Goal: Task Accomplishment & Management: Manage account settings

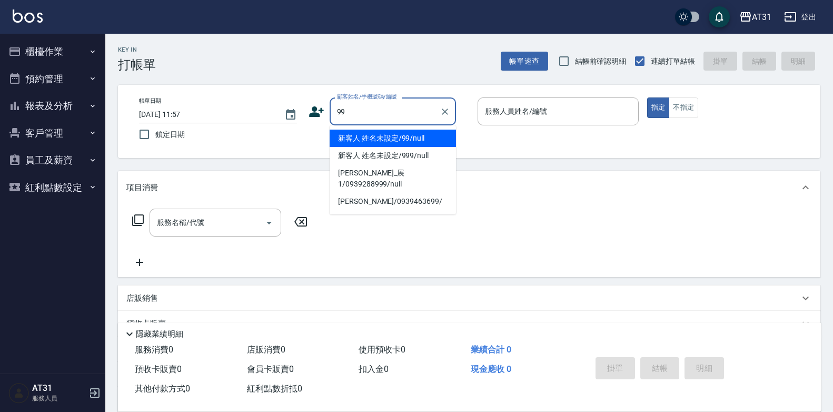
type input "新客人 姓名未設定/99/null"
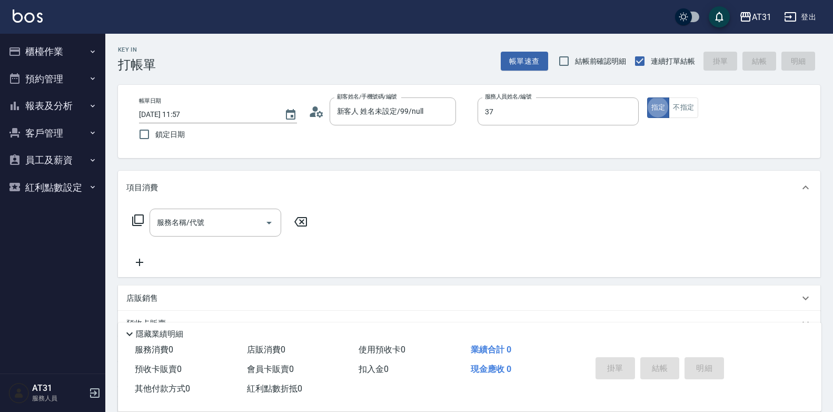
type input "Sunny-37"
type button "true"
type input "201"
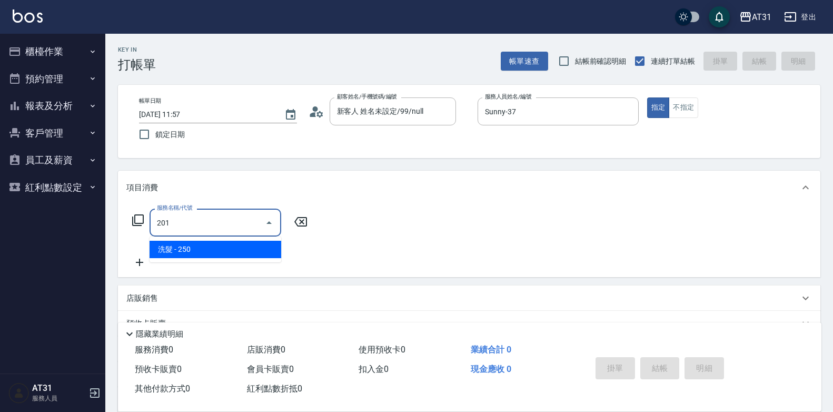
type input "20"
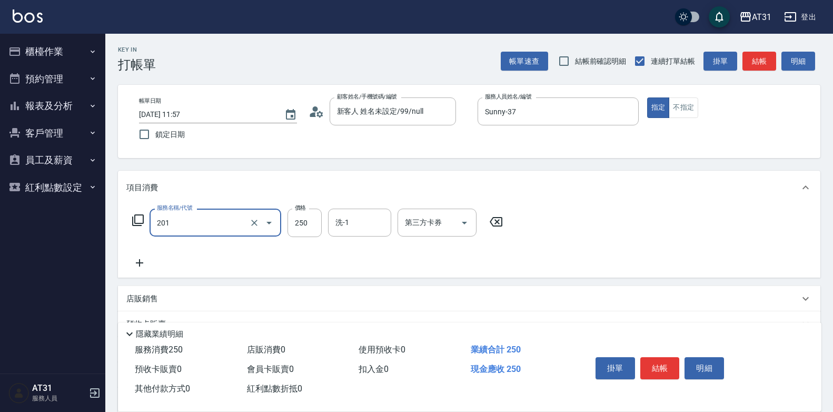
type input "洗髮(201)"
type input "0"
type input "40"
type input "400"
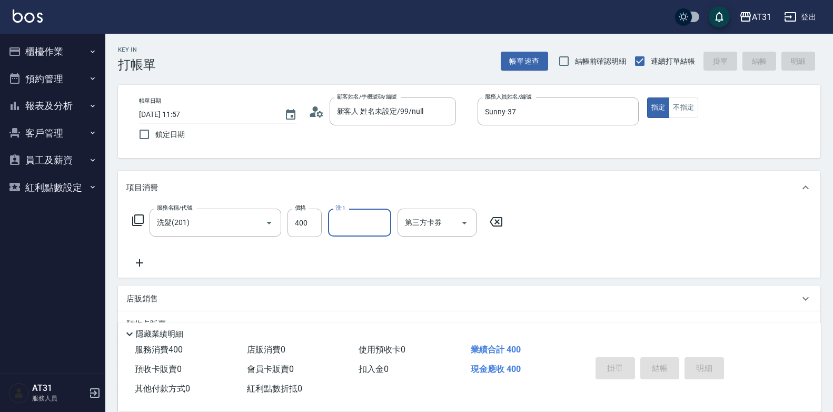
type input "[DATE] 19:42"
type input "0"
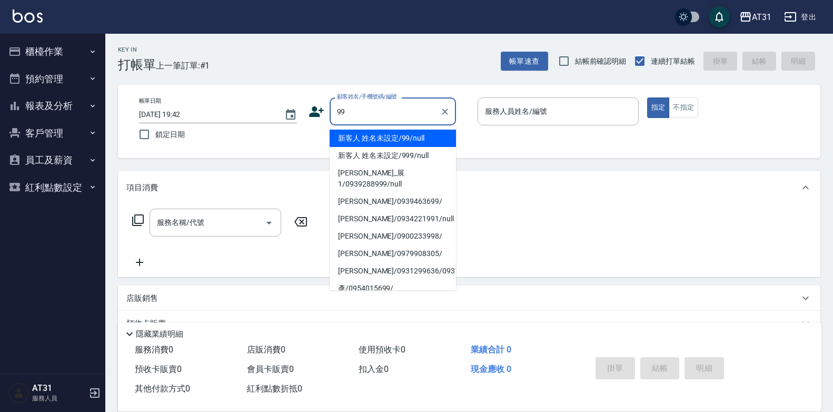
type input "新客人 姓名未設定/99/null"
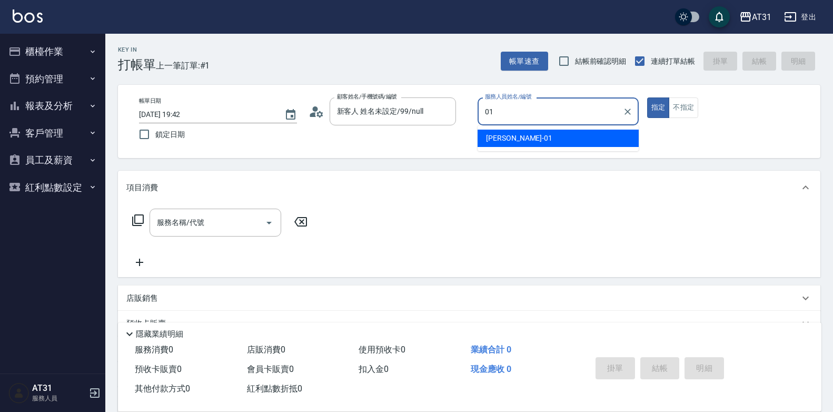
type input "[PERSON_NAME]-01"
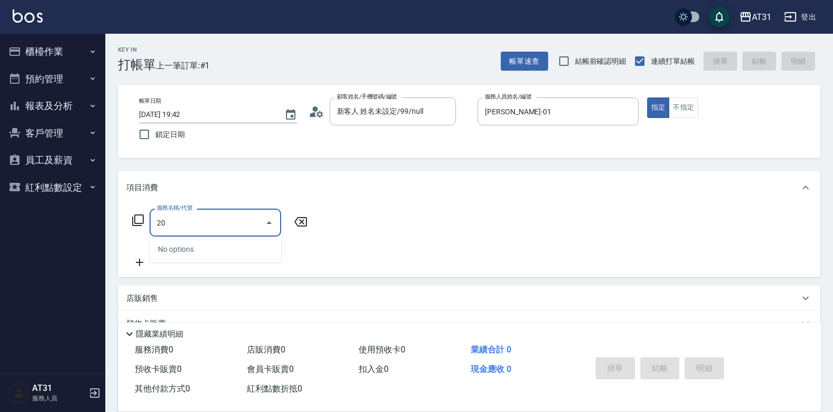
type input "201"
type input "20"
type input "洗髮(201)"
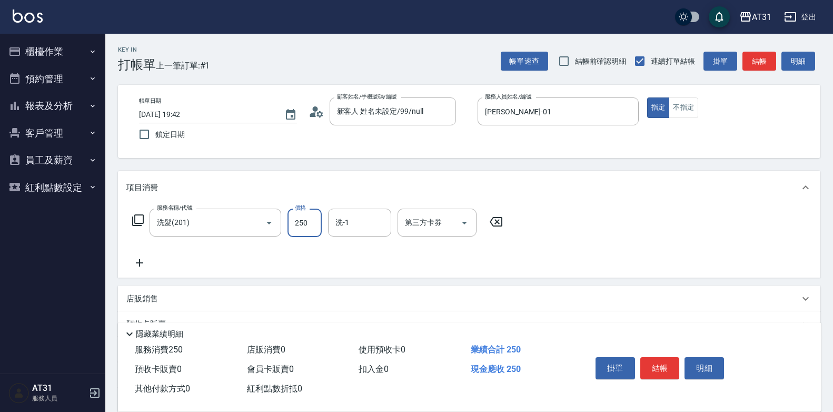
type input "0"
type input "30"
type input "300"
type input "Lyan-45"
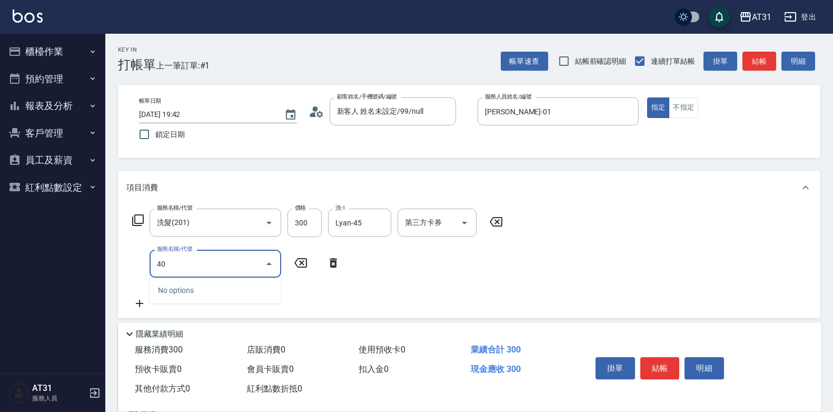
type input "401"
type input "50"
type input "剪髮(401)"
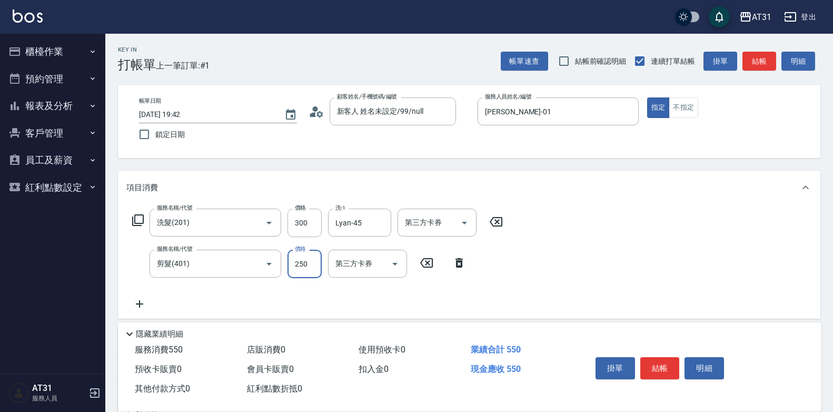
type input "30"
type input "60"
type input "300"
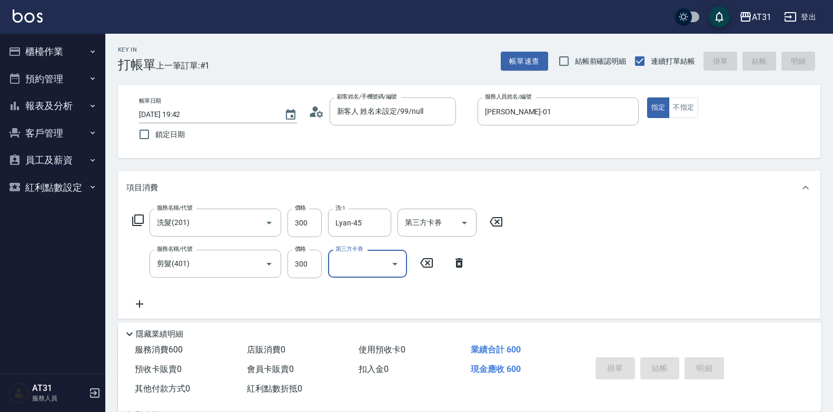
type input "0"
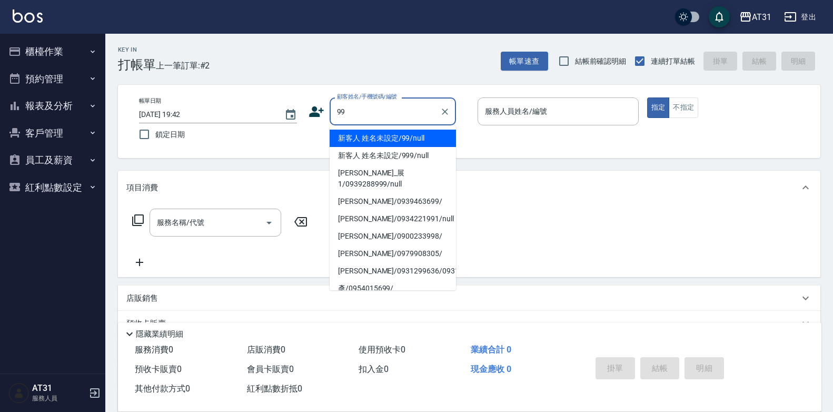
type input "新客人 姓名未設定/99/null"
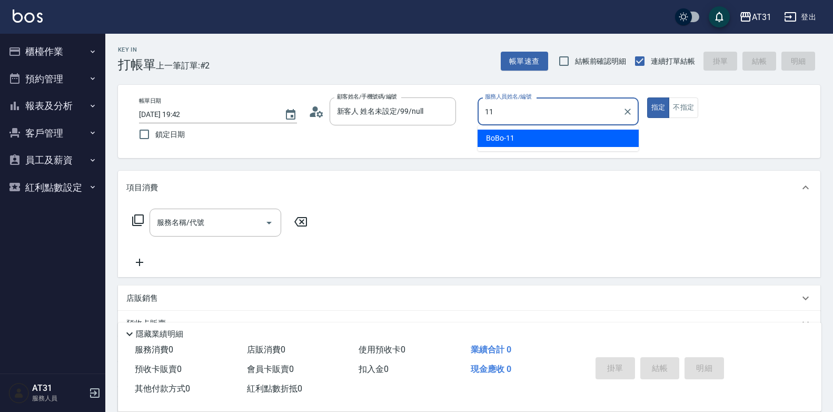
type input "BoBo-11"
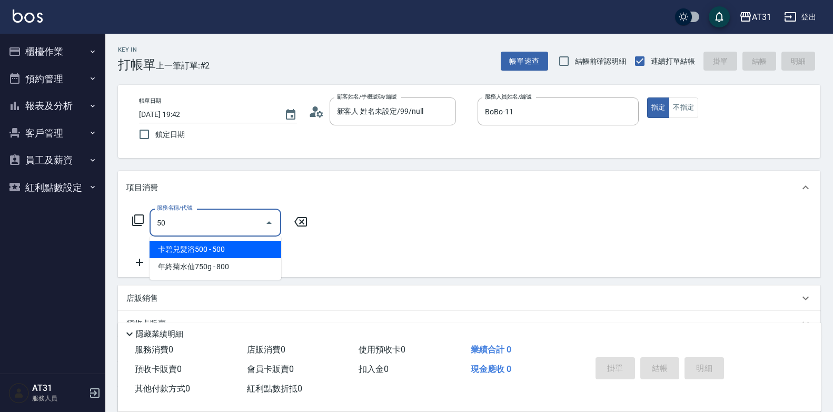
type input "501"
type input "160"
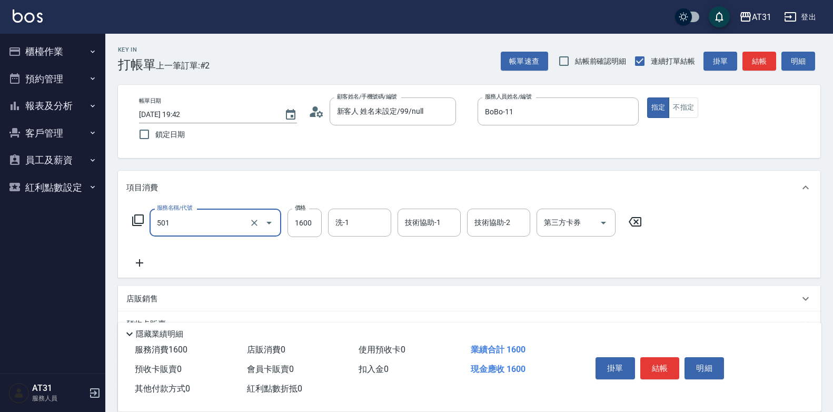
type input "染髮(501)"
type input "0"
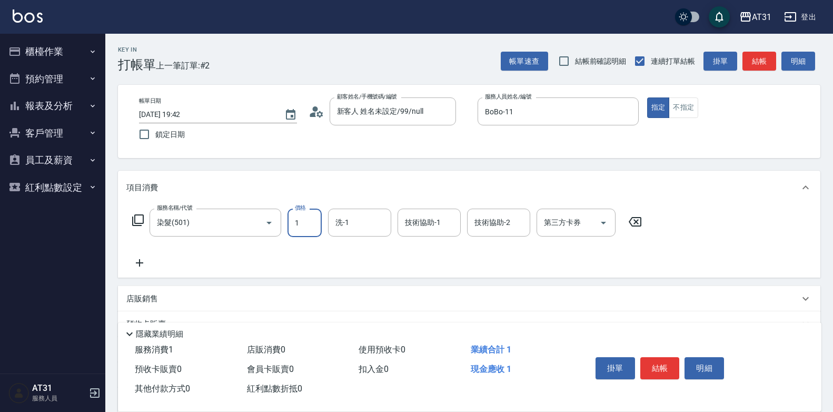
type input "19"
type input "10"
type input "195"
click at [312, 225] on input "195" at bounding box center [305, 223] width 34 height 28
type input "0"
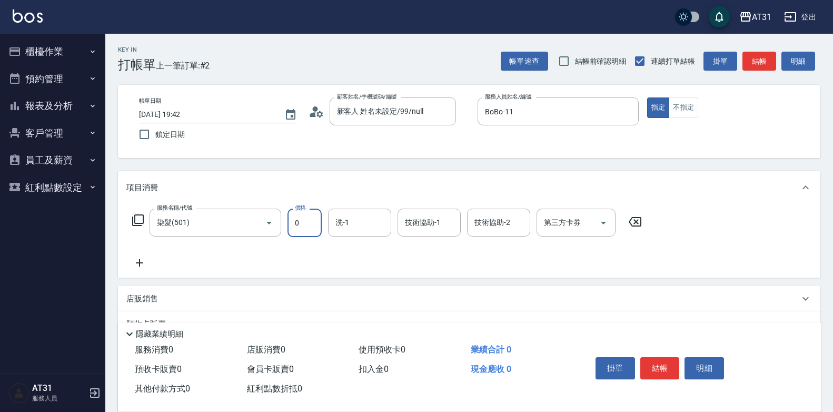
type input "11"
type input "10"
type input "119"
type input "0"
type input "11"
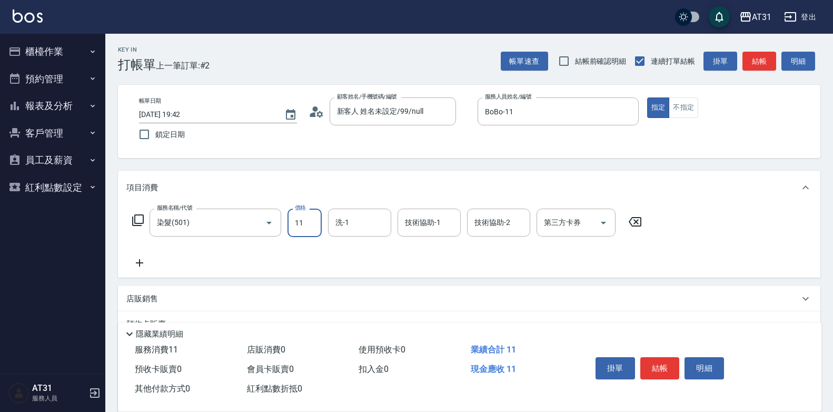
type input "10"
type input "119"
drag, startPoint x: 312, startPoint y: 216, endPoint x: 224, endPoint y: 243, distance: 92.6
click at [224, 243] on div "服務名稱/代號 染髮(501) 服務名稱/代號 價格 119 價格 洗-1 洗-1 技術協助-1 技術協助-1 技術協助-2 技術協助-2 第三方卡券 第三方…" at bounding box center [387, 239] width 522 height 61
type input "0"
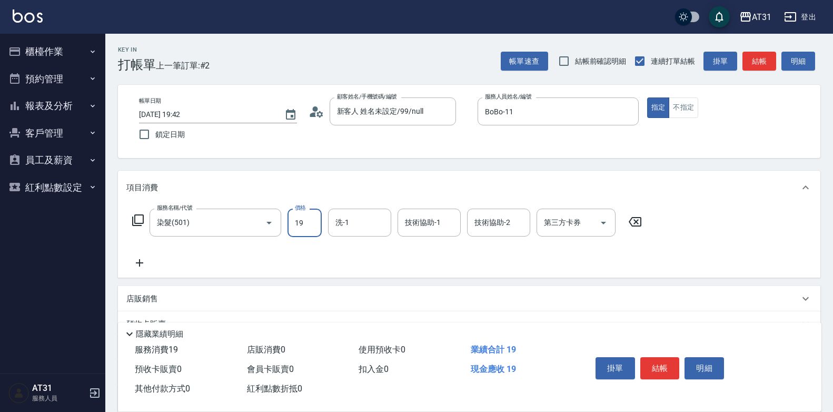
type input "195"
type input "190"
type input "1950"
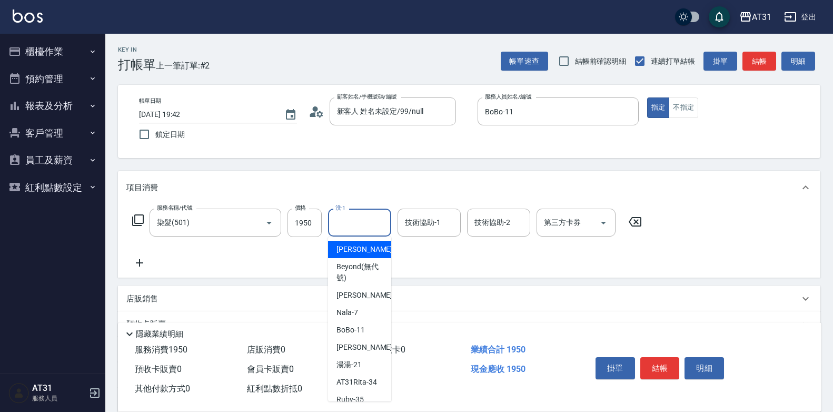
click at [355, 224] on input "洗-1" at bounding box center [360, 222] width 54 height 18
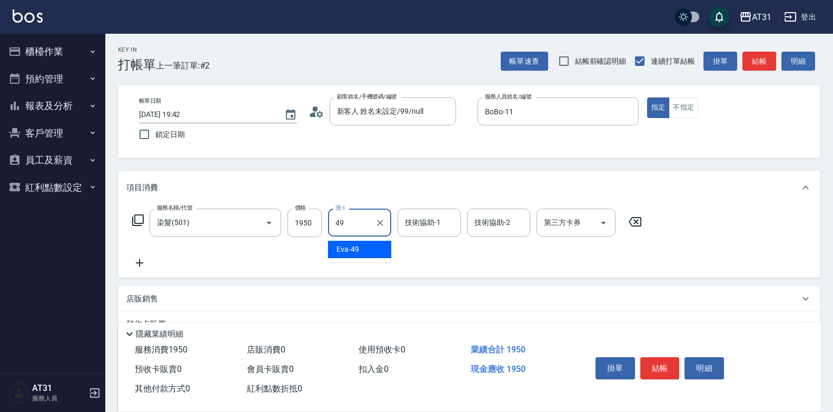
type input "[PERSON_NAME]-49"
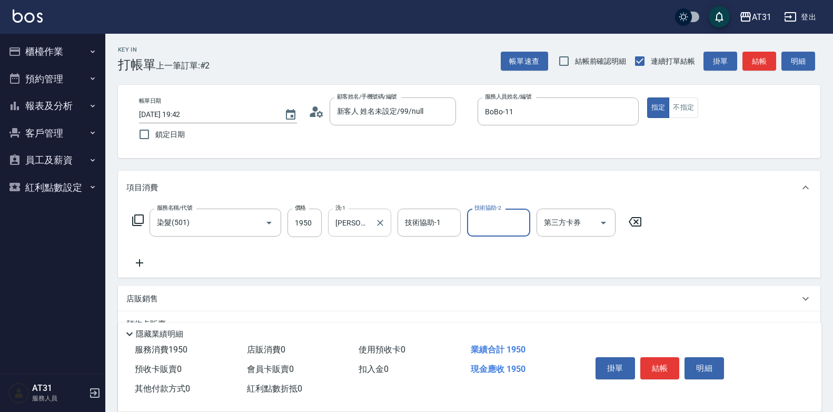
type input "4"
click at [520, 224] on icon "Clear" at bounding box center [519, 223] width 11 height 11
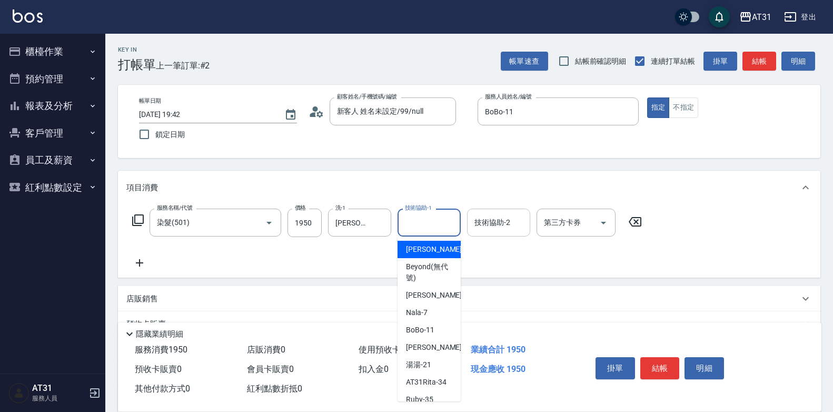
click at [429, 229] on input "技術協助-1" at bounding box center [429, 222] width 54 height 18
type input "[PERSON_NAME]-49"
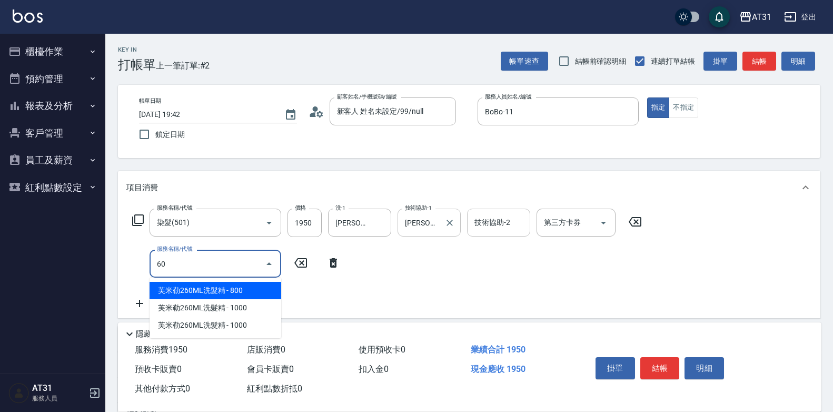
type input "608"
type input "290"
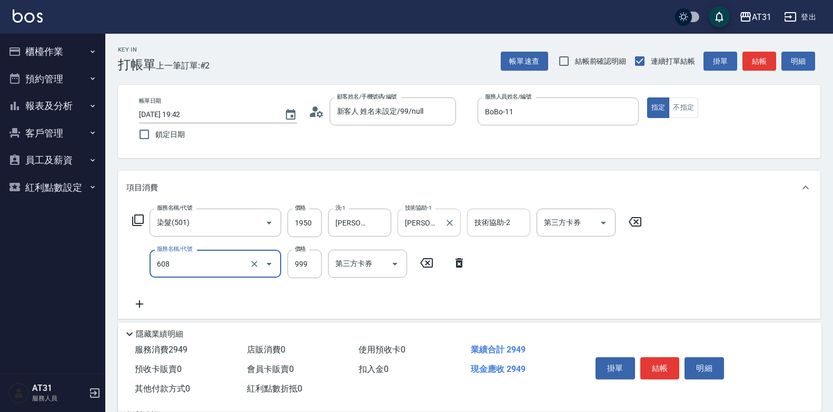
type input "自購二段(608)"
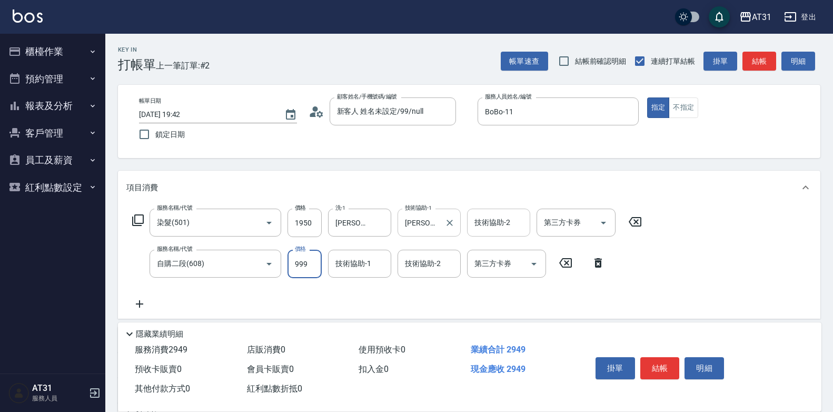
type input "0"
type input "190"
type input "0"
type input "[PERSON_NAME]-49"
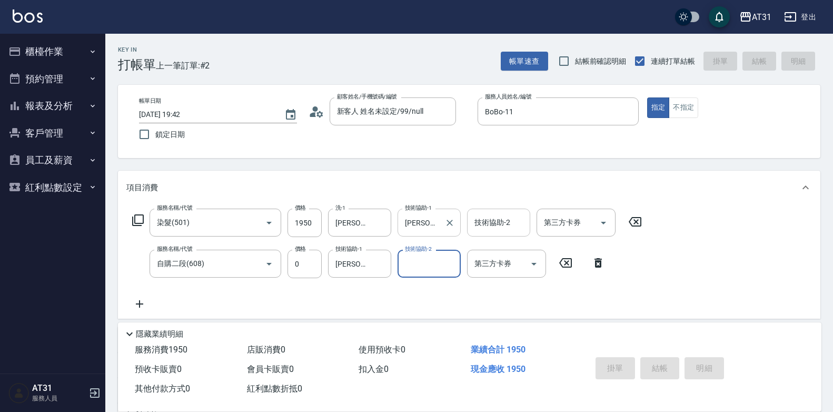
type input "[DATE] 19:43"
type input "0"
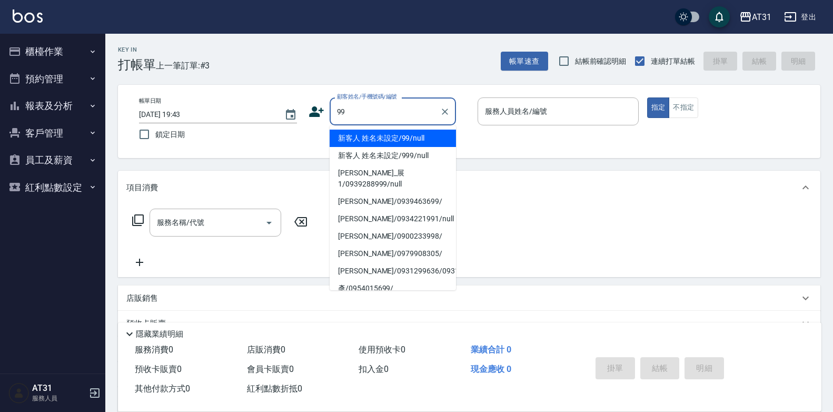
type input "新客人 姓名未設定/99/null"
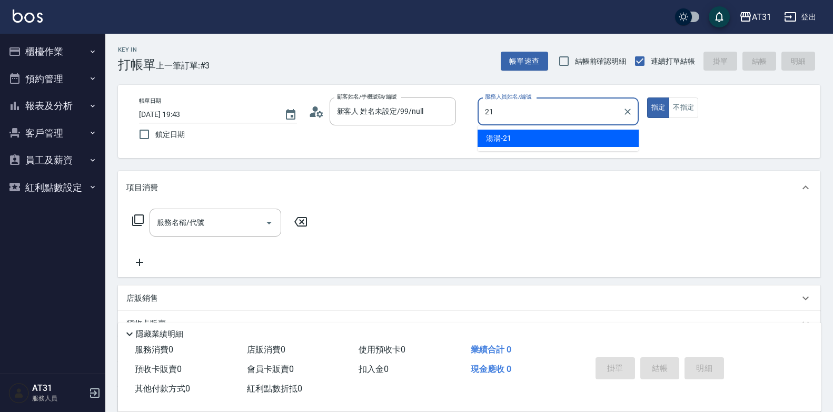
type input "湯湯-21"
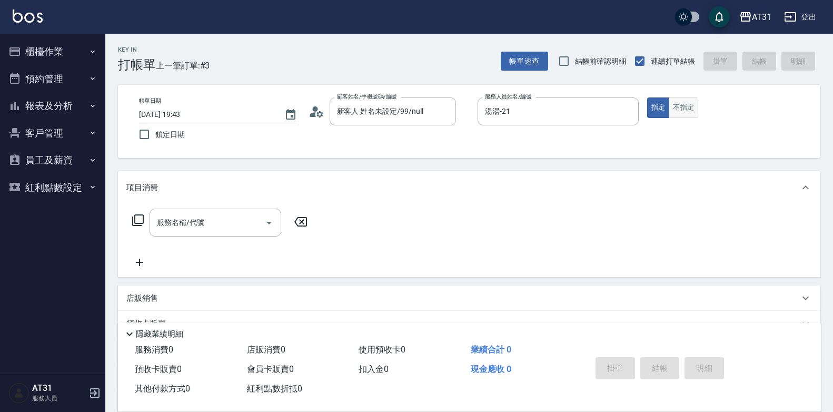
click at [681, 110] on button "不指定" at bounding box center [683, 107] width 29 height 21
click at [196, 221] on input "服務名稱/代號" at bounding box center [207, 222] width 106 height 18
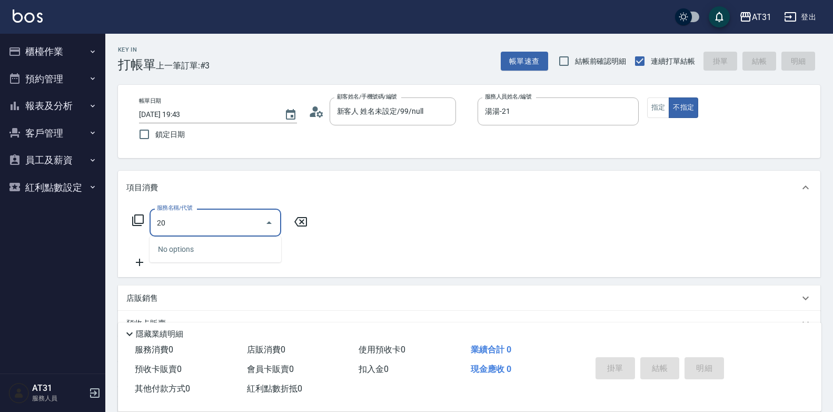
type input "201"
type input "20"
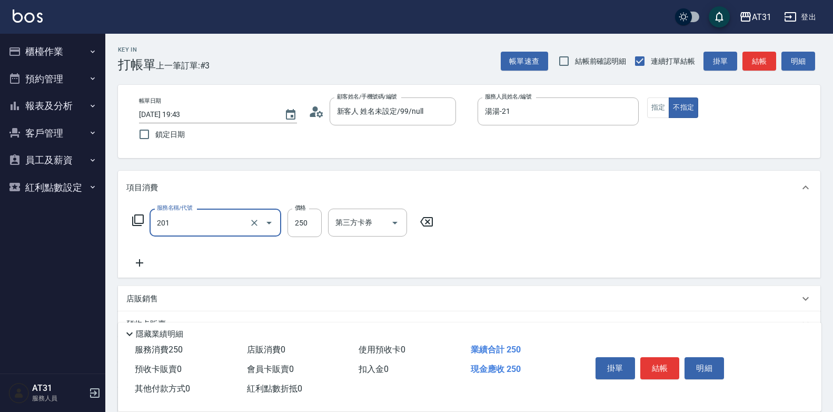
type input "洗髮(201)"
type input "0"
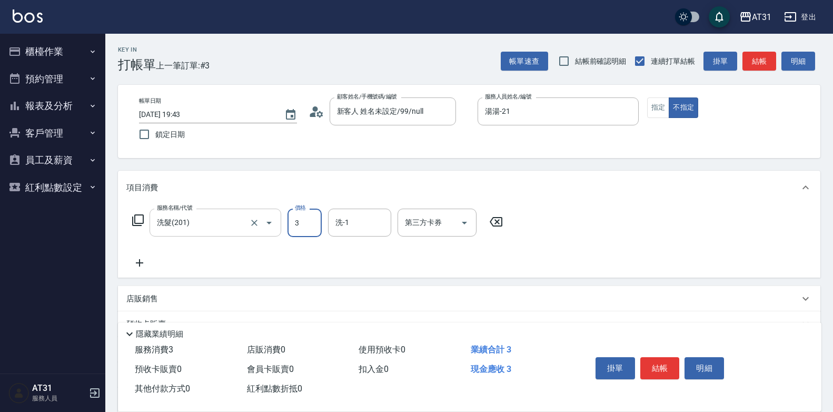
type input "30"
type input "300"
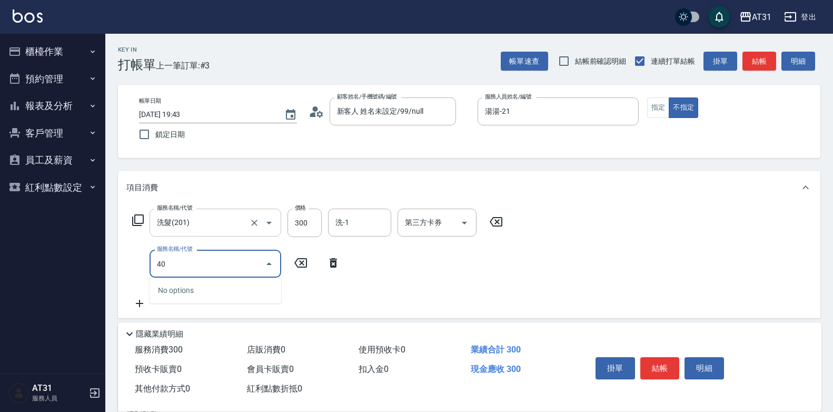
type input "401"
type input "50"
type input "剪髮(401)"
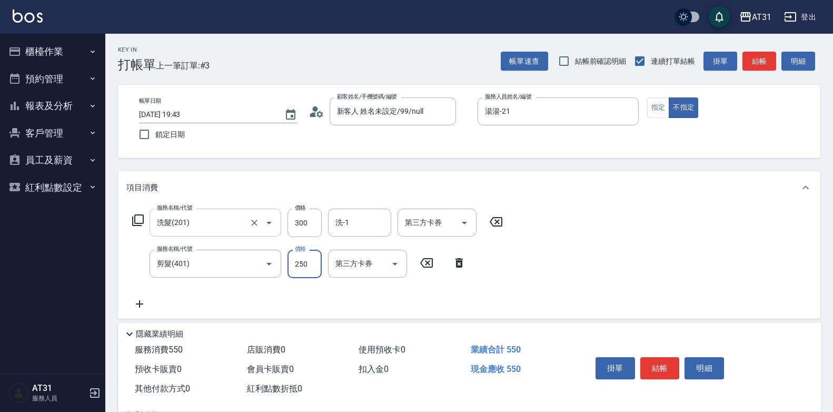
type input "30"
type input "60"
type input "300"
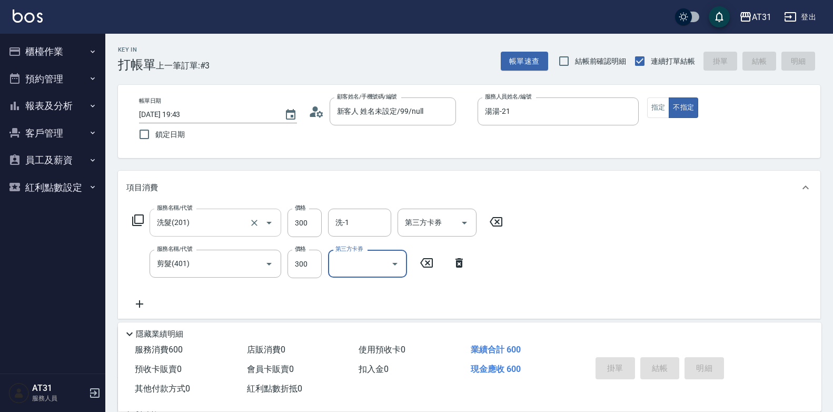
type input "0"
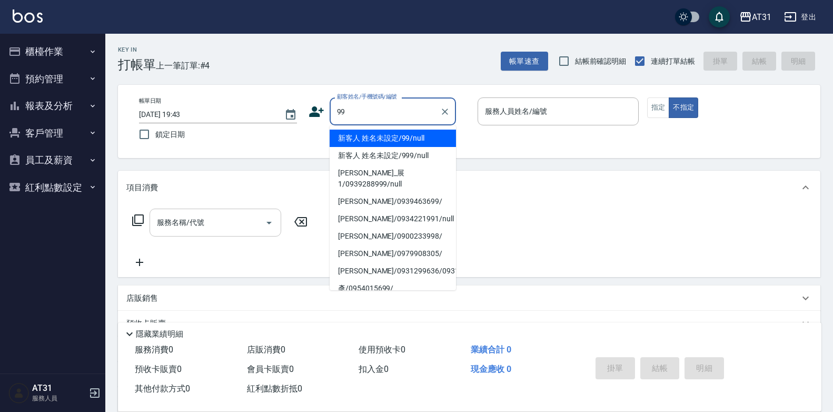
type input "新客人 姓名未設定/99/null"
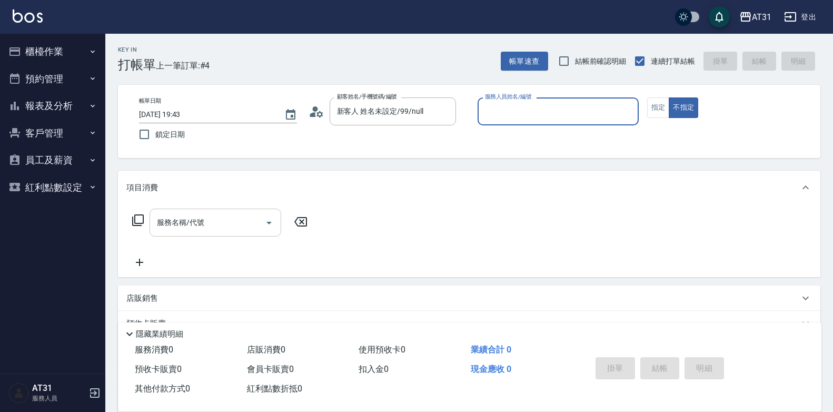
click at [669, 97] on button "不指定" at bounding box center [683, 107] width 29 height 21
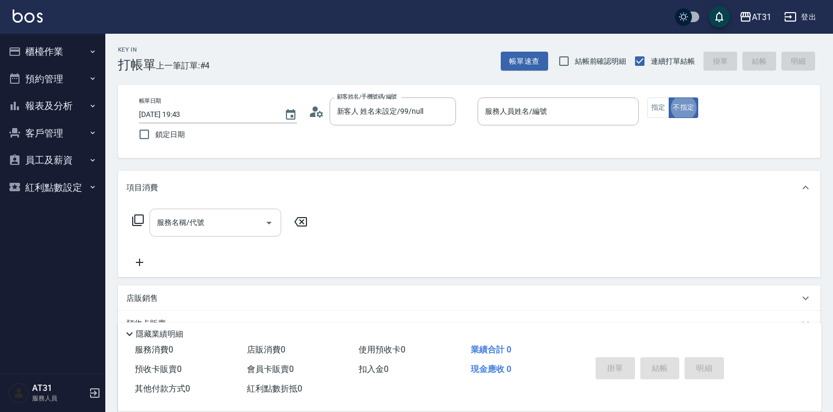
type button "false"
click at [547, 103] on input "服務人員姓名/編號" at bounding box center [558, 111] width 152 height 18
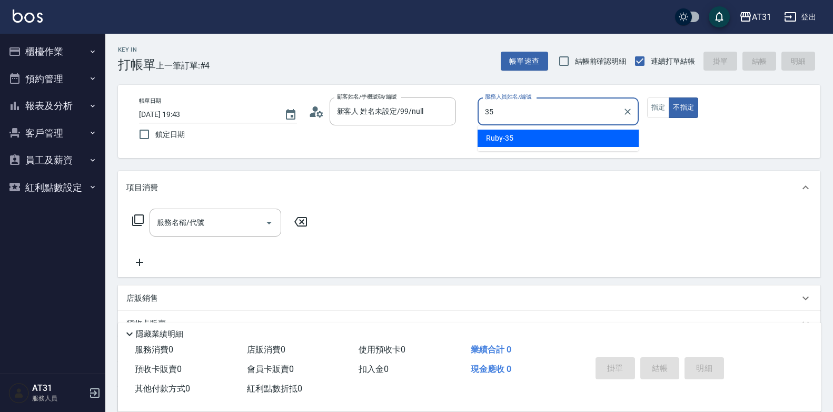
type input "Ruby-35"
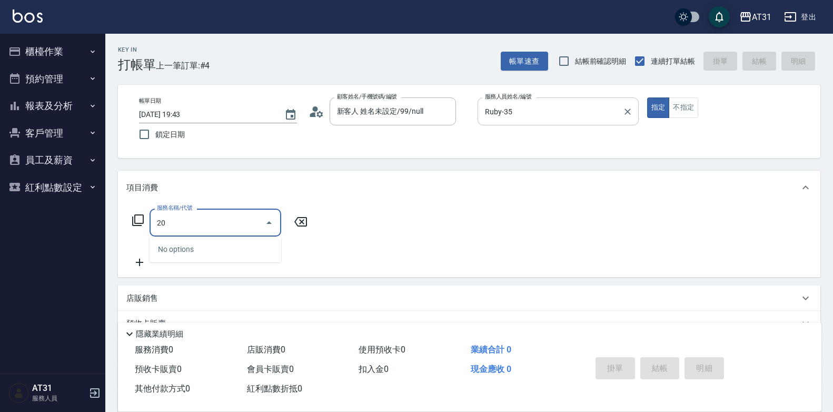
type input "201"
type input "20"
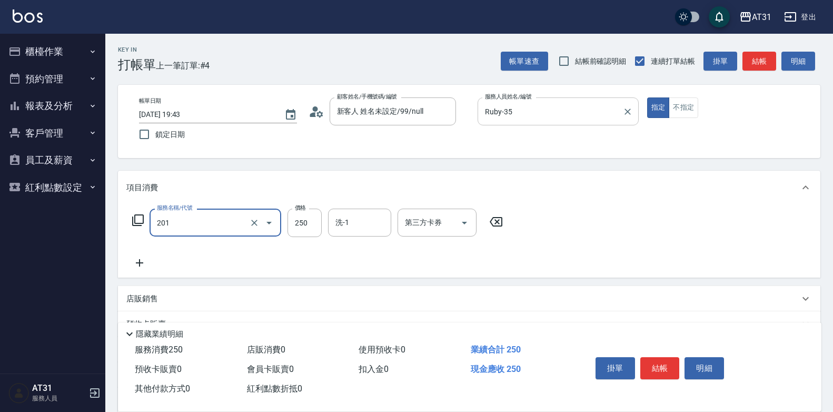
type input "洗髮(201)"
type input "0"
type input "70"
type input "700"
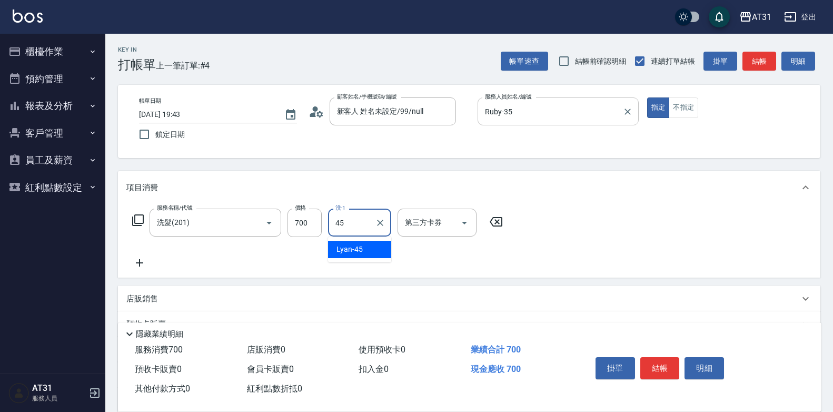
type input "Lyan-45"
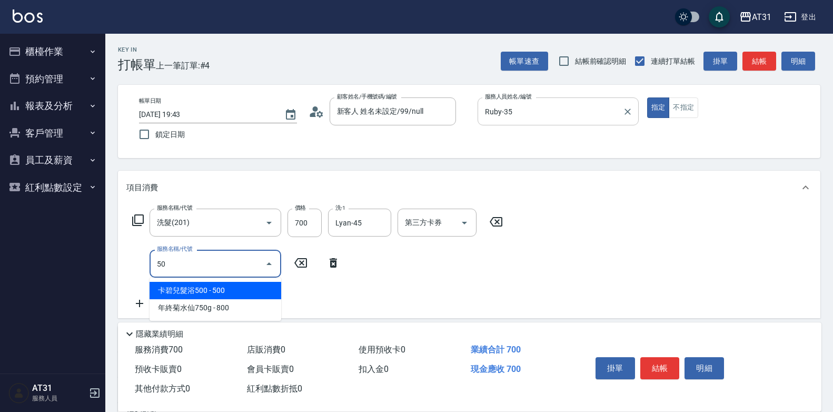
type input "501"
type input "230"
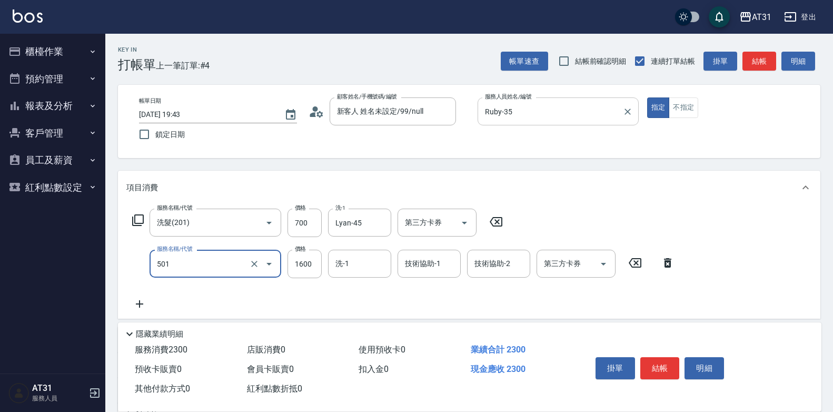
type input "染髮(501)"
type input "70"
type input "100"
type input "170"
type input "1000"
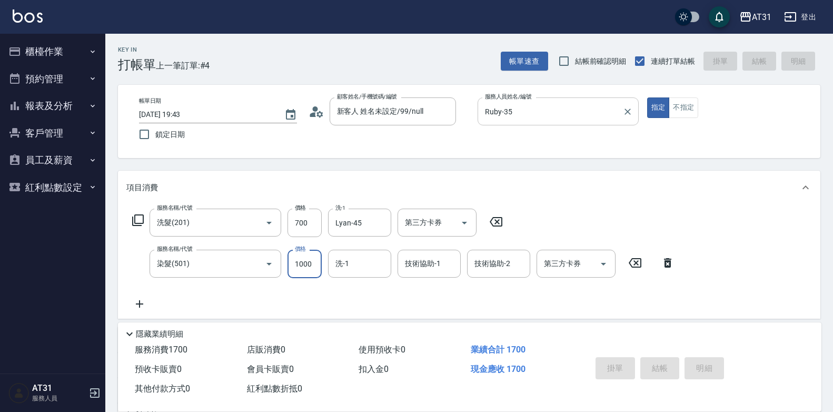
type input "[DATE] 19:44"
type input "0"
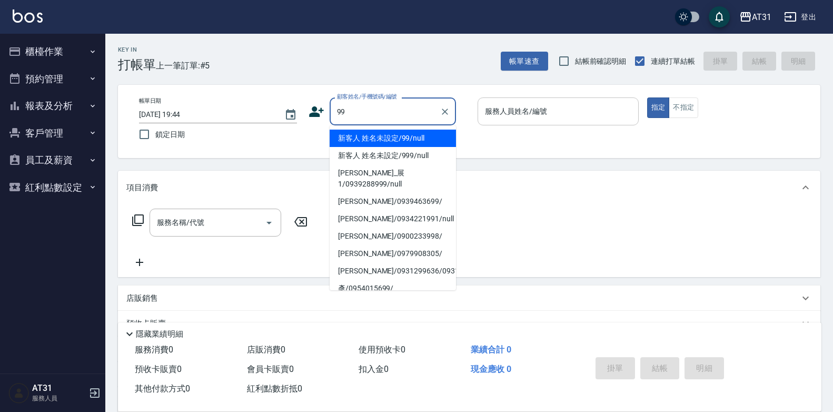
type input "新客人 姓名未設定/99/null"
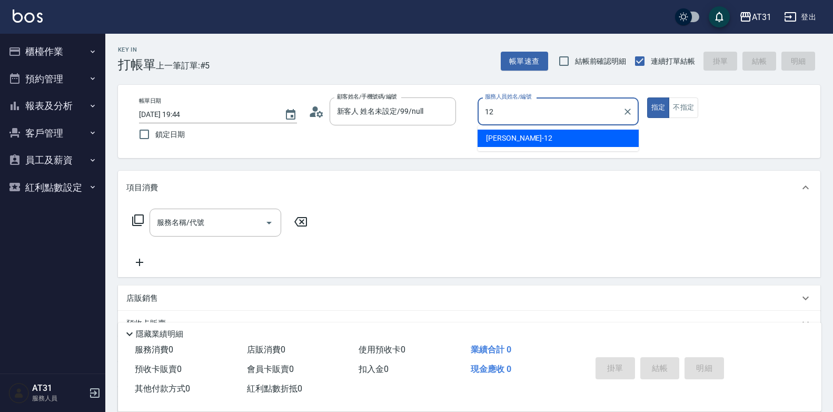
type input "[PERSON_NAME]-12"
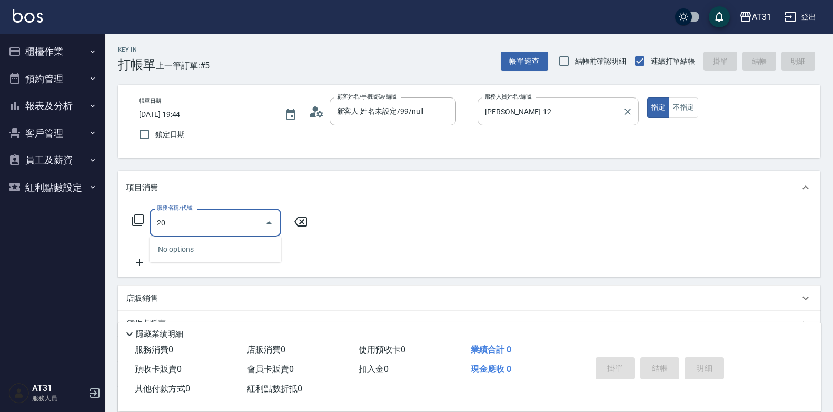
type input "201"
type input "20"
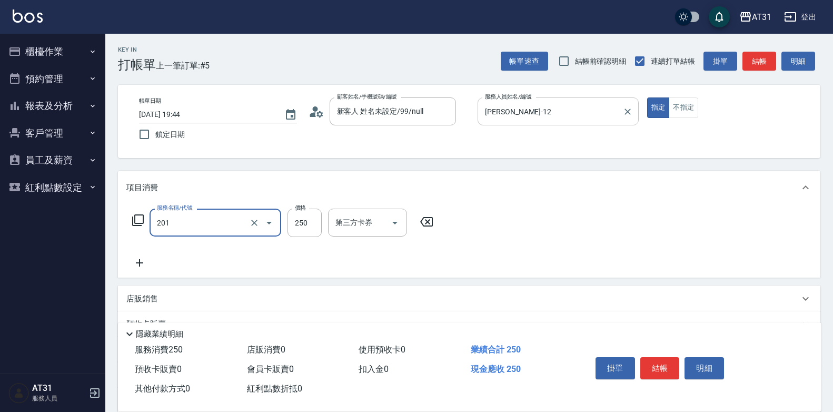
type input "洗髮(201)"
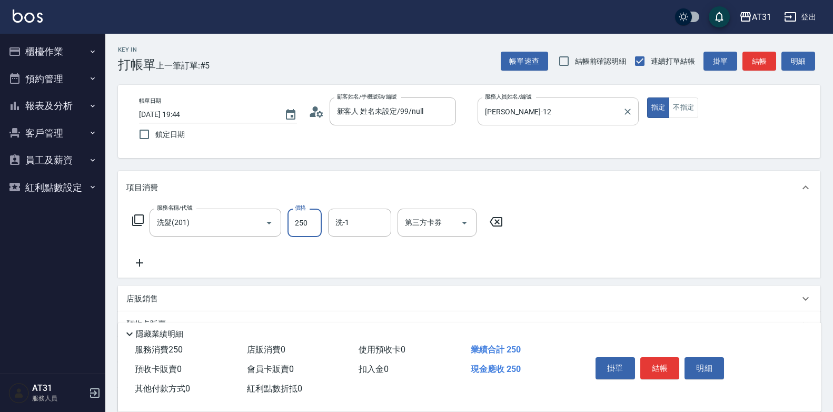
type input "0"
type input "400"
type input "40"
type input "4000"
type input "40"
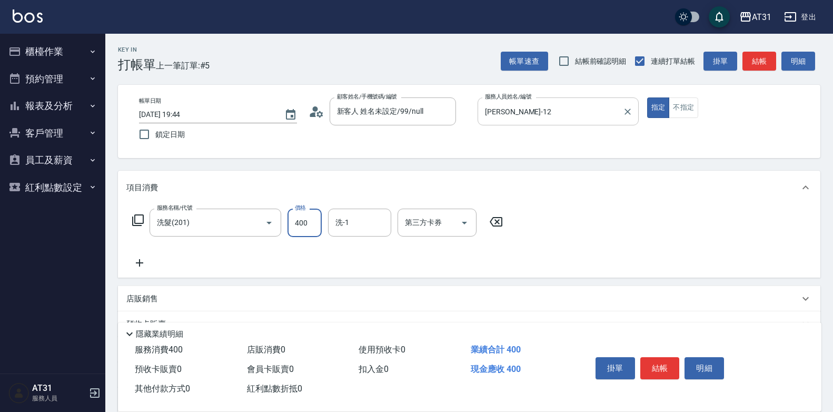
type input "400"
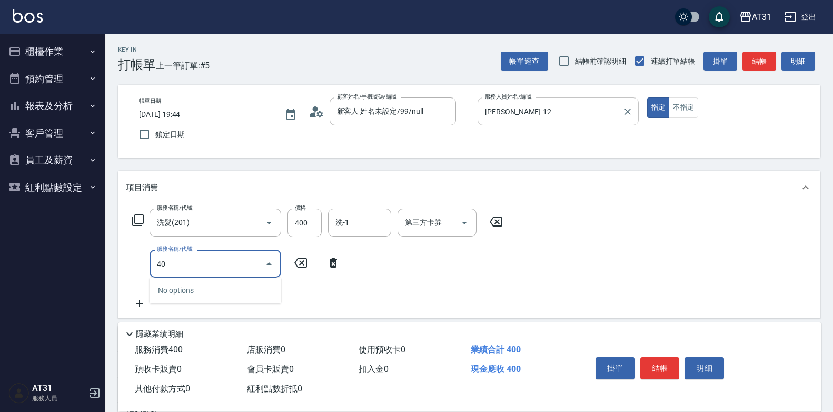
type input "401"
type input "60"
type input "剪髮(401)"
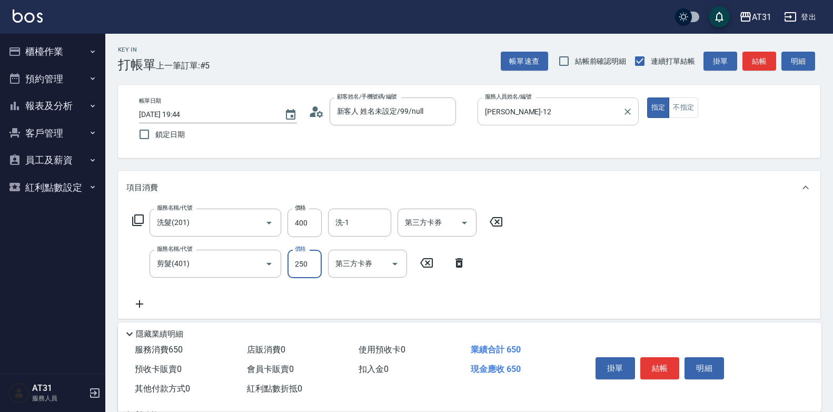
type input "40"
type input "30"
type input "70"
type input "300"
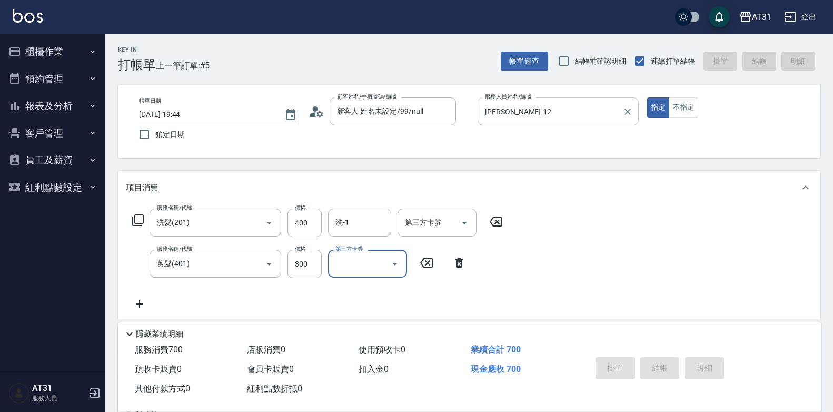
type input "[DATE] 19:45"
type input "0"
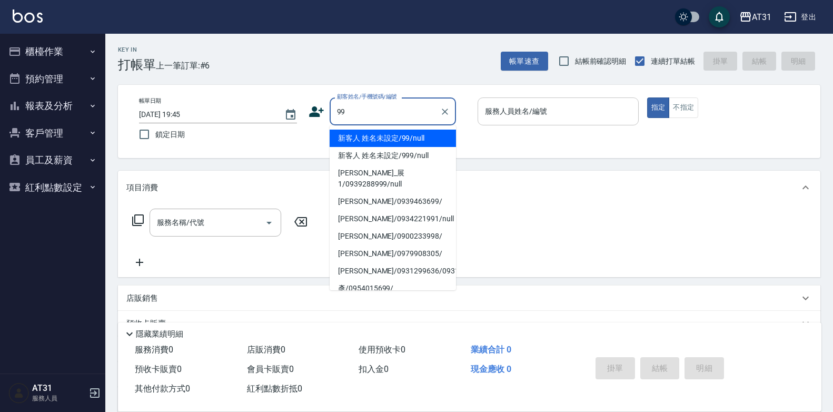
type input "新客人 姓名未設定/99/null"
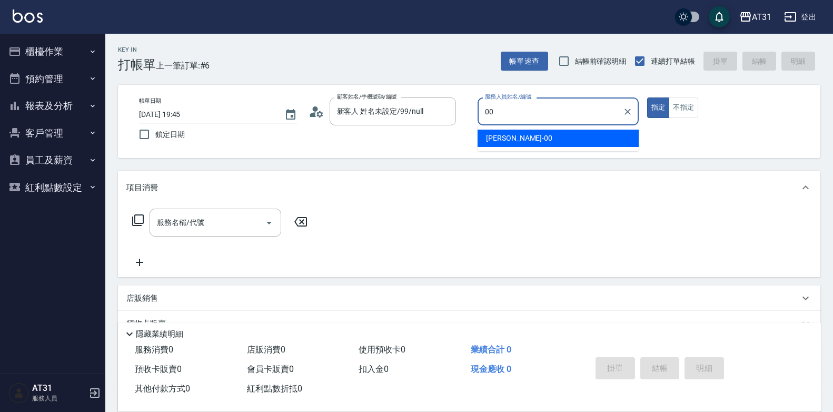
type input "[PERSON_NAME]-00"
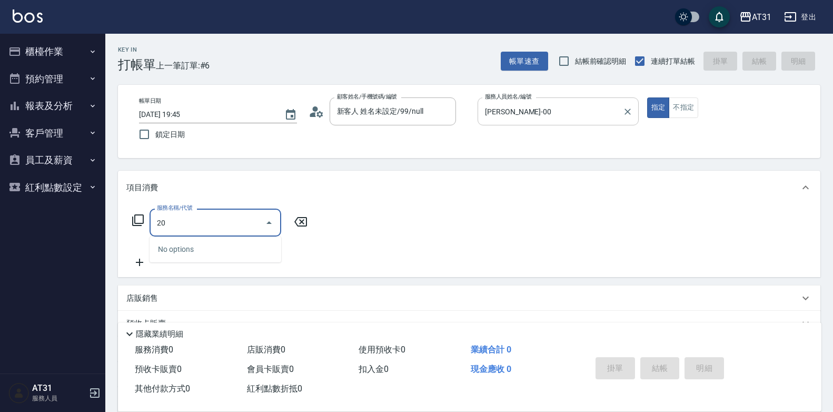
type input "201"
type input "20"
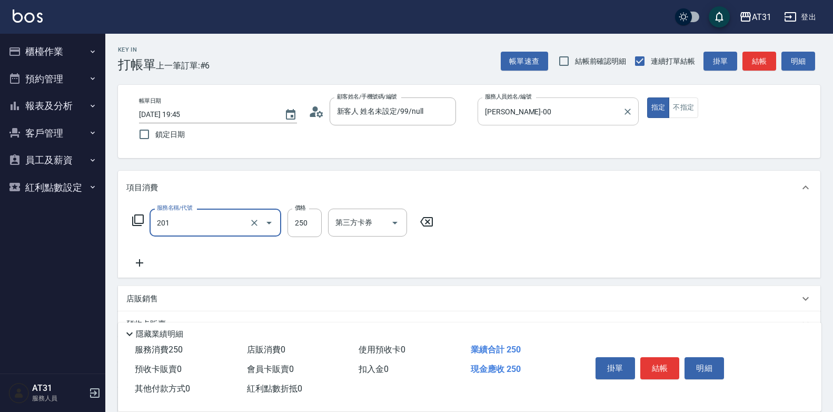
type input "洗髮(201)"
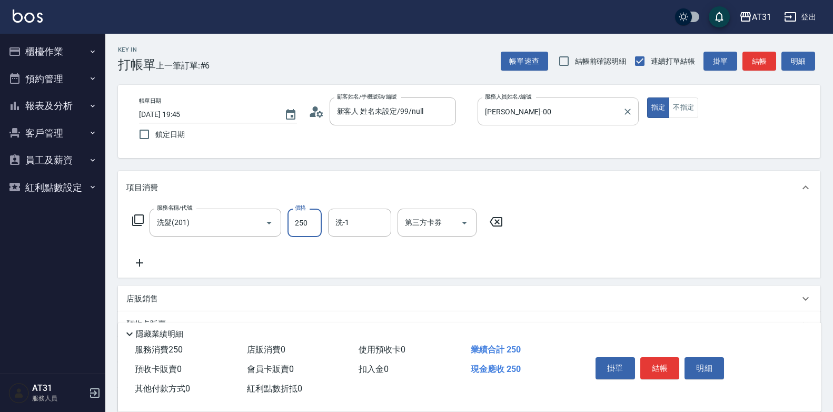
type input "0"
type input "30"
type input "300"
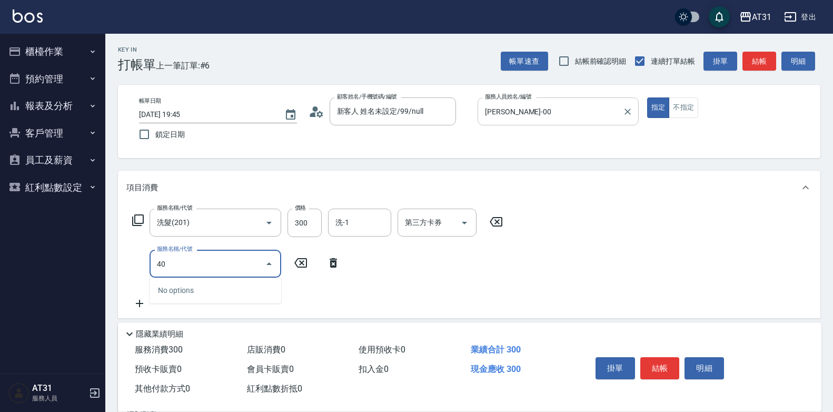
type input "401"
type input "50"
type input "剪髮(401)"
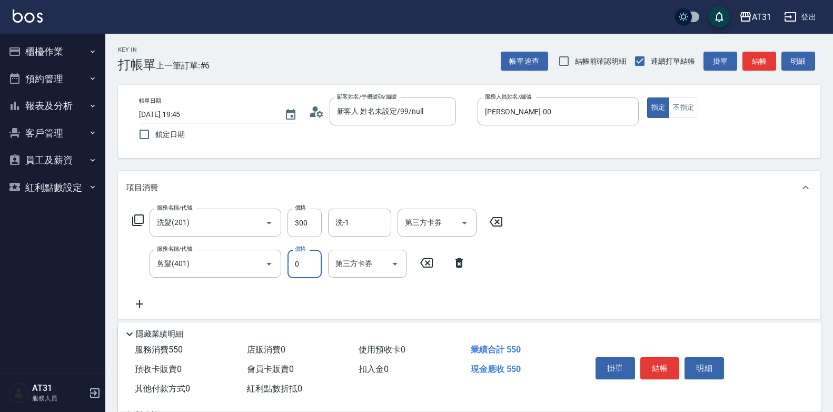
type input "30"
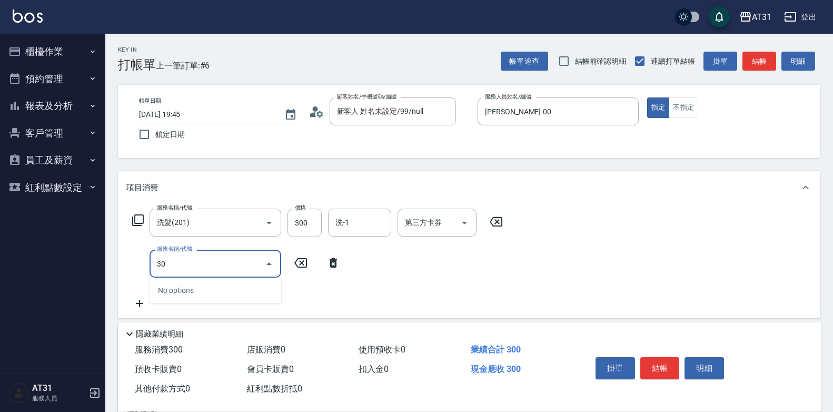
type input "3"
type input "401"
type input "50"
type input "剪髮(401)"
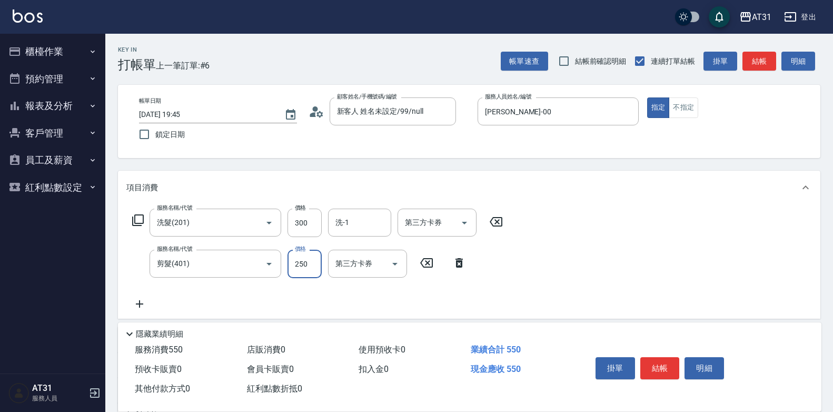
type input "30"
type input "300"
type input "60"
type input "300"
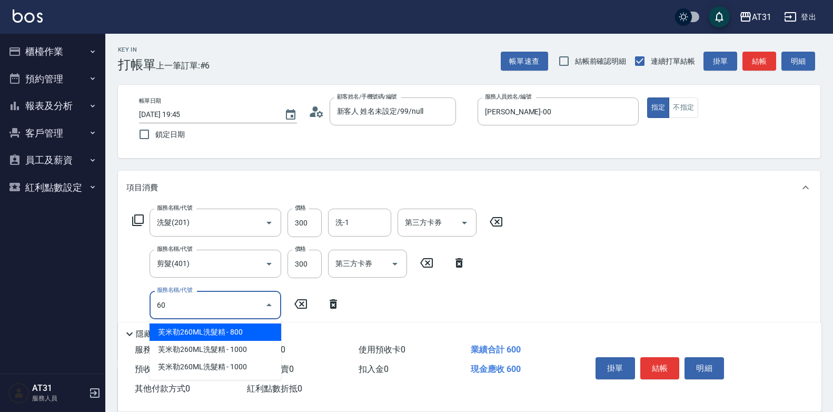
type input "601"
type input "90"
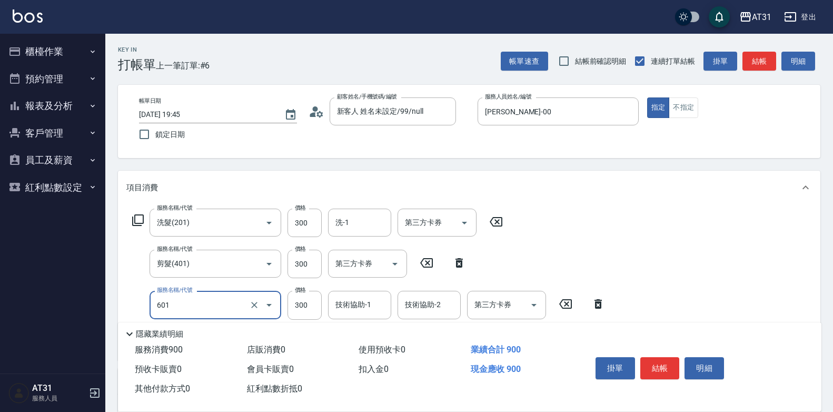
type input "自備護髮(601)"
type input "60"
type input "500"
type input "110"
type input "500"
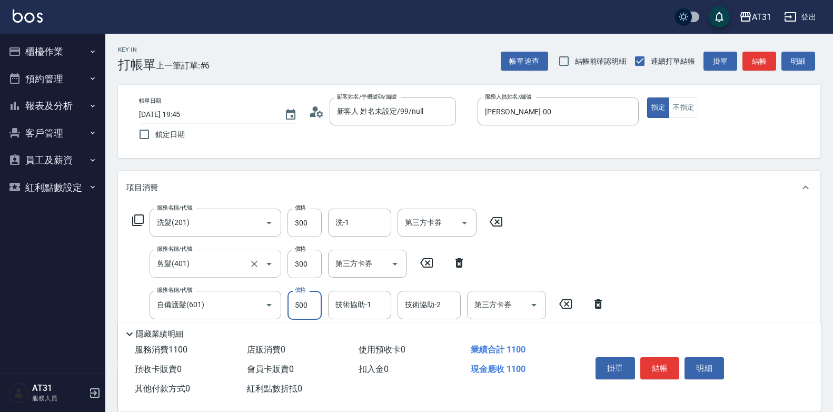
drag, startPoint x: 312, startPoint y: 262, endPoint x: 225, endPoint y: 268, distance: 87.1
click at [226, 268] on div "服務名稱/代號 剪髮(401) 服務名稱/代號 價格 300 價格 第三方卡券 第三方卡券" at bounding box center [299, 264] width 346 height 28
type input "1"
type input "80"
type input "40"
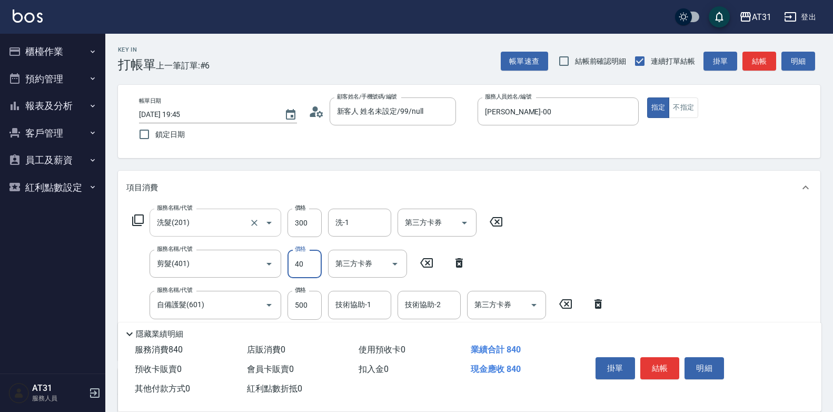
type input "120"
type input "400"
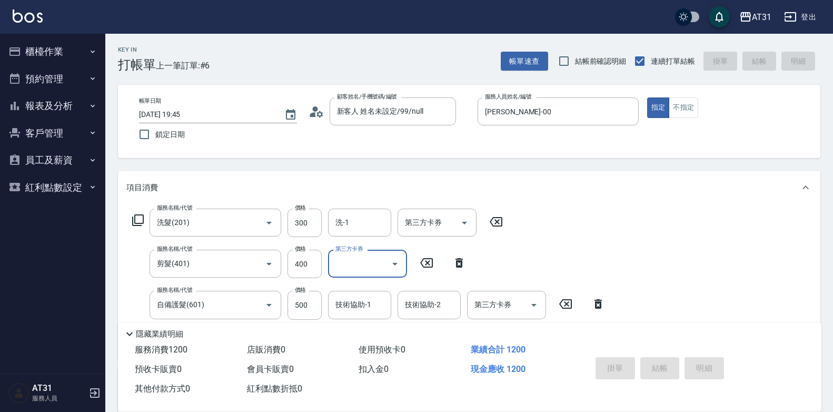
type input "[DATE] 19:46"
type input "0"
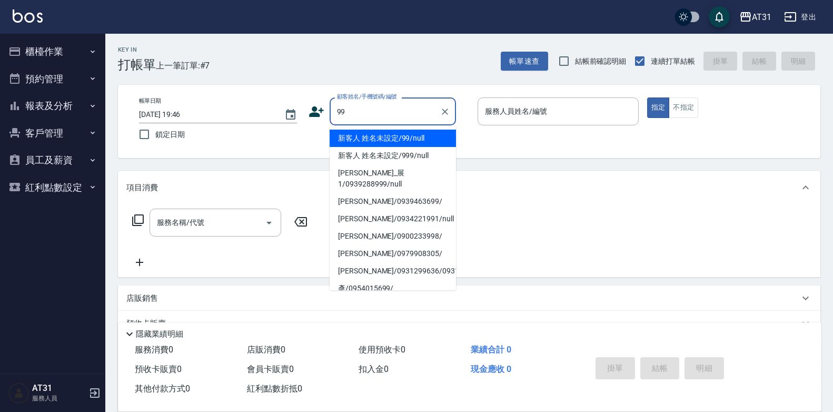
type input "新客人 姓名未設定/99/null"
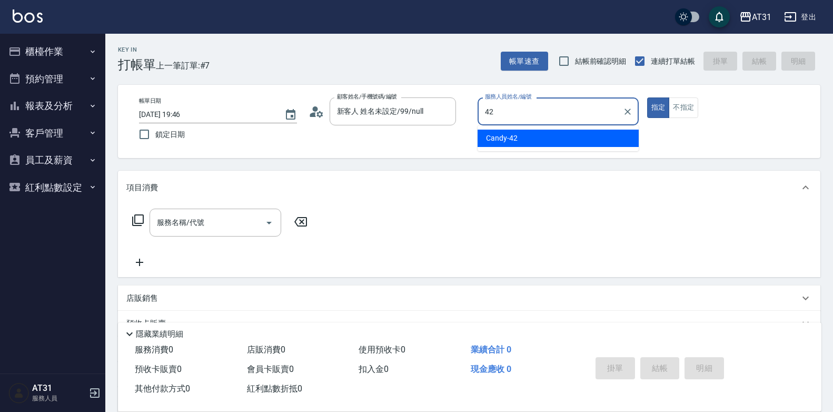
type input "Candy-42"
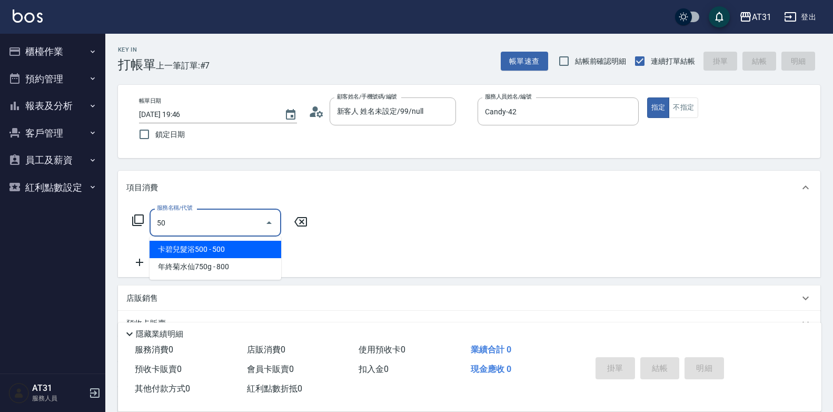
type input "501"
type input "160"
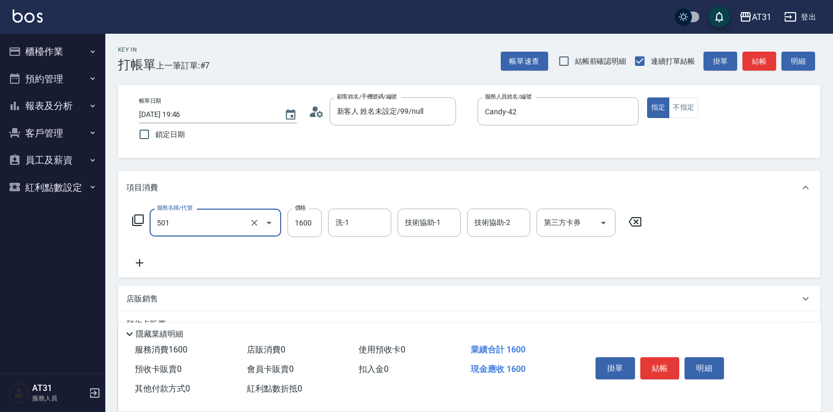
type input "染髮(501)"
type input "0"
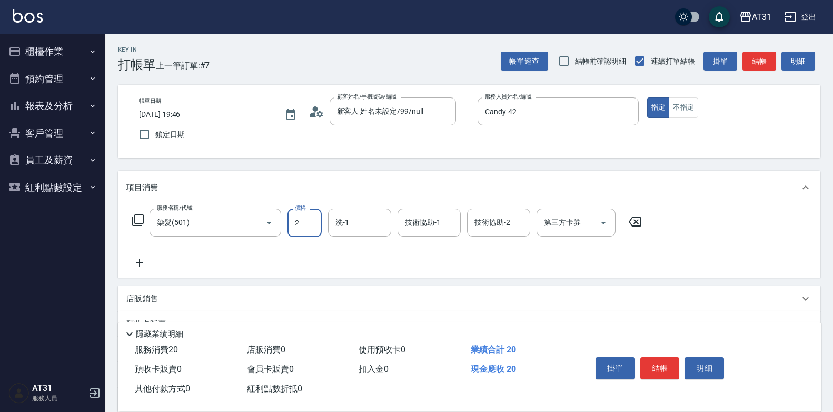
type input "20"
type input "200"
type input "2000"
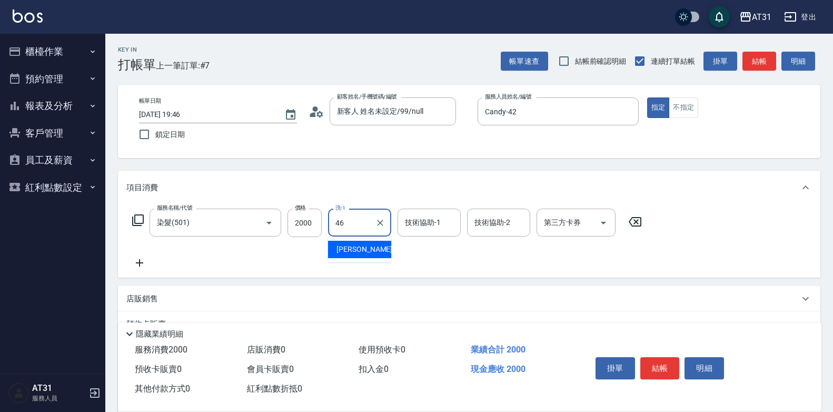
type input "[PERSON_NAME]-46"
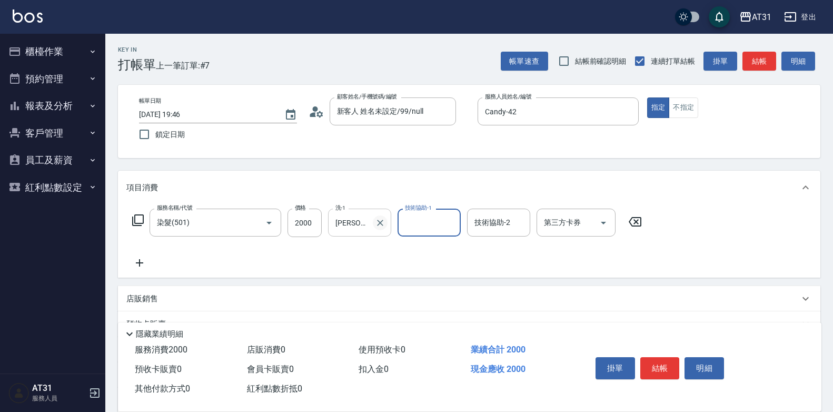
click at [381, 224] on icon "Clear" at bounding box center [380, 223] width 11 height 11
click at [411, 225] on input "技術協助-1" at bounding box center [429, 222] width 54 height 18
type input "[PERSON_NAME]-46"
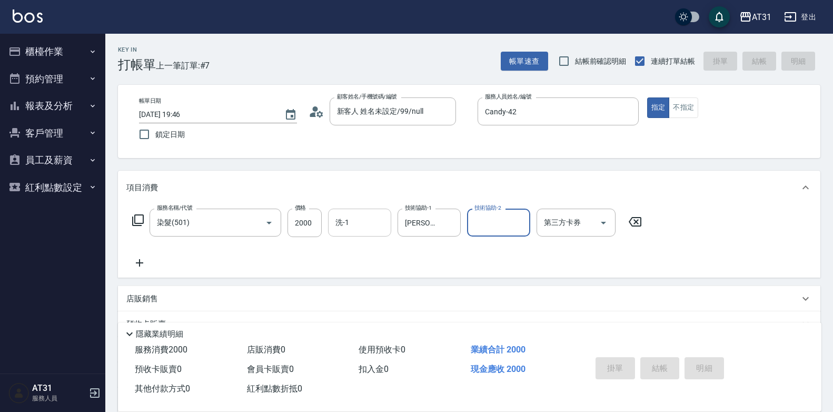
type input "[DATE] 19:49"
type input "0"
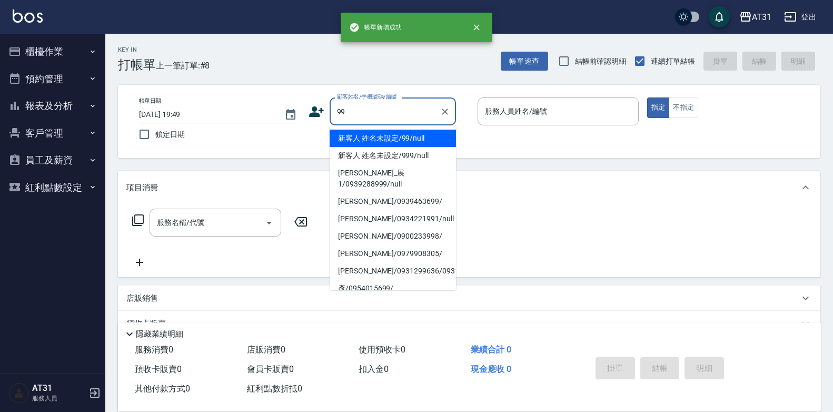
type input "新客人 姓名未設定/99/null"
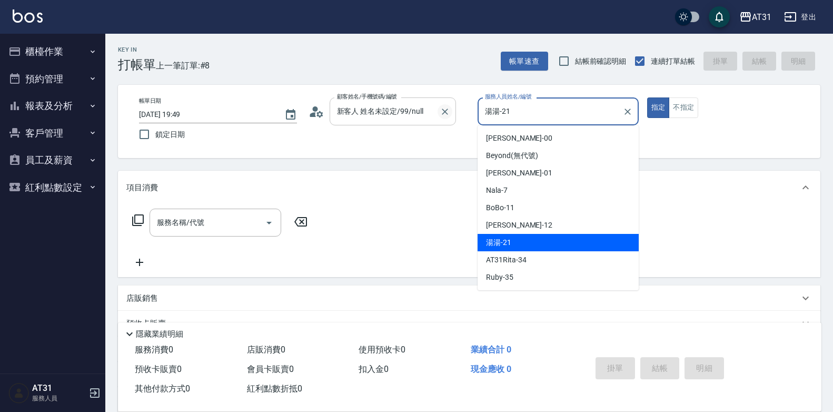
drag, startPoint x: 520, startPoint y: 113, endPoint x: 441, endPoint y: 115, distance: 78.5
click at [441, 115] on div "帳單日期 [DATE] 19:49 鎖定日期 顧客姓名/手機號碼/編號 新客人 姓名未設定/99/null 顧客姓名/手機號碼/編號 服務人員姓名/編號 湯湯…" at bounding box center [469, 121] width 677 height 48
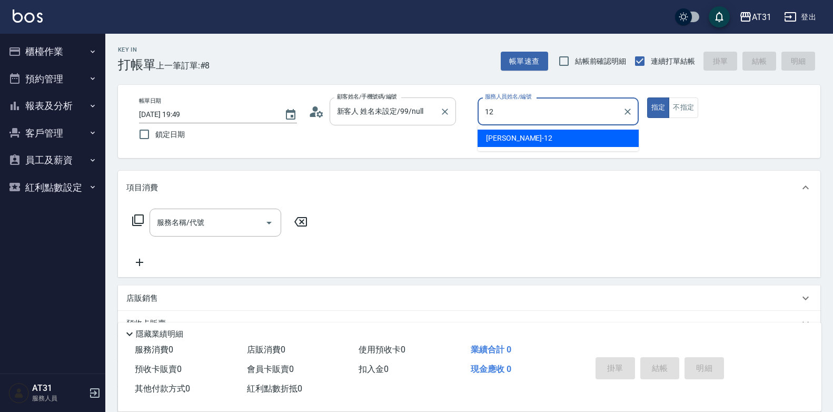
type input "[PERSON_NAME]-12"
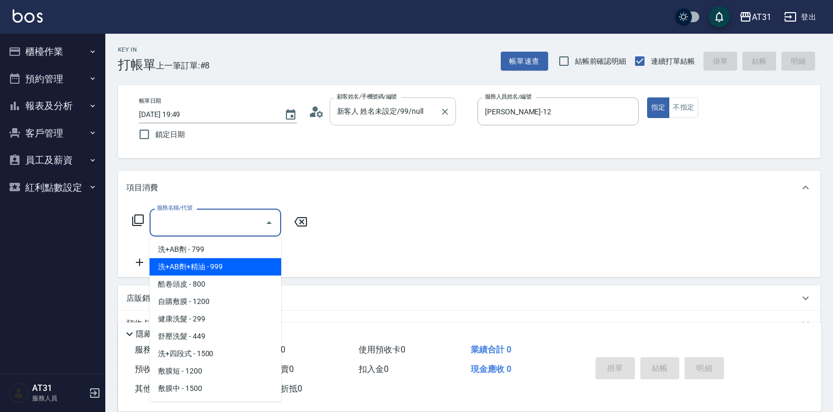
type input "洗+AB劑+精油(102)"
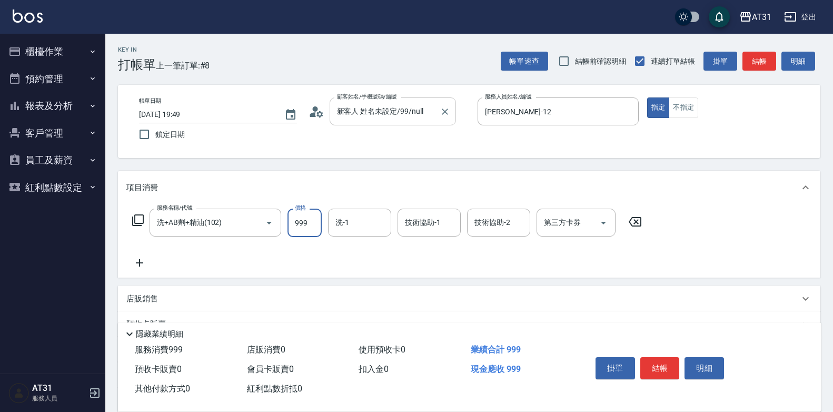
type input "0"
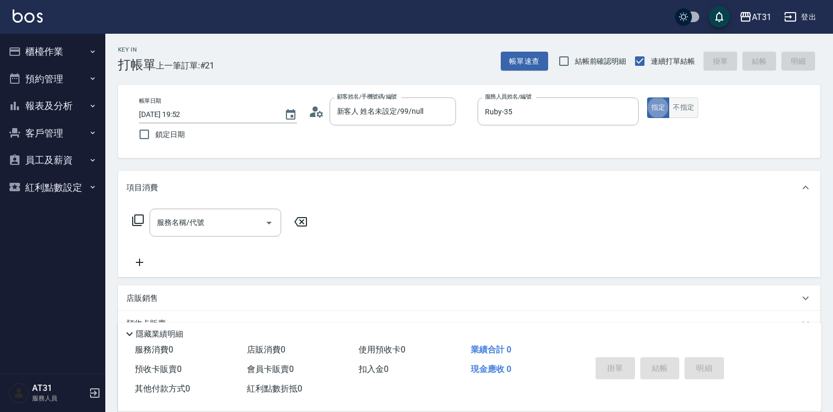
click at [688, 111] on button "不指定" at bounding box center [683, 107] width 29 height 21
click at [253, 218] on input "服務名稱/代號" at bounding box center [207, 222] width 106 height 18
drag, startPoint x: 656, startPoint y: 103, endPoint x: 386, endPoint y: 205, distance: 288.5
click at [647, 102] on button "指定" at bounding box center [658, 107] width 23 height 21
click at [249, 230] on input "服務名稱/代號" at bounding box center [207, 222] width 106 height 18
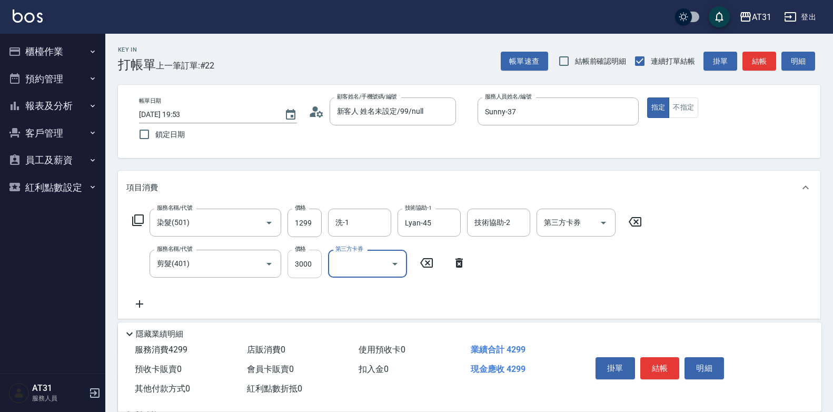
click at [300, 263] on input "3000" at bounding box center [305, 264] width 34 height 28
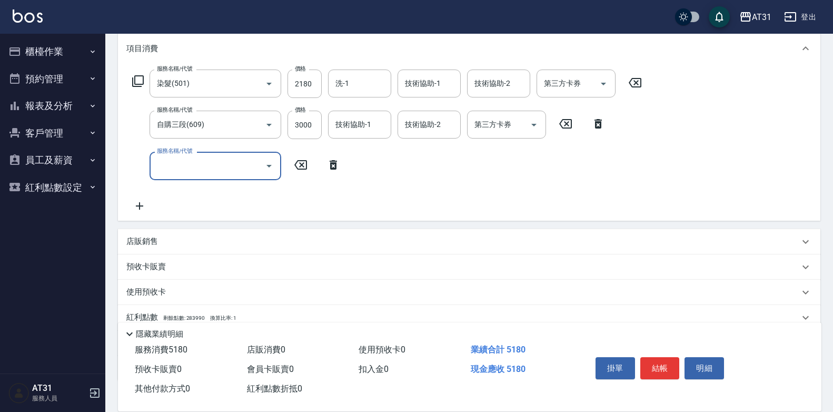
scroll to position [158, 0]
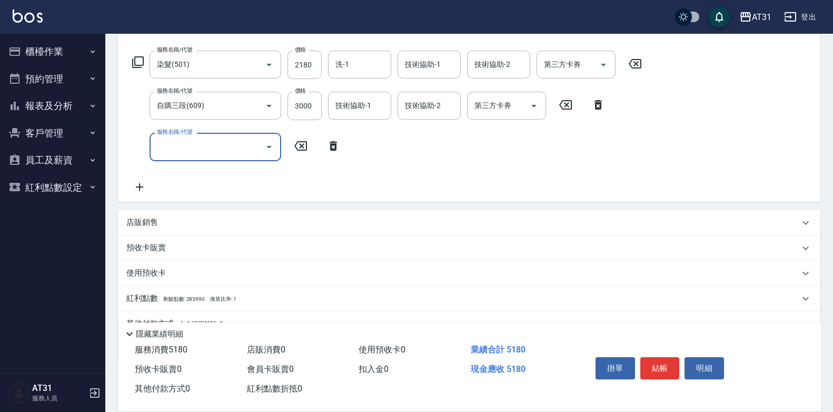
click at [202, 214] on div "店販銷售" at bounding box center [469, 222] width 703 height 25
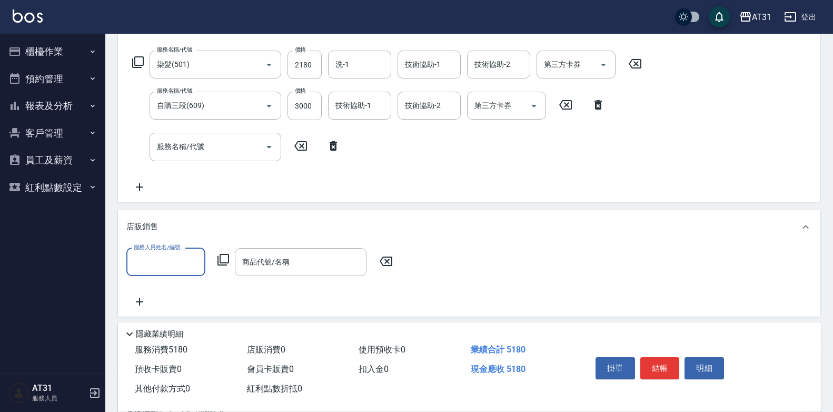
scroll to position [0, 0]
click at [167, 267] on input "服務人員姓名/編號" at bounding box center [166, 262] width 70 height 18
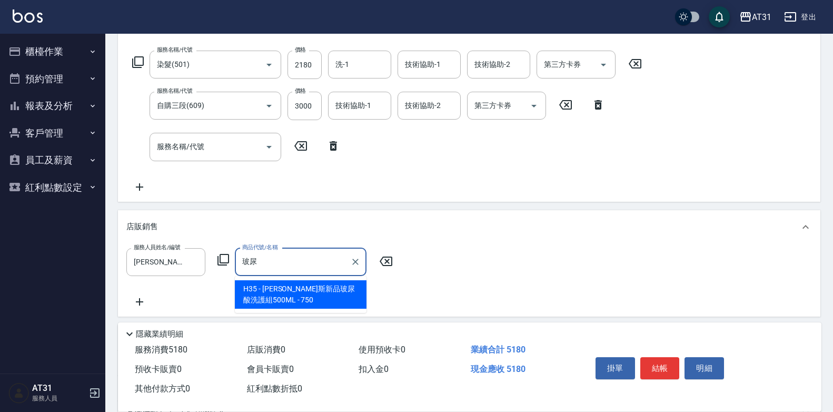
click at [263, 255] on input "玻尿" at bounding box center [293, 262] width 106 height 18
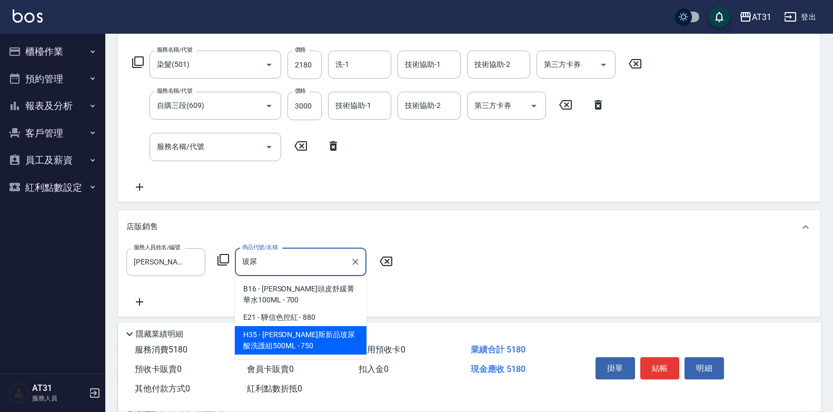
click at [283, 332] on span "H35 - [PERSON_NAME]斯新品玻尿酸洗護組500ML - 750" at bounding box center [301, 340] width 132 height 28
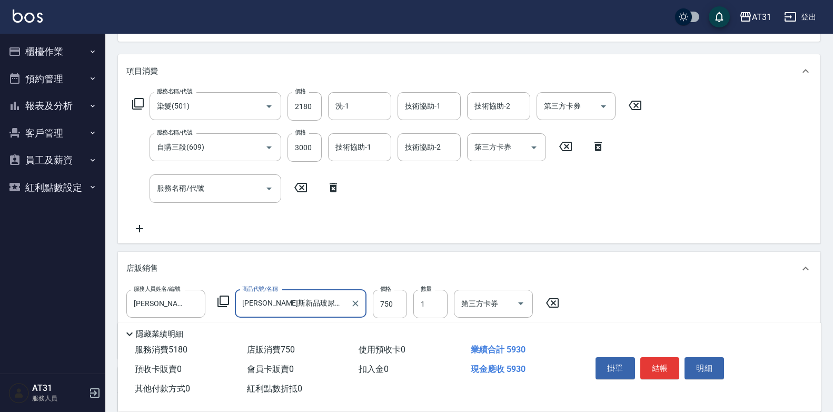
scroll to position [105, 0]
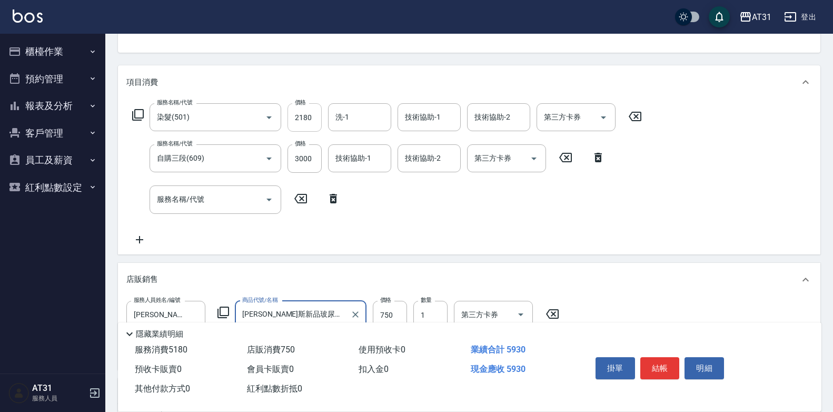
click at [310, 117] on input "2180" at bounding box center [305, 117] width 34 height 28
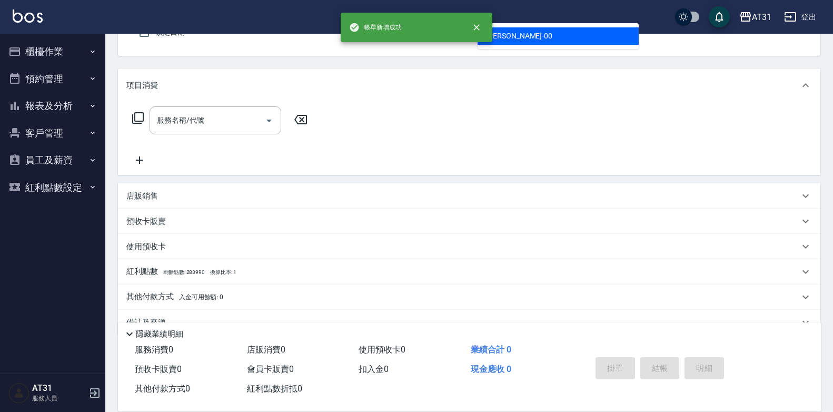
scroll to position [97, 0]
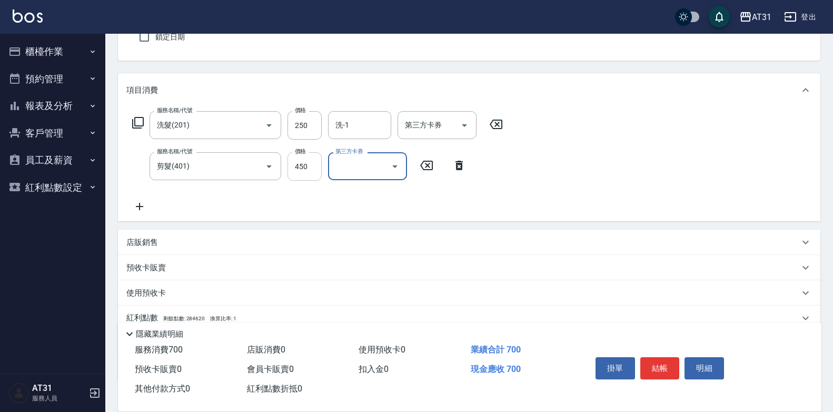
click at [294, 167] on input "450" at bounding box center [305, 166] width 34 height 28
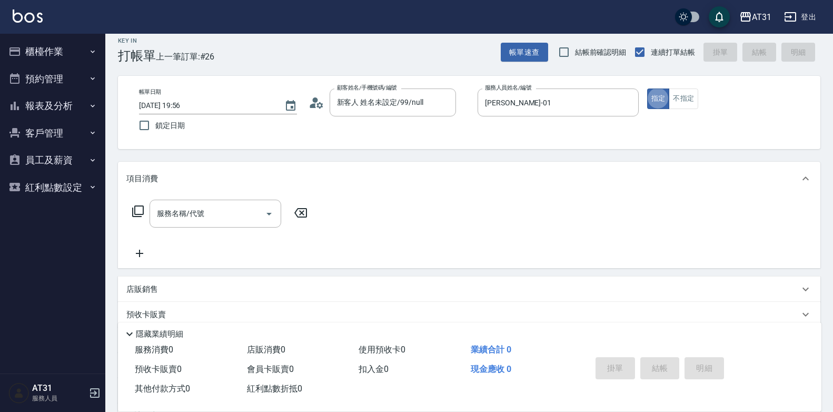
scroll to position [0, 0]
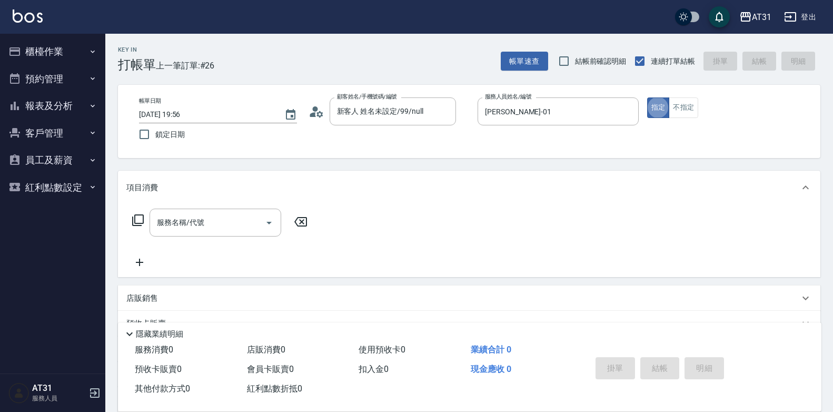
click at [683, 116] on button "不指定" at bounding box center [683, 107] width 29 height 21
click at [169, 235] on div "服務名稱/代號" at bounding box center [216, 223] width 132 height 28
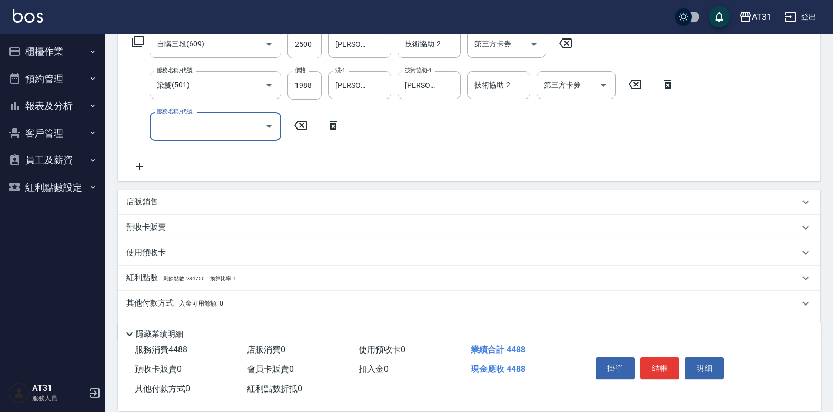
scroll to position [209, 0]
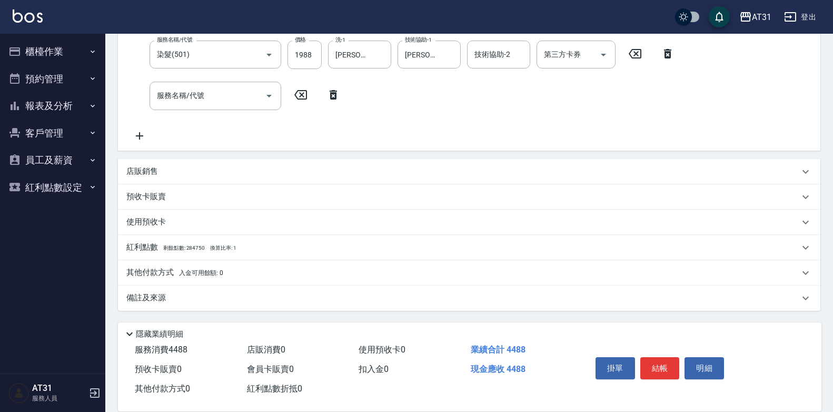
click at [167, 174] on div "店販銷售" at bounding box center [462, 171] width 673 height 11
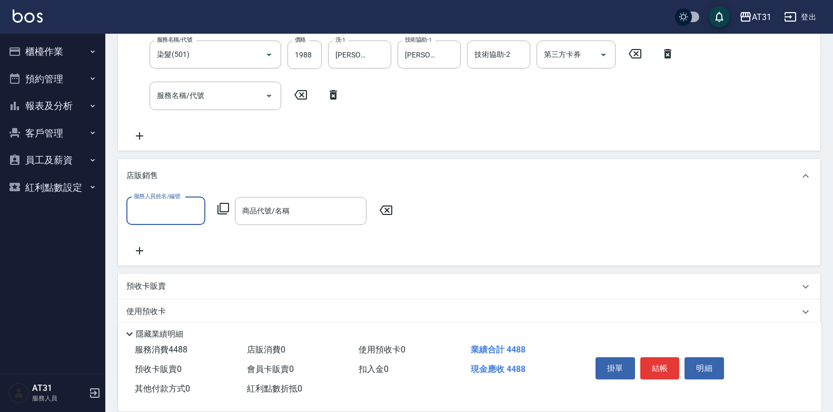
scroll to position [0, 0]
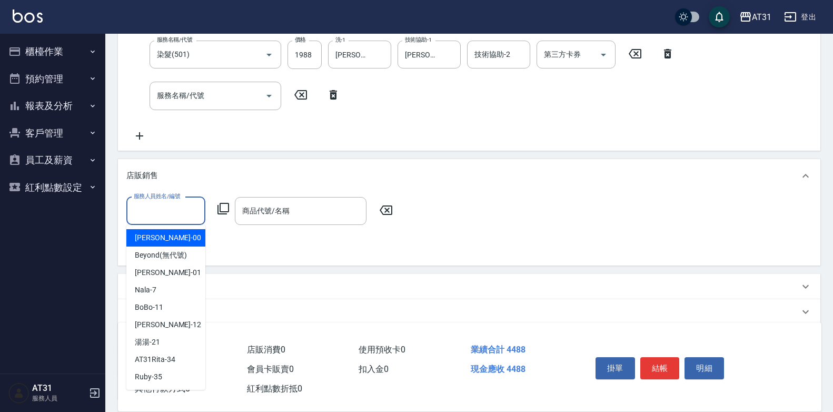
click at [171, 214] on input "服務人員姓名/編號" at bounding box center [166, 211] width 70 height 18
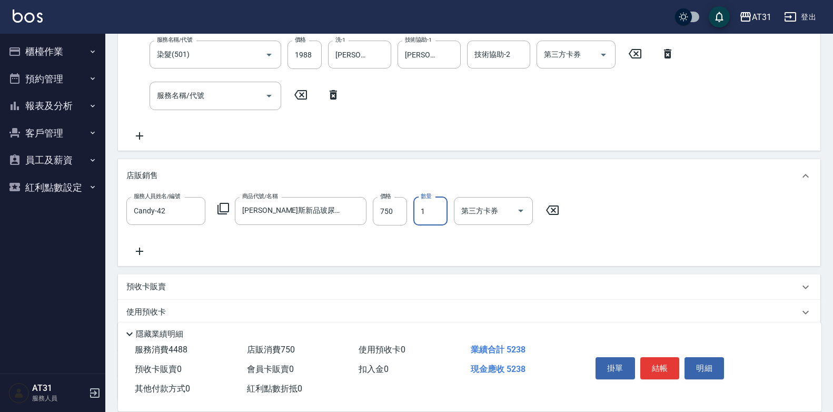
click at [422, 211] on input "1" at bounding box center [430, 211] width 34 height 28
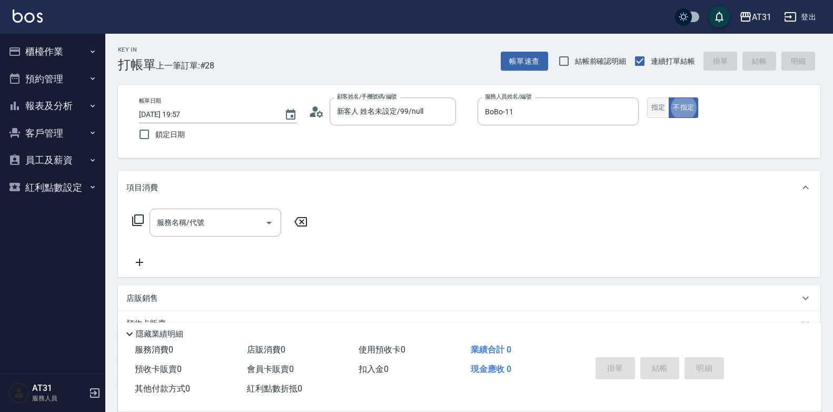
click at [652, 111] on button "指定" at bounding box center [658, 107] width 23 height 21
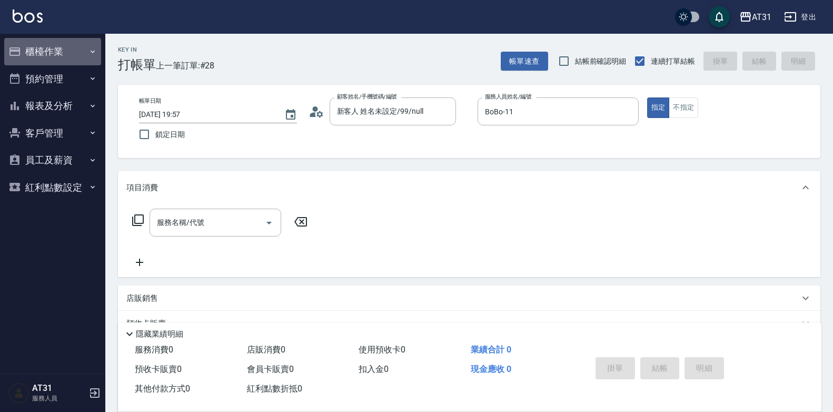
click at [47, 59] on button "櫃檯作業" at bounding box center [52, 51] width 97 height 27
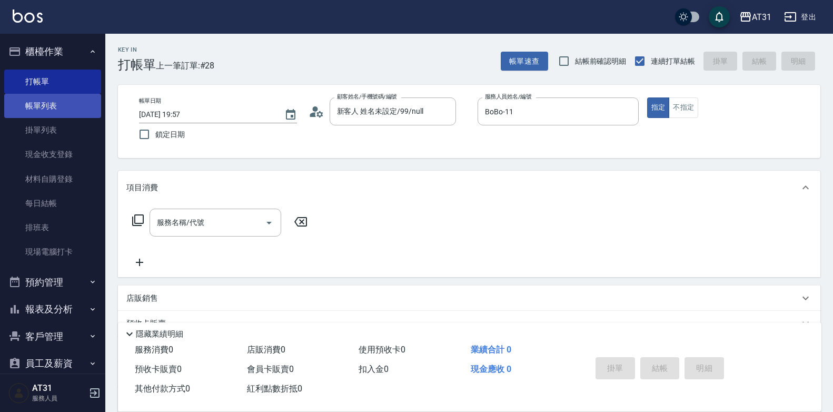
click at [60, 105] on link "帳單列表" at bounding box center [52, 106] width 97 height 24
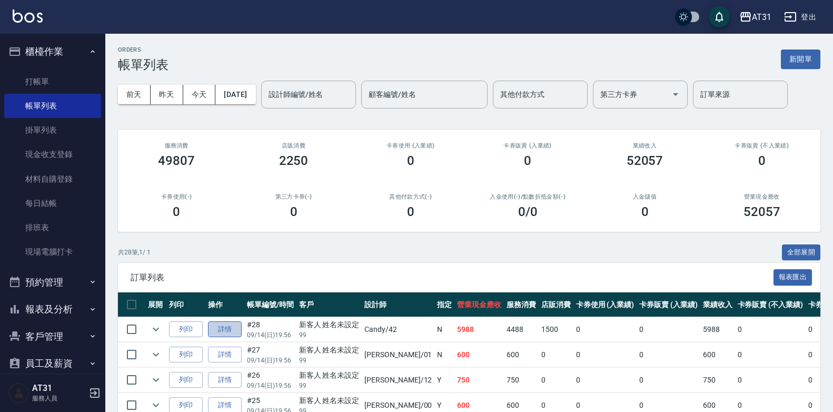
click at [223, 328] on link "詳情" at bounding box center [225, 329] width 34 height 16
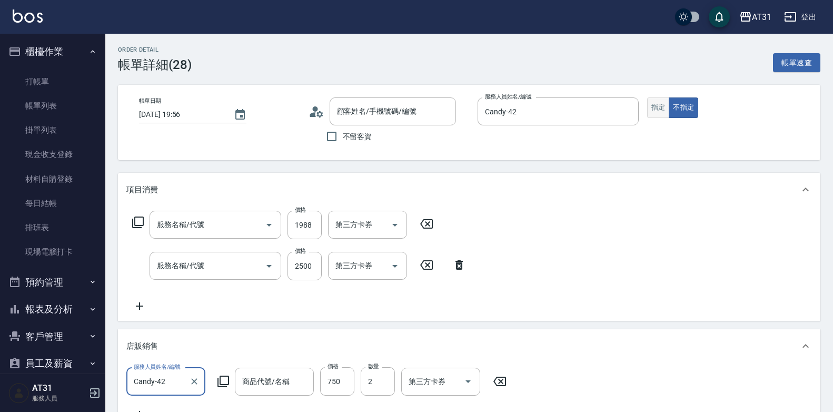
click at [662, 108] on button "指定" at bounding box center [658, 107] width 23 height 21
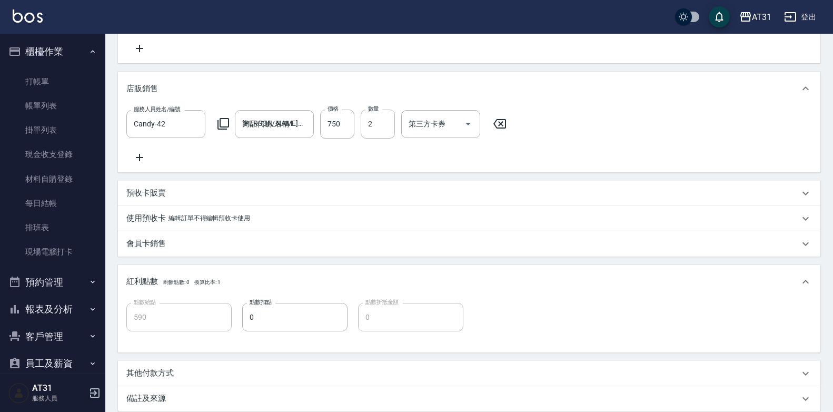
scroll to position [316, 0]
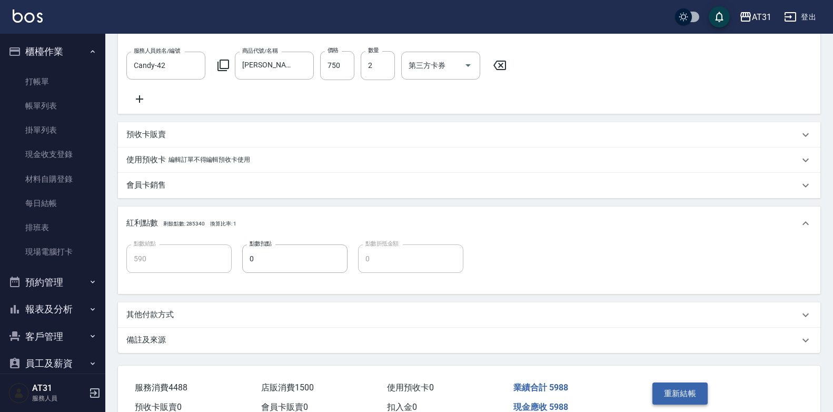
click at [691, 394] on button "重新結帳" at bounding box center [681, 393] width 56 height 22
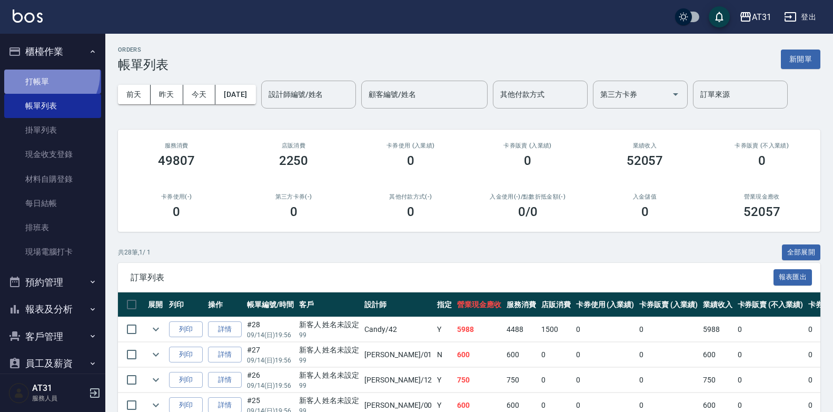
click at [47, 74] on link "打帳單" at bounding box center [52, 82] width 97 height 24
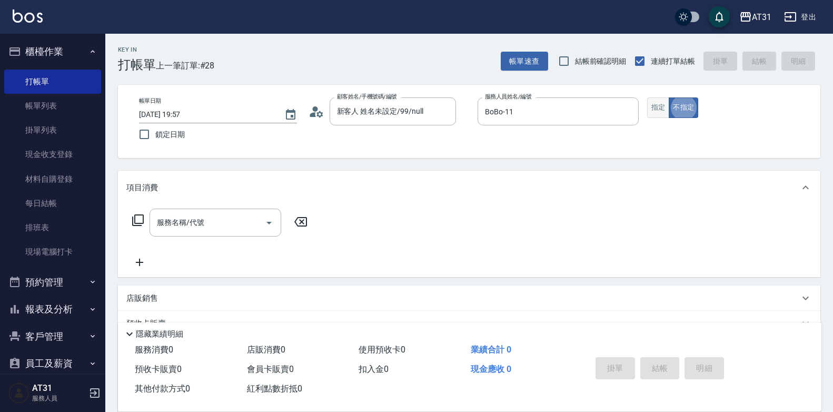
click at [657, 103] on button "指定" at bounding box center [658, 107] width 23 height 21
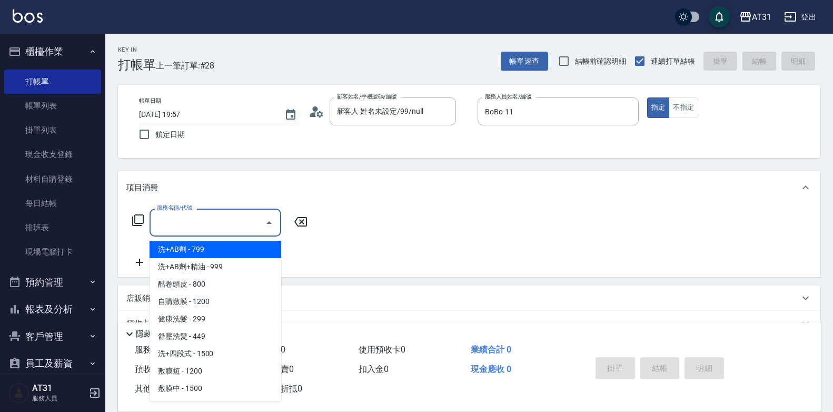
click at [204, 213] on div "服務名稱/代號" at bounding box center [216, 223] width 132 height 28
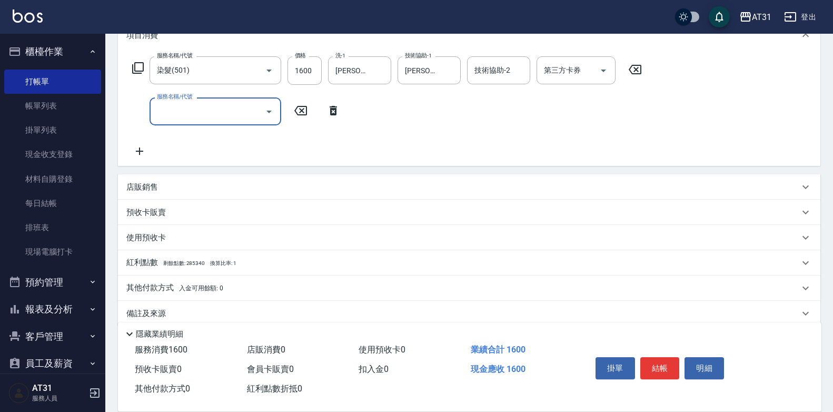
scroll to position [158, 0]
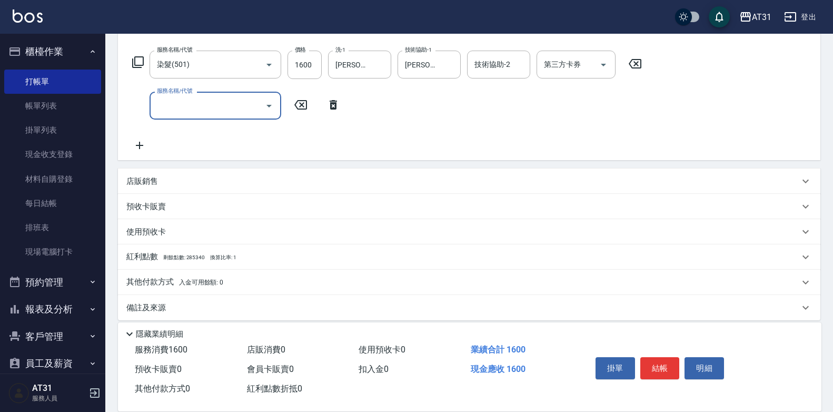
click at [167, 182] on div "店販銷售" at bounding box center [462, 181] width 673 height 11
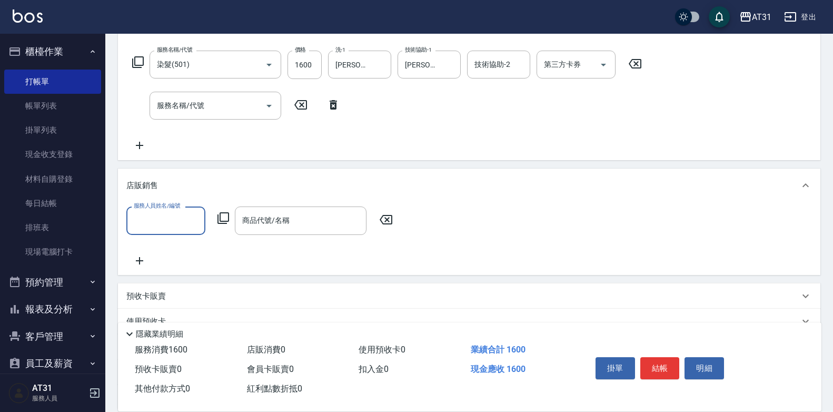
scroll to position [0, 0]
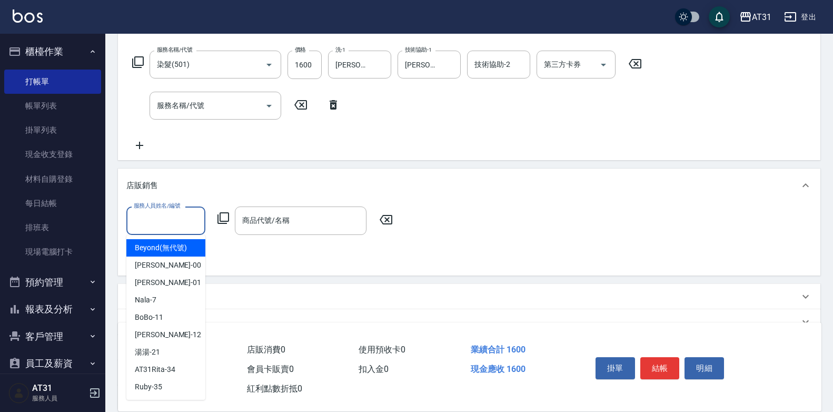
click at [151, 217] on input "服務人員姓名/編號" at bounding box center [166, 220] width 70 height 18
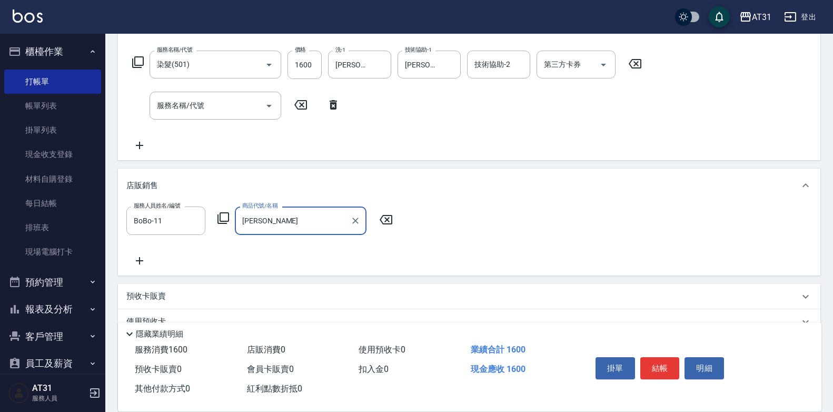
click at [278, 217] on input "[PERSON_NAME]" at bounding box center [293, 220] width 106 height 18
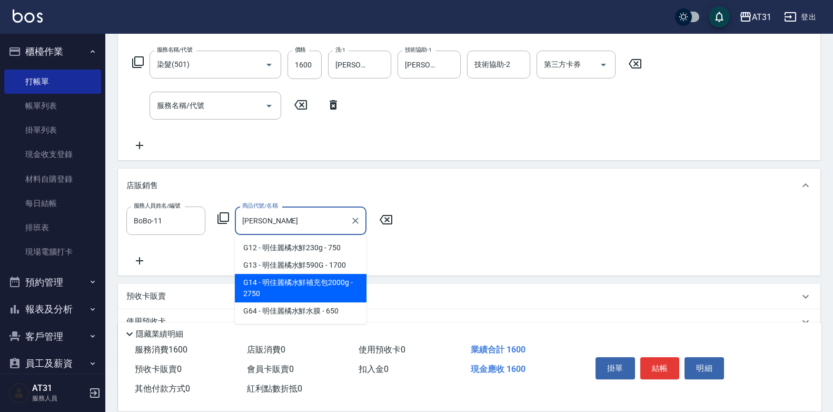
click at [281, 285] on span "G14 - 明佳麗橘水鮮補充包2000g - 2750" at bounding box center [301, 288] width 132 height 28
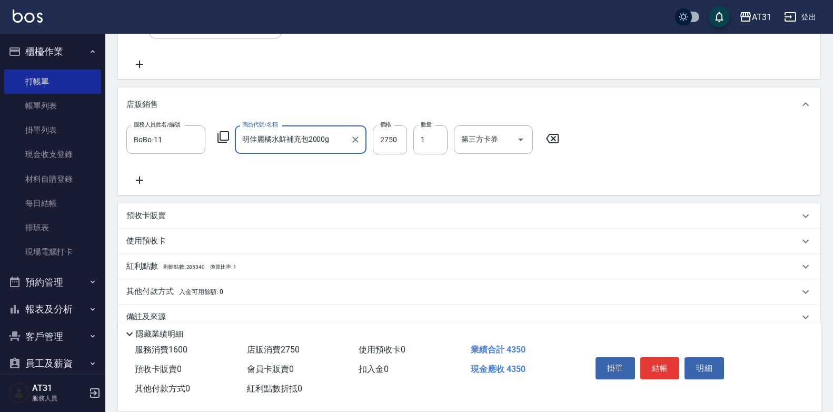
scroll to position [258, 0]
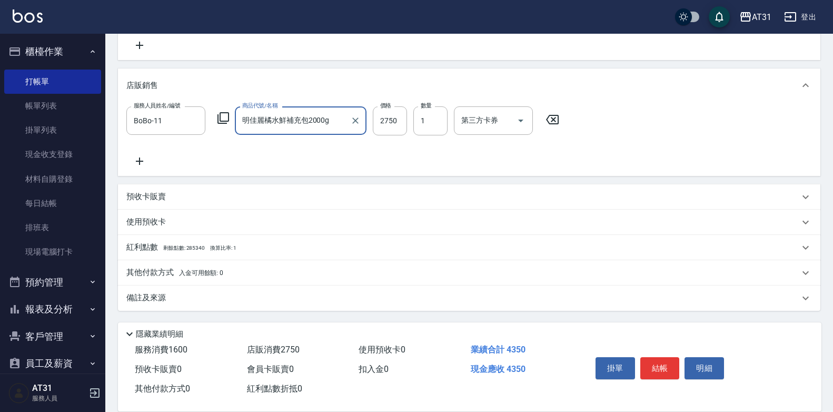
click at [172, 269] on p "其他付款方式 入金可用餘額: 0" at bounding box center [174, 273] width 97 height 12
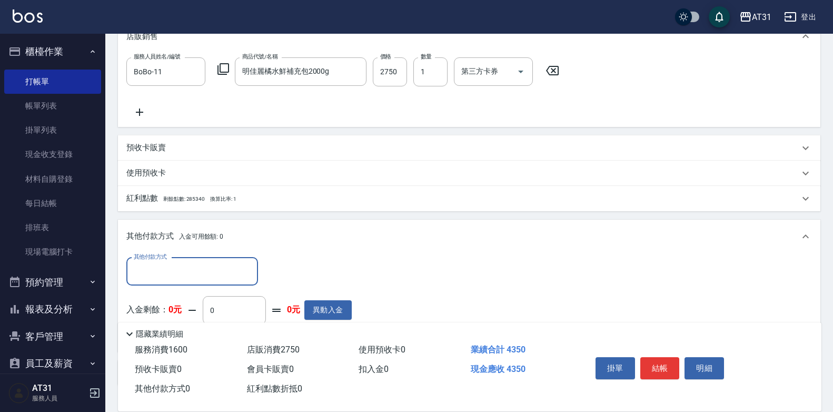
scroll to position [0, 0]
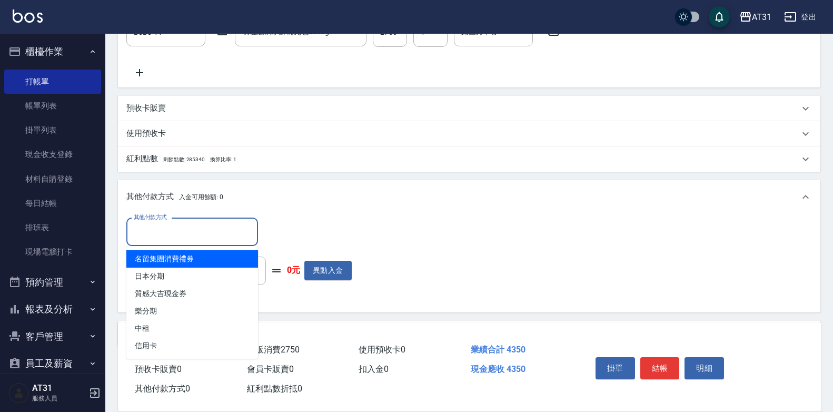
click at [186, 236] on input "其他付款方式" at bounding box center [192, 232] width 122 height 18
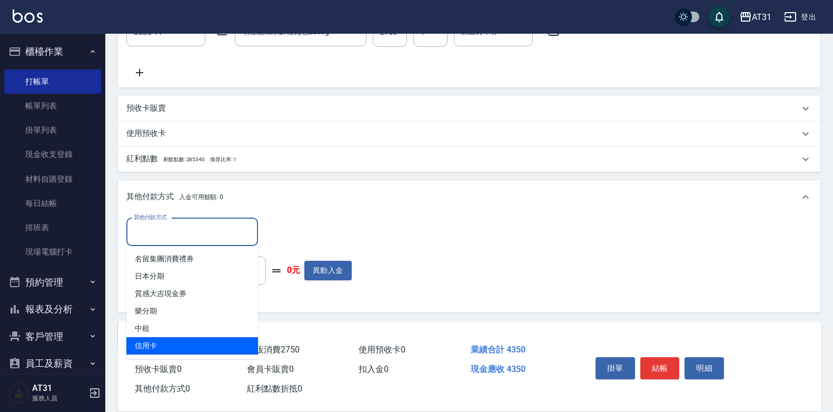
click at [146, 339] on span "信用卡" at bounding box center [192, 345] width 132 height 17
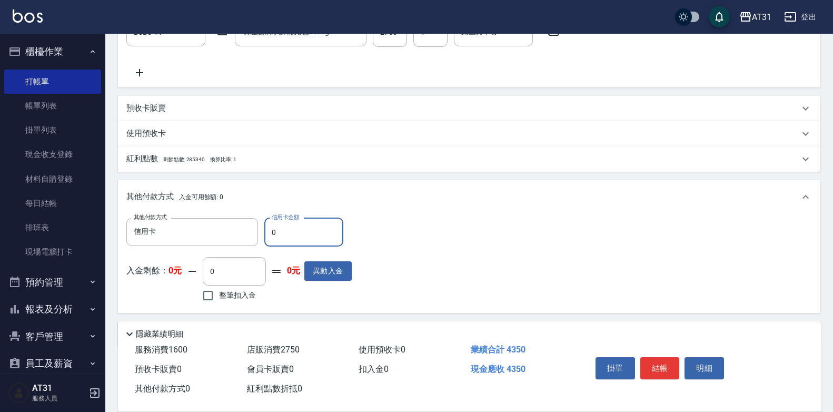
drag, startPoint x: 284, startPoint y: 229, endPoint x: 269, endPoint y: 228, distance: 15.4
click at [269, 228] on input "0" at bounding box center [303, 232] width 79 height 28
click at [656, 366] on button "結帳" at bounding box center [659, 368] width 39 height 22
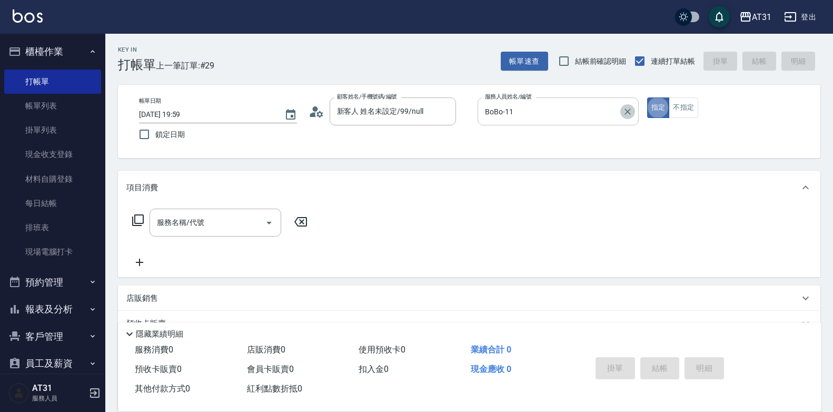
click at [631, 116] on icon "Clear" at bounding box center [628, 111] width 11 height 11
click at [599, 112] on input "服務人員姓名/編號" at bounding box center [558, 111] width 152 height 18
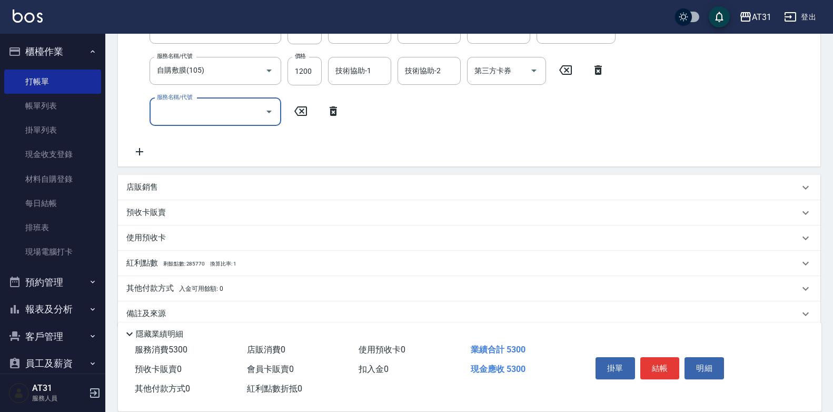
scroll to position [291, 0]
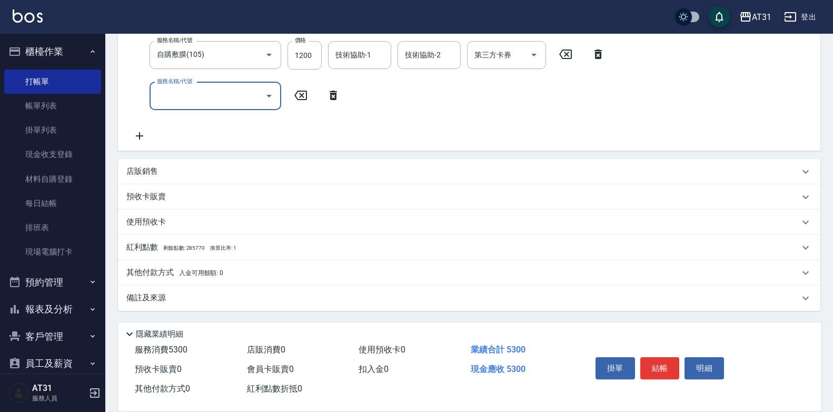
click at [248, 271] on div "其他付款方式 入金可用餘額: 0" at bounding box center [462, 273] width 673 height 12
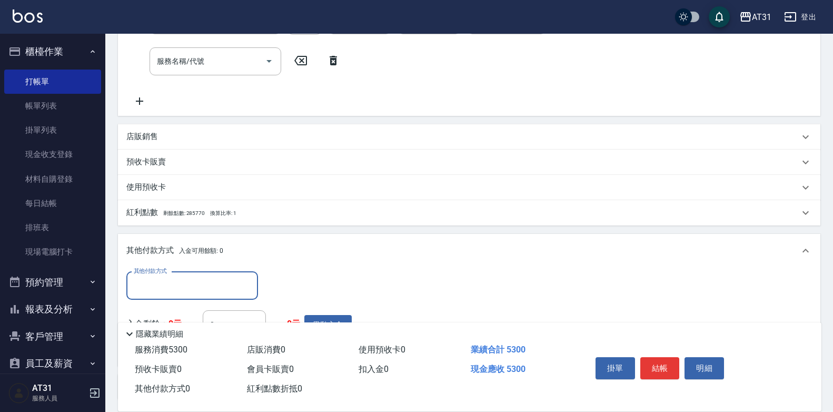
scroll to position [344, 0]
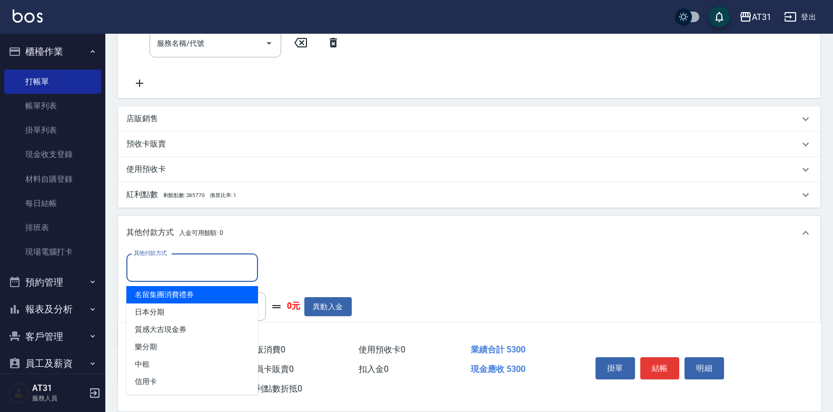
click at [205, 268] on input "其他付款方式" at bounding box center [192, 268] width 122 height 18
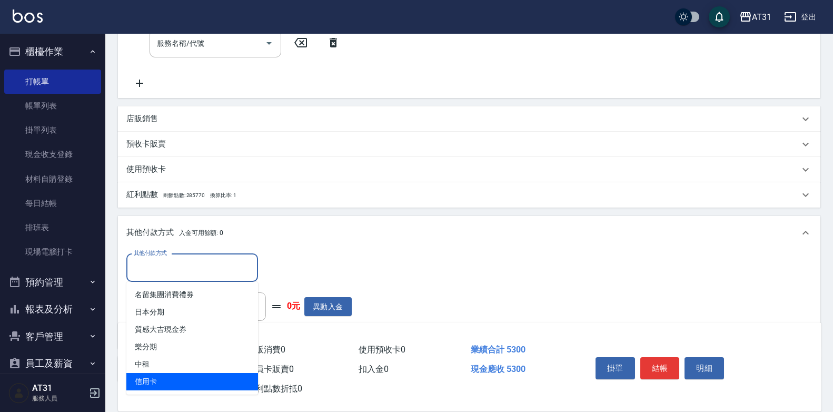
click at [170, 373] on span "信用卡" at bounding box center [192, 381] width 132 height 17
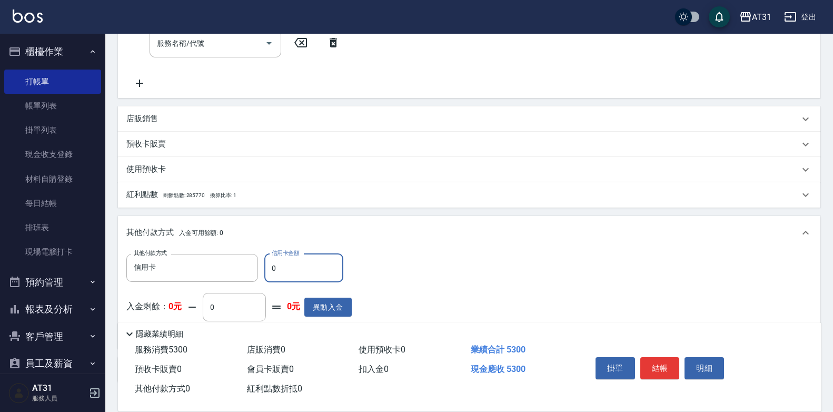
drag, startPoint x: 275, startPoint y: 272, endPoint x: 269, endPoint y: 272, distance: 6.3
click at [269, 272] on input "0" at bounding box center [303, 268] width 79 height 28
click at [666, 359] on button "結帳" at bounding box center [659, 368] width 39 height 22
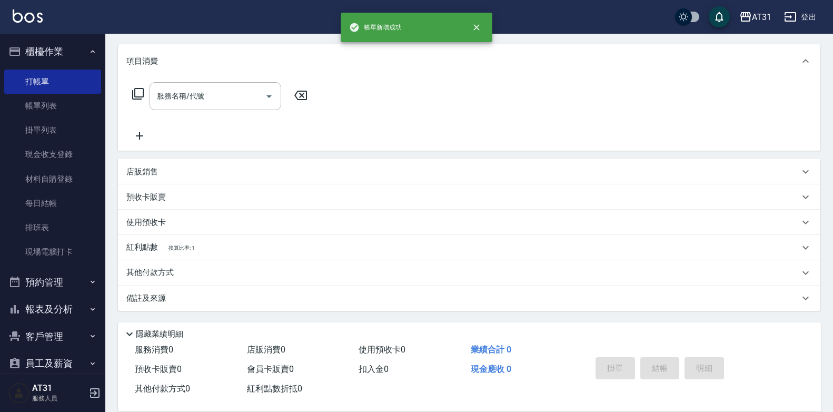
scroll to position [0, 0]
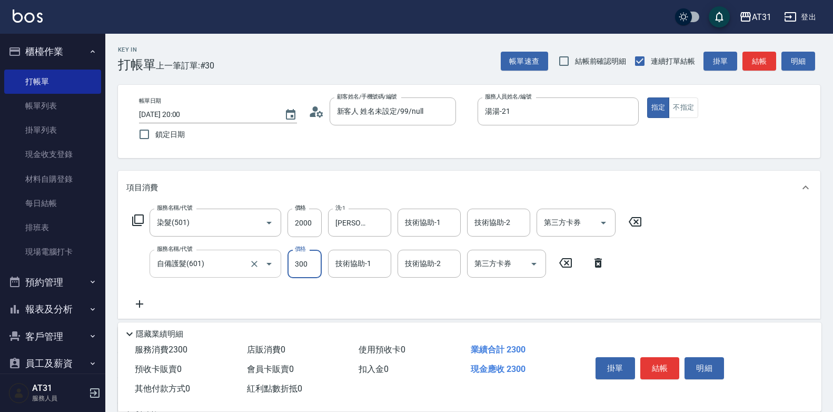
drag, startPoint x: 253, startPoint y: 259, endPoint x: 245, endPoint y: 263, distance: 8.7
click at [251, 260] on icon "Clear" at bounding box center [254, 264] width 11 height 11
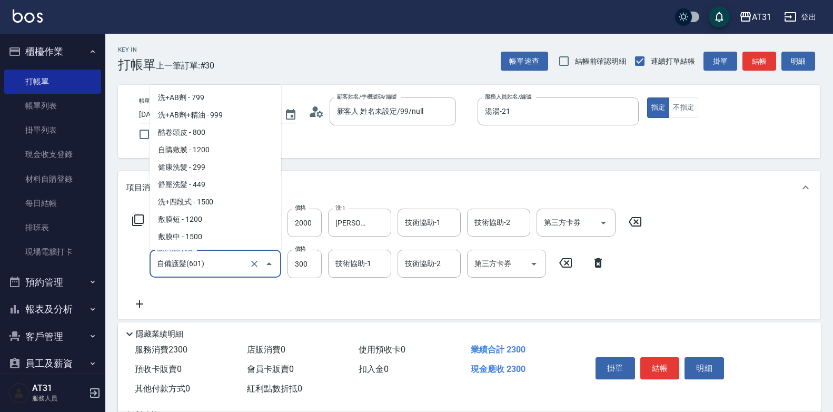
click at [240, 264] on input "自備護髮(601)" at bounding box center [200, 263] width 93 height 18
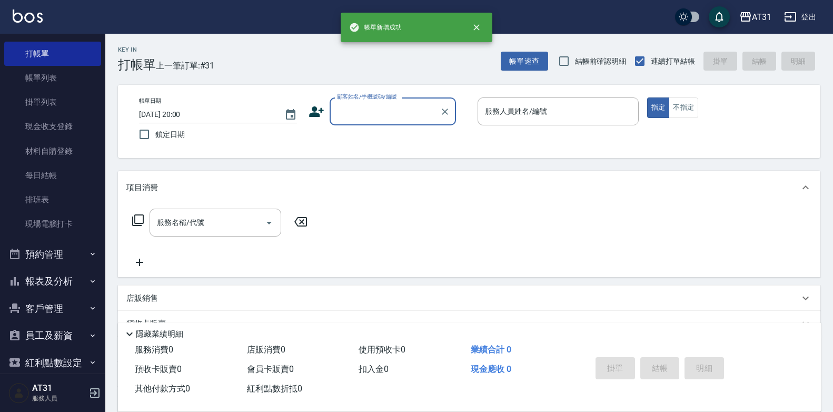
scroll to position [43, 0]
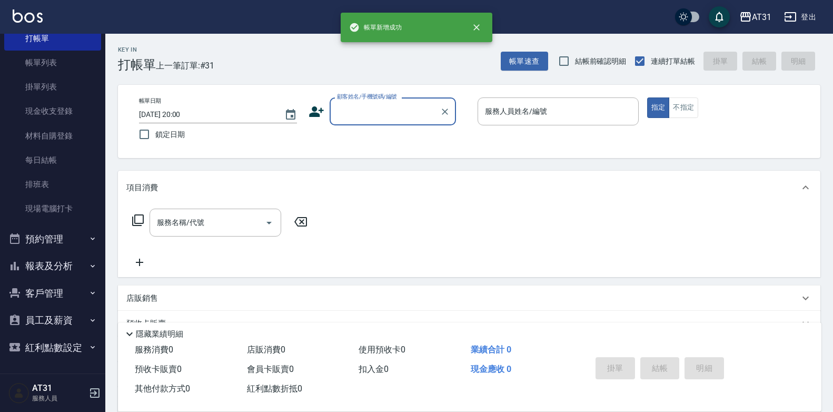
click at [45, 249] on button "預約管理" at bounding box center [52, 238] width 97 height 27
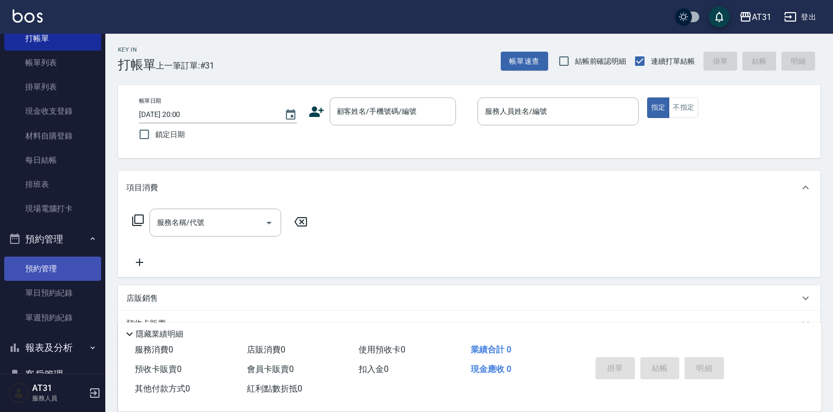
scroll to position [125, 0]
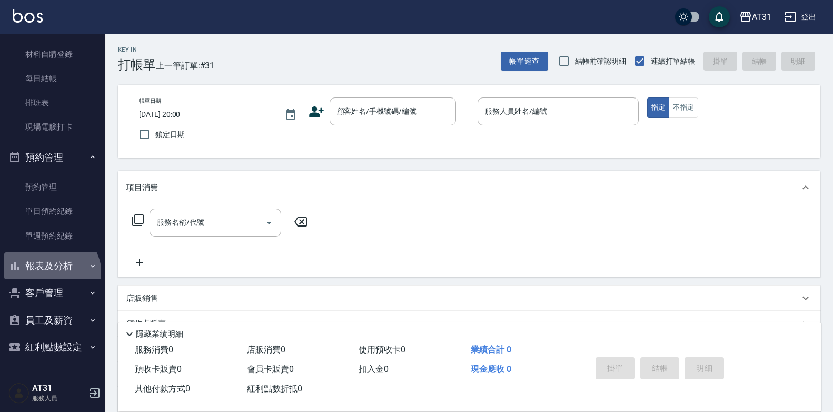
click at [43, 277] on button "報表及分析" at bounding box center [52, 265] width 97 height 27
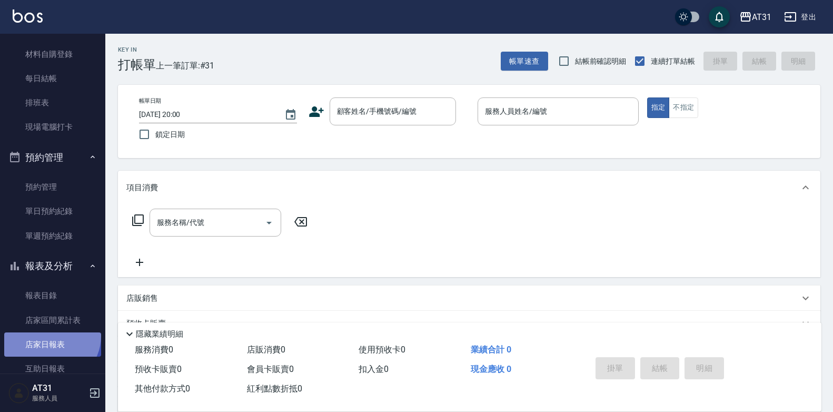
click at [50, 337] on link "店家日報表" at bounding box center [52, 344] width 97 height 24
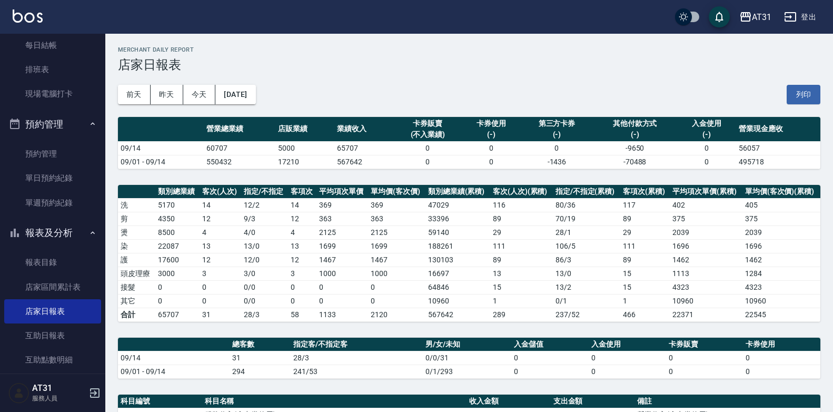
scroll to position [211, 0]
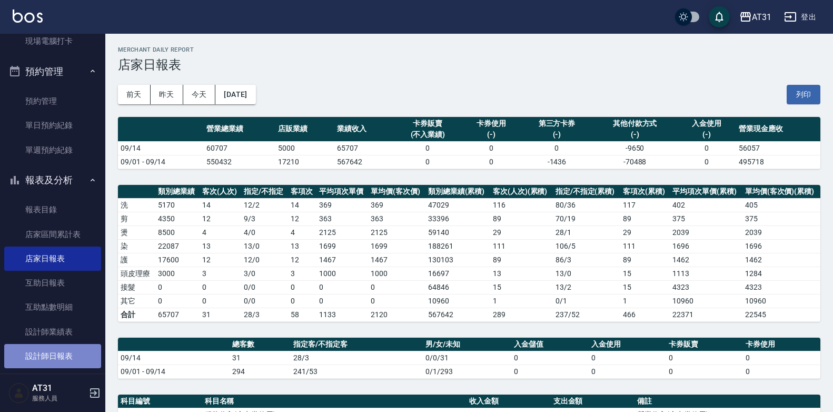
click at [52, 346] on link "設計師日報表" at bounding box center [52, 356] width 97 height 24
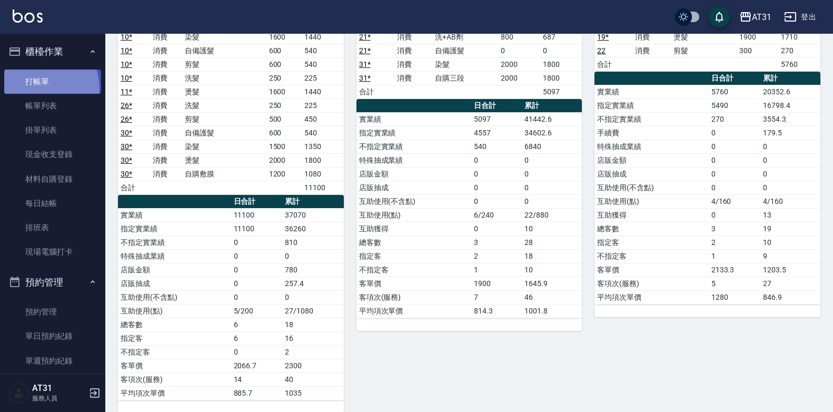
click at [36, 87] on link "打帳單" at bounding box center [52, 82] width 97 height 24
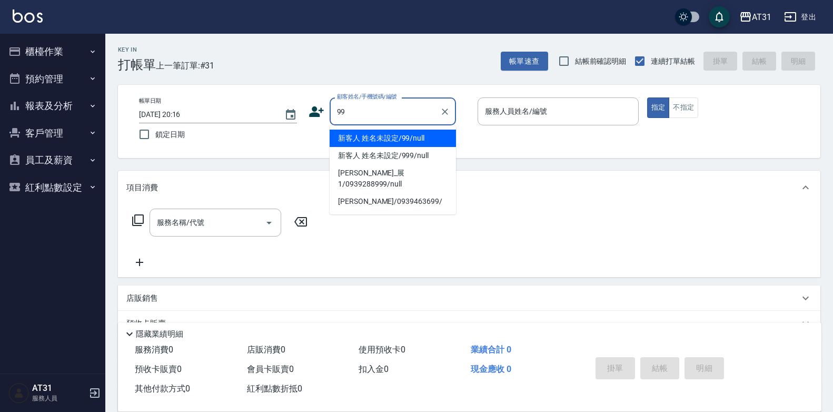
type input "新客人 姓名未設定/99/null"
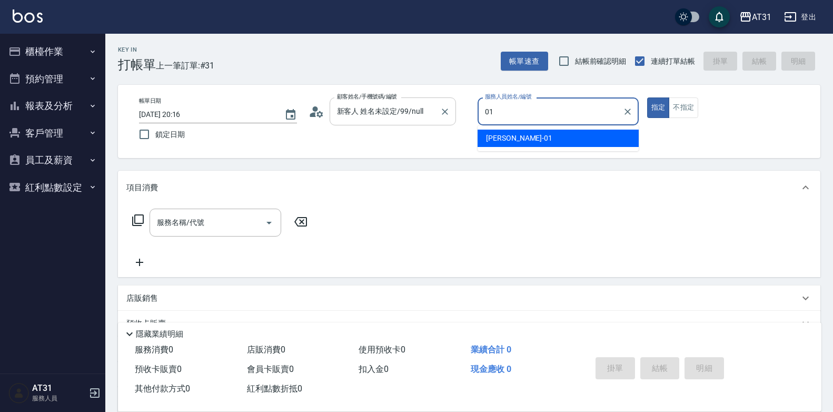
type input "[PERSON_NAME]-01"
type button "true"
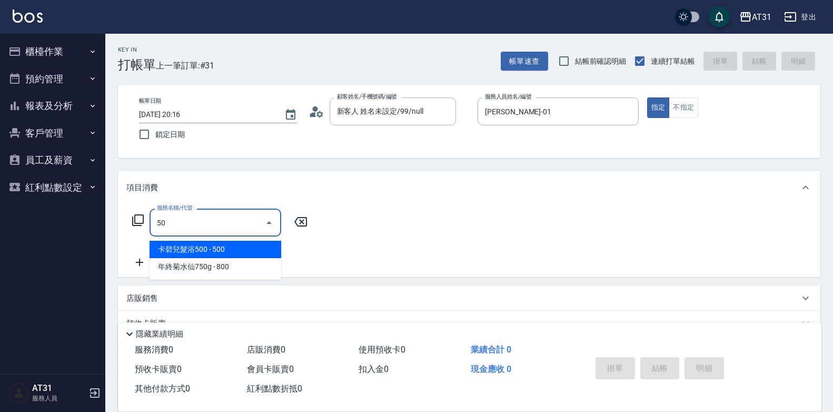
type input "501"
type input "160"
type input "染髮(501)"
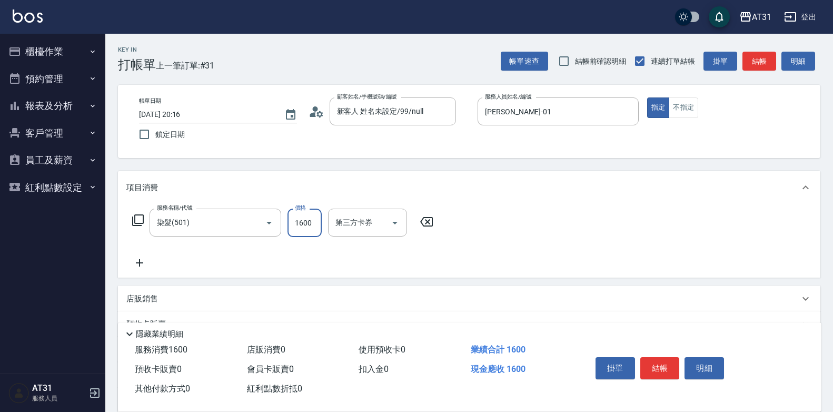
type input "0"
type input "12"
type input "10"
type input "120"
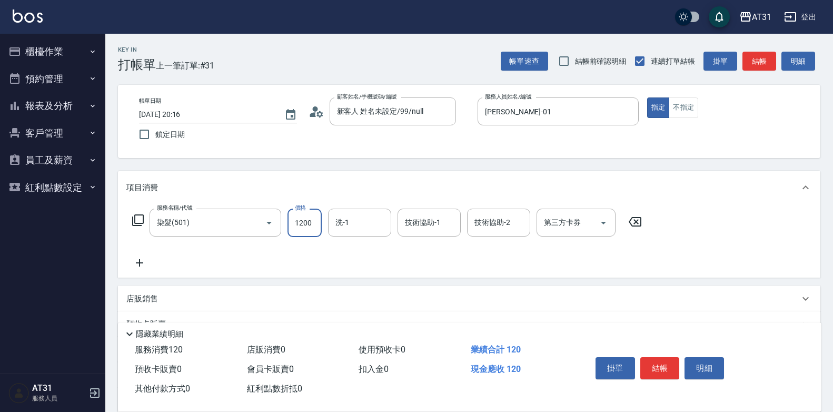
type input "1200"
type input "鳳梨-41"
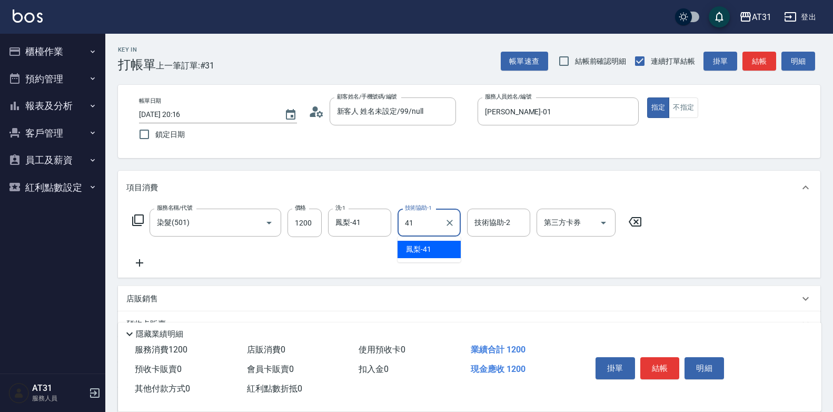
type input "鳳梨-41"
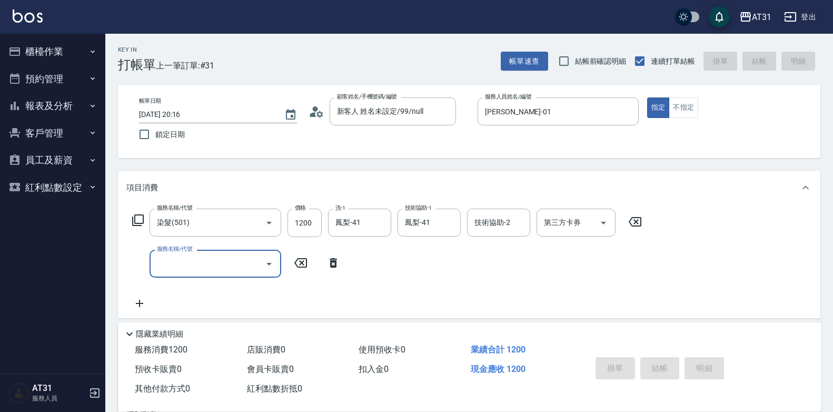
type input "0"
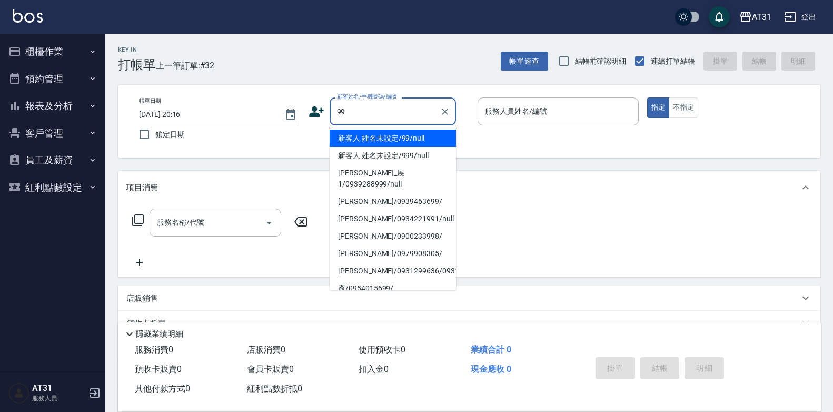
type input "新客人 姓名未設定/99/null"
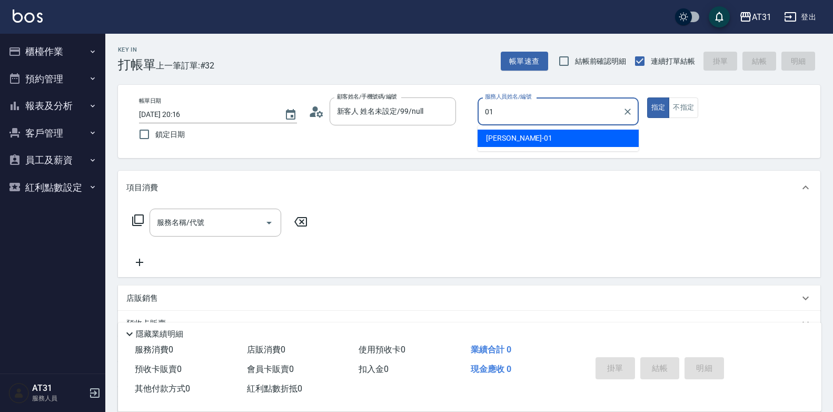
type input "[PERSON_NAME]-01"
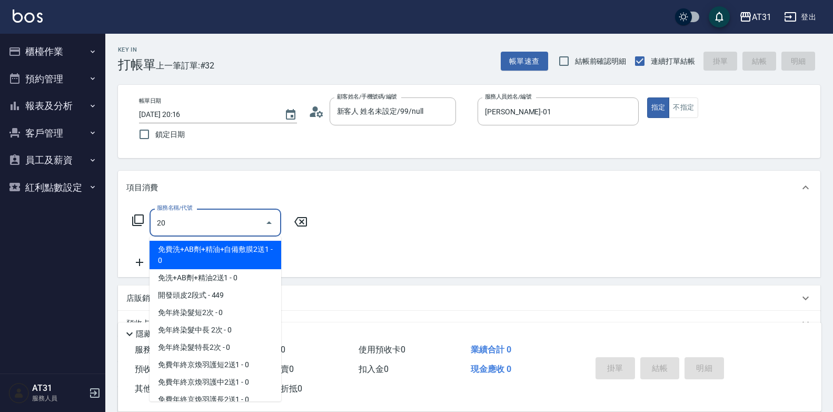
type input "201"
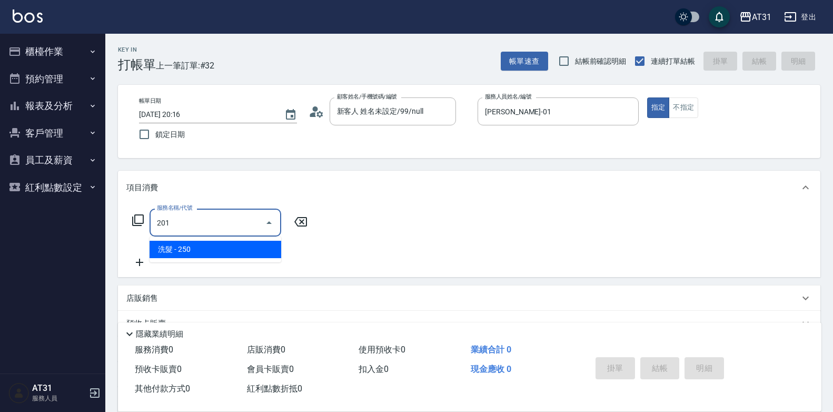
type input "20"
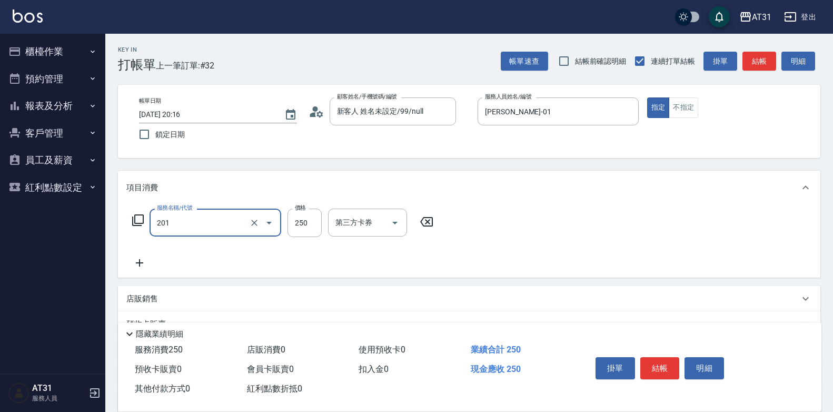
type input "洗髮(201)"
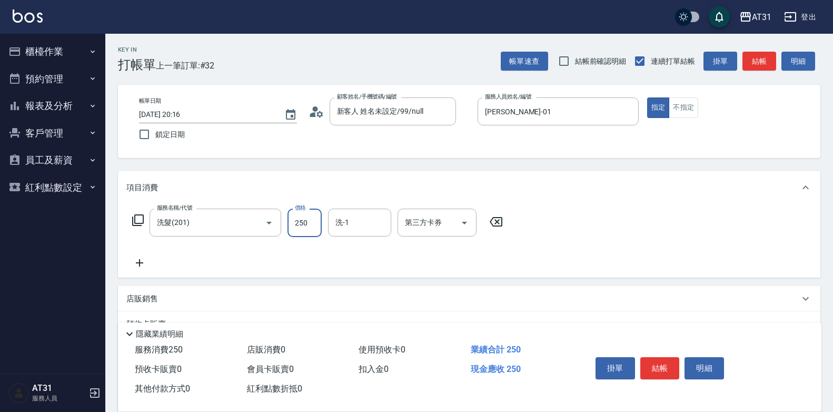
type input "0"
type input "30"
type input "300"
type input "[PERSON_NAME]-46"
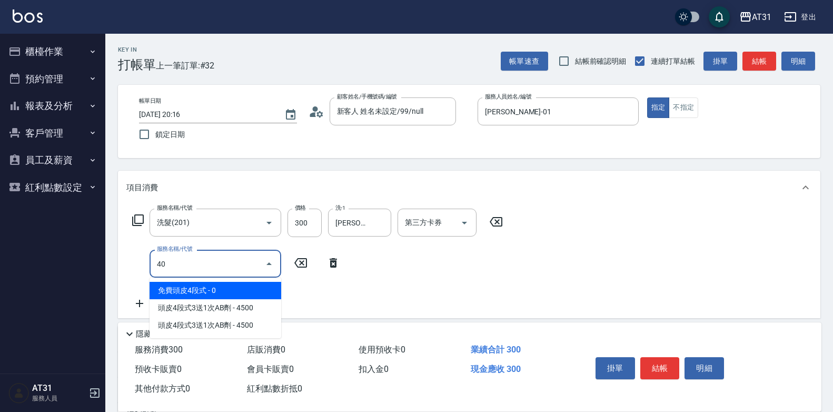
type input "401"
type input "50"
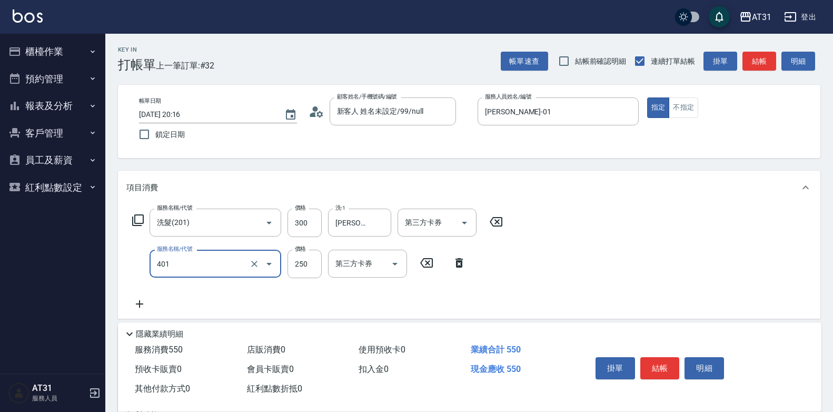
type input "剪髮(401)"
type input "30"
type input "60"
type input "300"
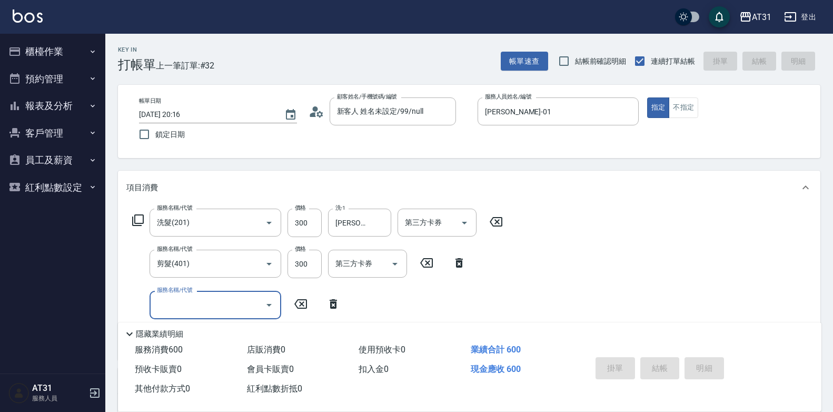
type input "2025/09/14 20:17"
type input "0"
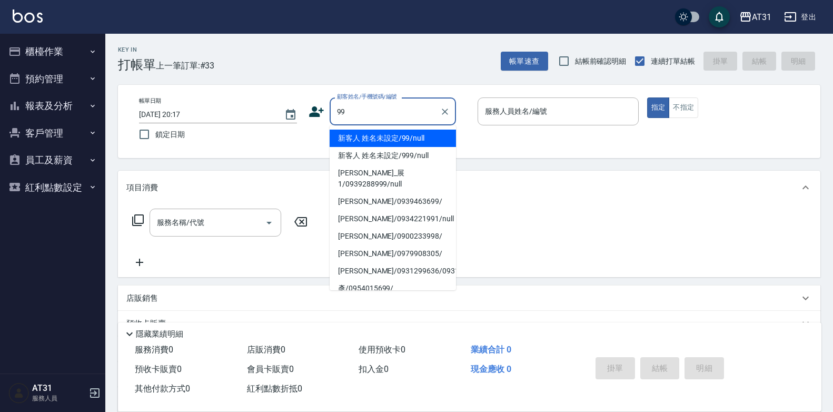
type input "新客人 姓名未設定/99/null"
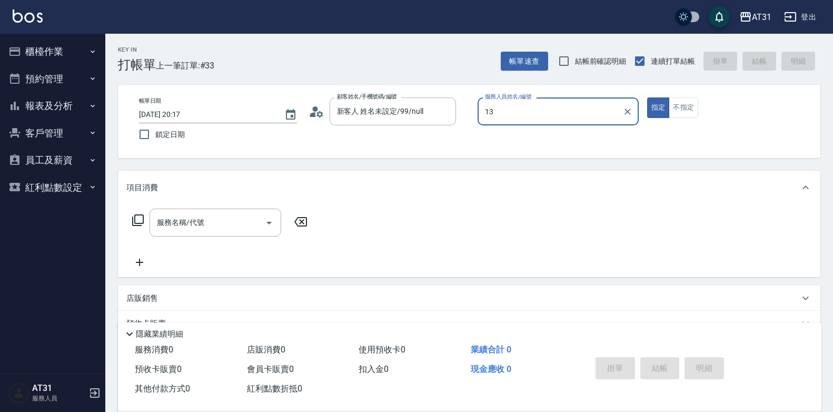
type input "1"
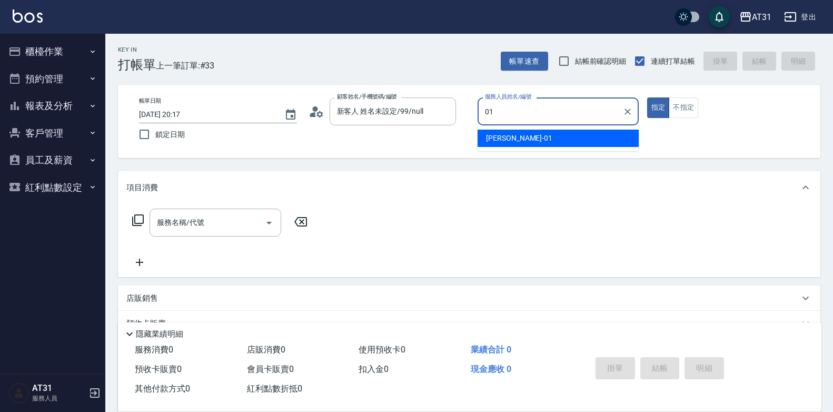
type input "[PERSON_NAME]-01"
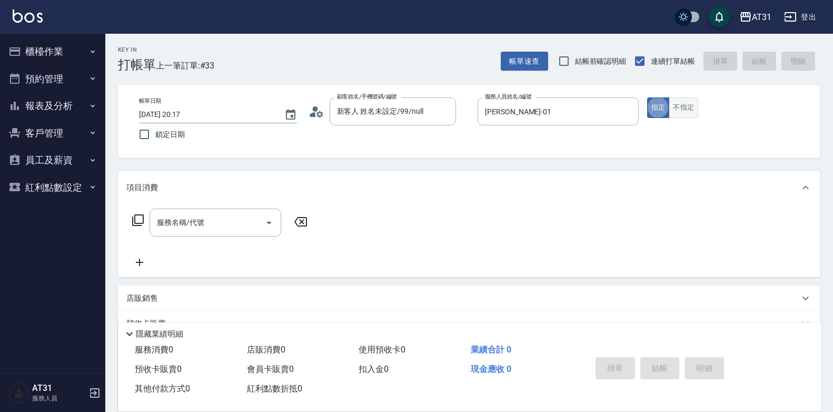
click at [684, 110] on button "不指定" at bounding box center [683, 107] width 29 height 21
click at [199, 212] on div "服務名稱/代號" at bounding box center [216, 223] width 132 height 28
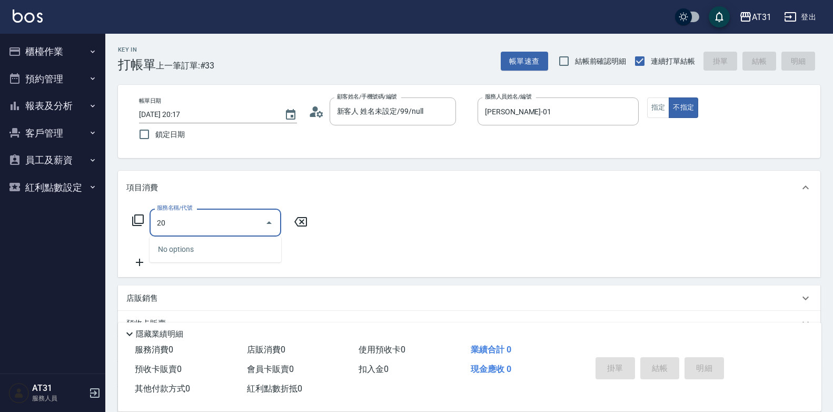
type input "201"
type input "20"
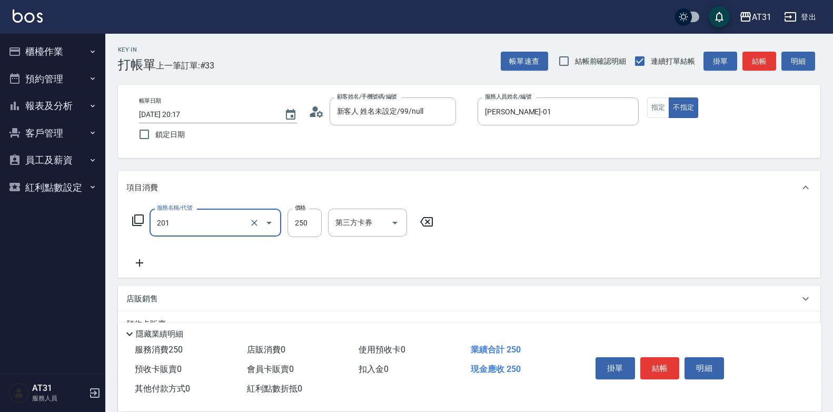
type input "洗髮(201)"
type input "0"
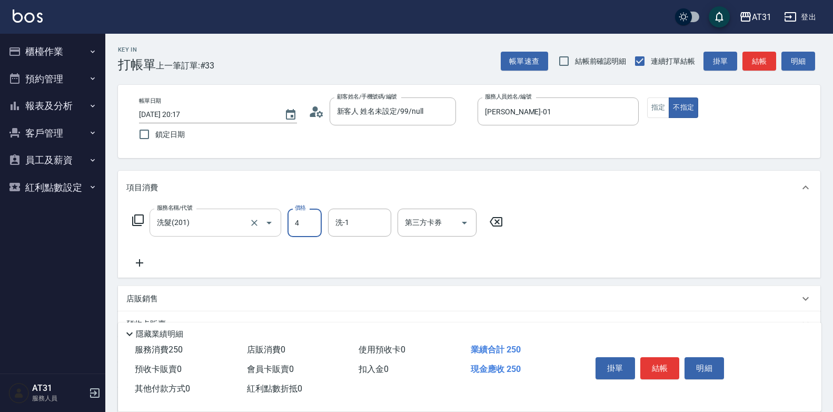
type input "40"
type input "400"
type input "鳳梨-41"
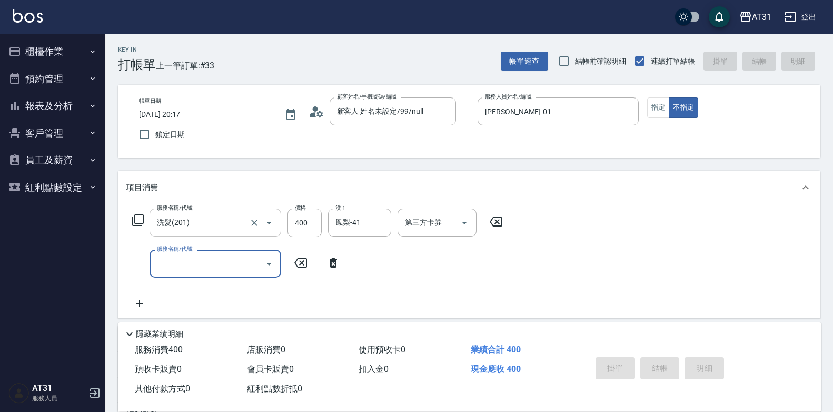
type input "2025/09/14 20:27"
type input "0"
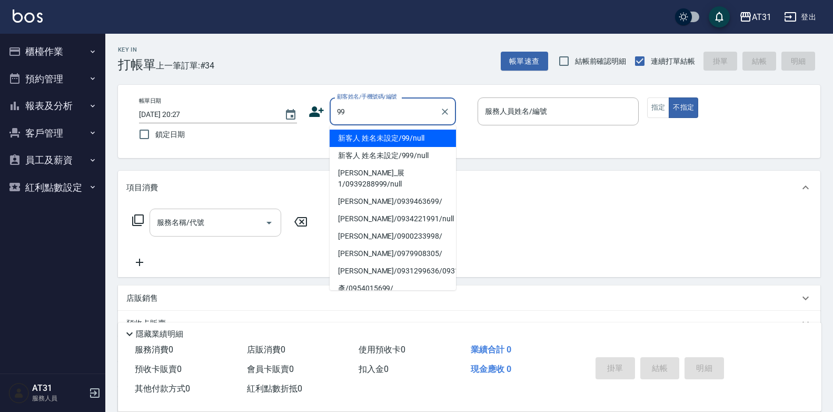
type input "新客人 姓名未設定/99/null"
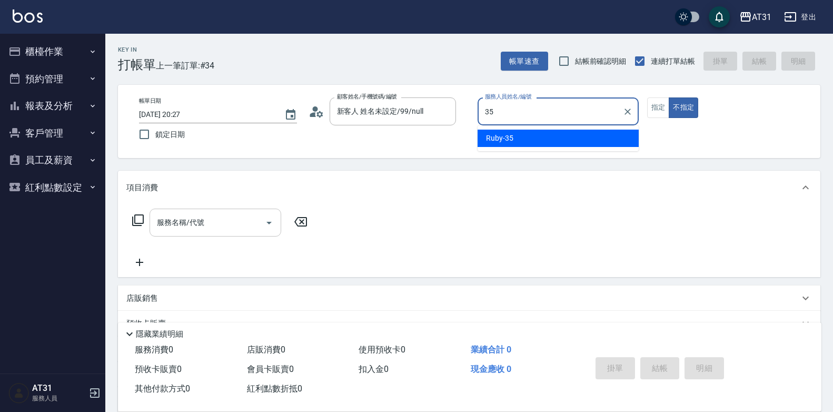
type input "Ruby-35"
type button "false"
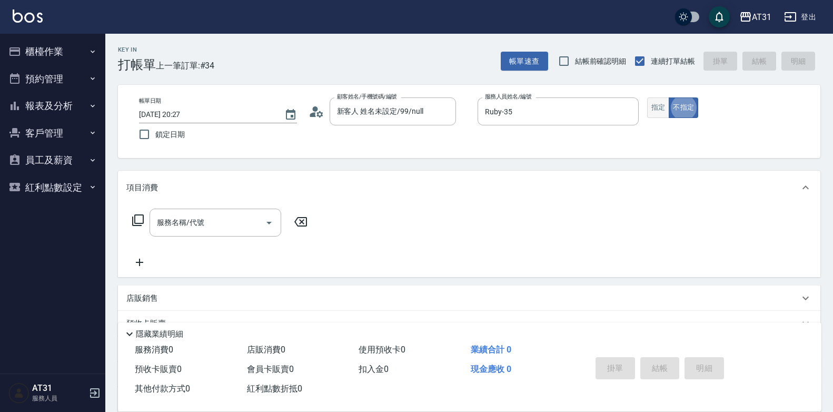
click at [650, 106] on button "指定" at bounding box center [658, 107] width 23 height 21
click at [196, 219] on input "服務名稱/代號" at bounding box center [207, 222] width 106 height 18
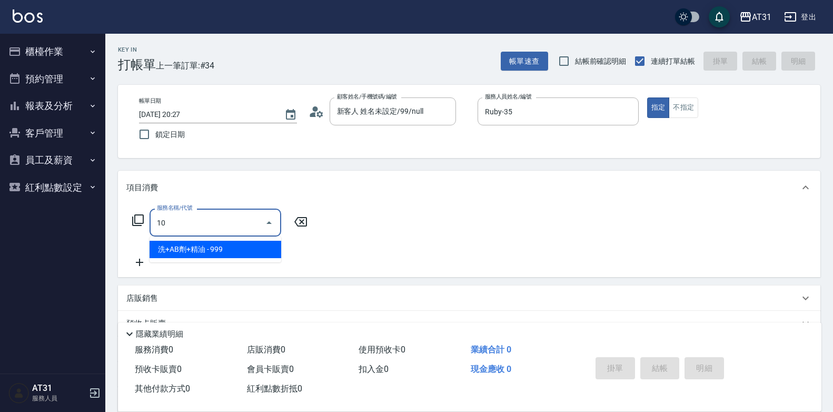
type input "102"
type input "90"
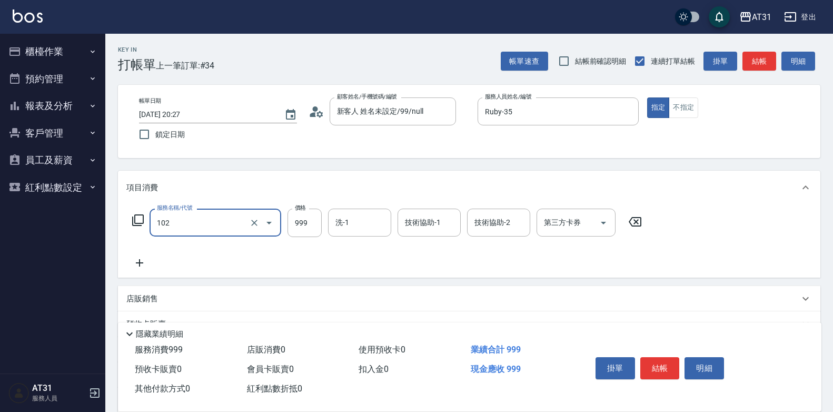
type input "洗+AB劑+精油(102)"
type input "0"
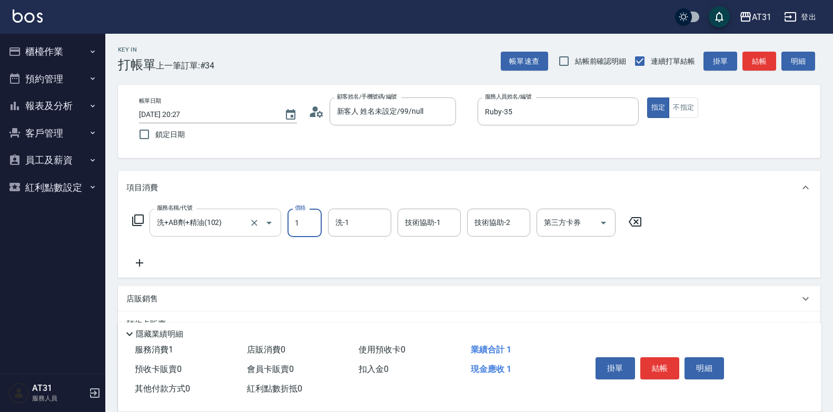
type input "10"
type input "100"
type input "1000"
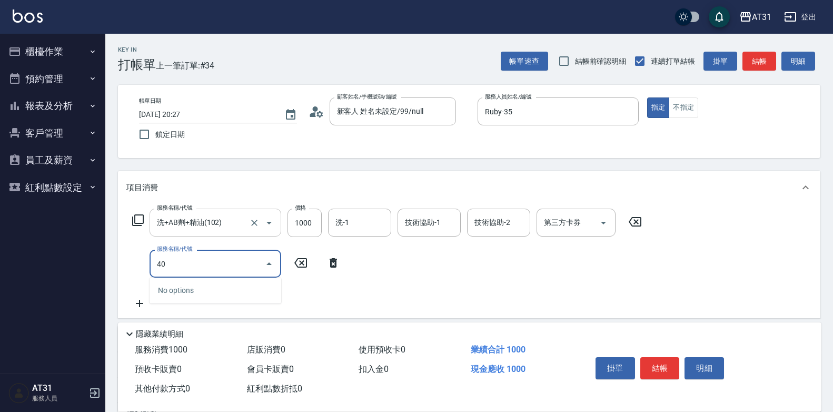
type input "401"
type input "120"
type input "剪髮(401)"
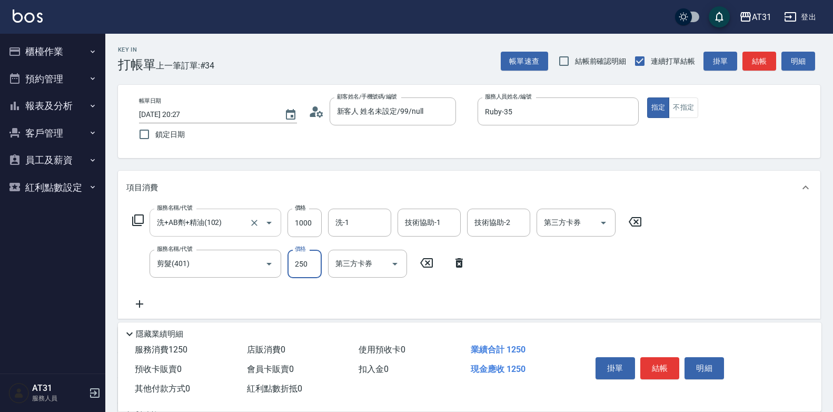
type input "100"
type input "30"
type input "130"
type input "300"
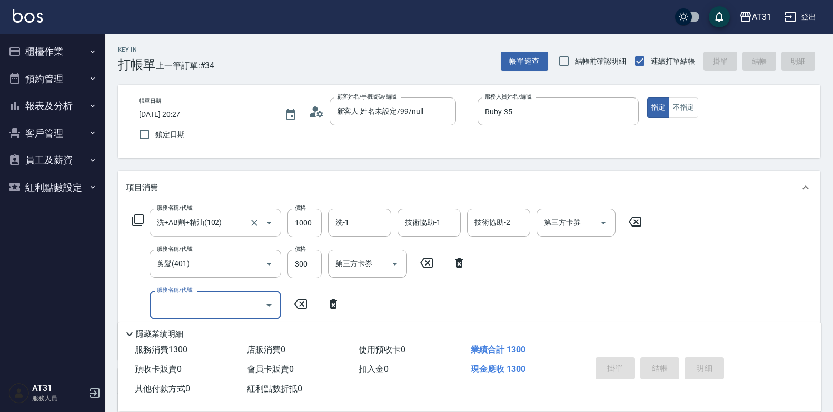
type input "2025/09/14 20:28"
type input "0"
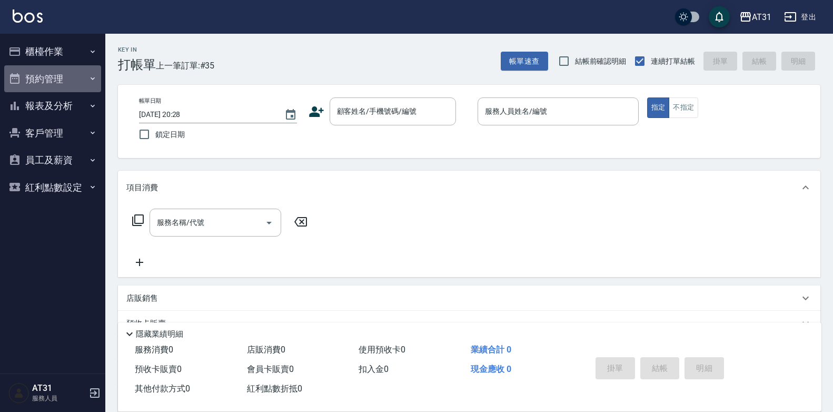
click at [61, 89] on button "預約管理" at bounding box center [52, 78] width 97 height 27
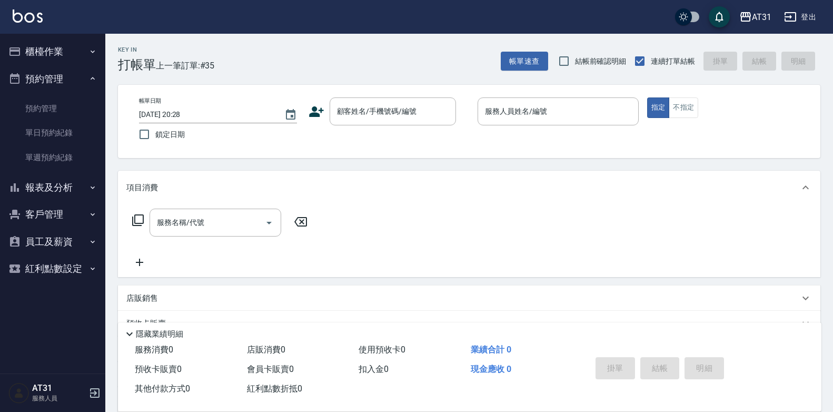
click at [67, 59] on button "櫃檯作業" at bounding box center [52, 51] width 97 height 27
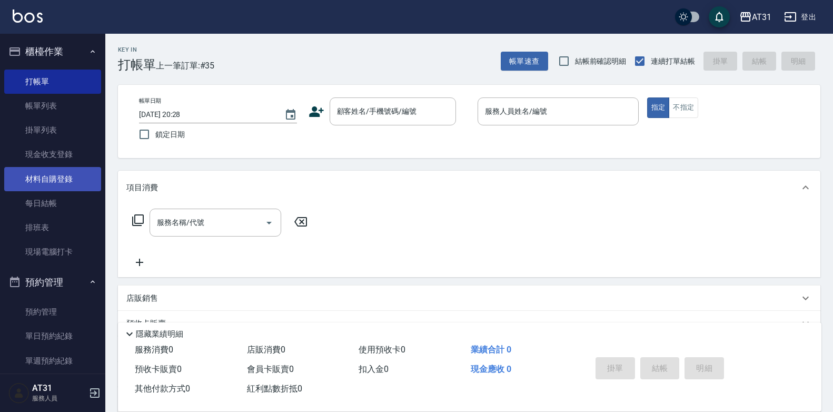
click at [68, 175] on link "材料自購登錄" at bounding box center [52, 179] width 97 height 24
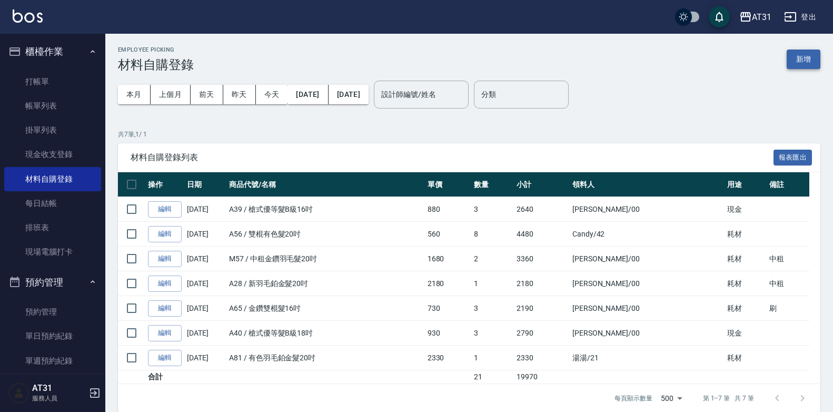
click at [801, 61] on button "新增" at bounding box center [804, 59] width 34 height 19
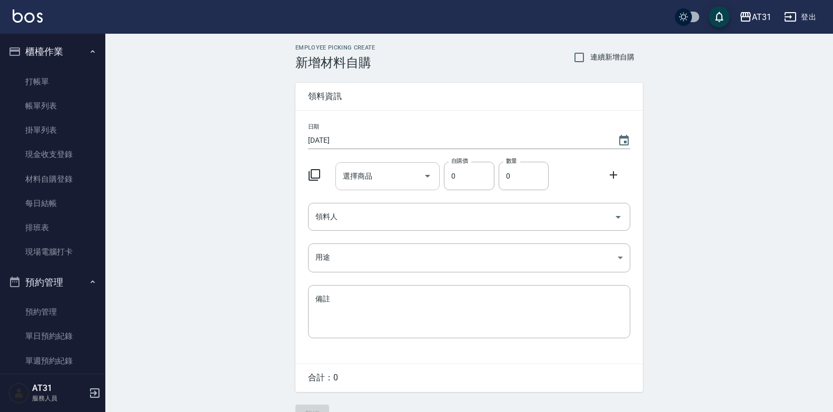
click at [394, 175] on input "選擇商品" at bounding box center [380, 176] width 80 height 18
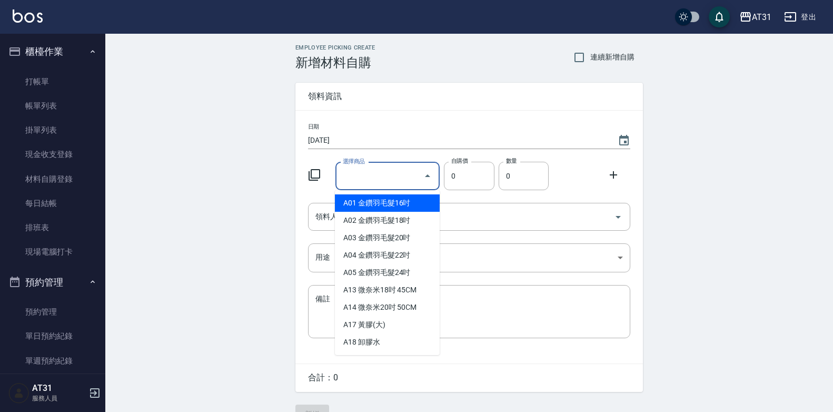
type input "6"
click at [387, 177] on input "6" at bounding box center [380, 176] width 80 height 18
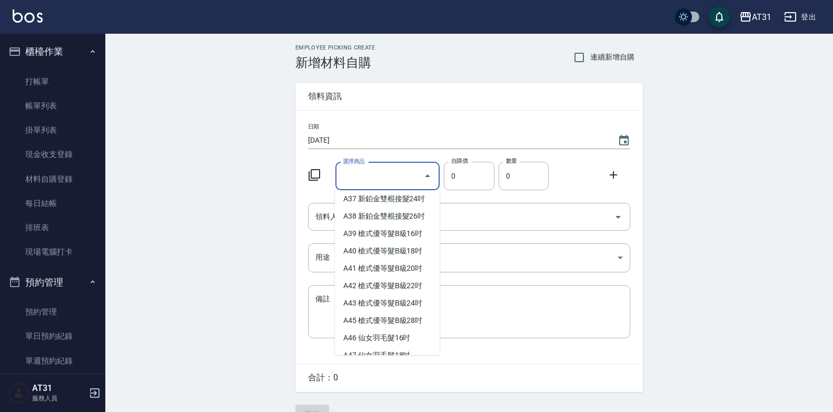
scroll to position [4, 0]
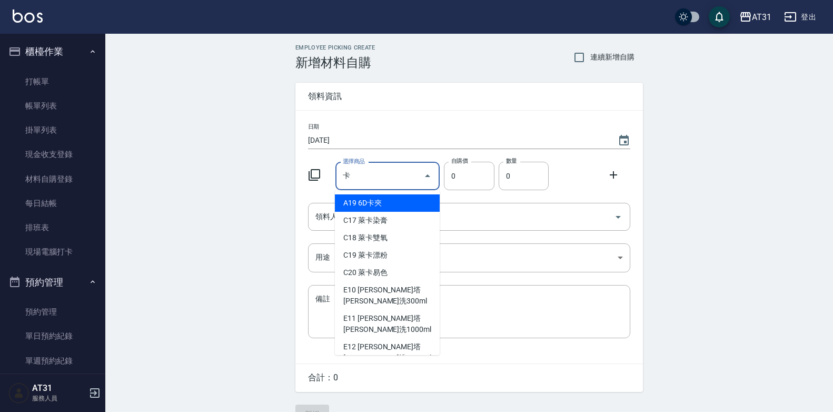
click at [372, 200] on li "A19 6D卡夾" at bounding box center [387, 202] width 105 height 17
type input "6D卡夾"
type input "350"
type input "1"
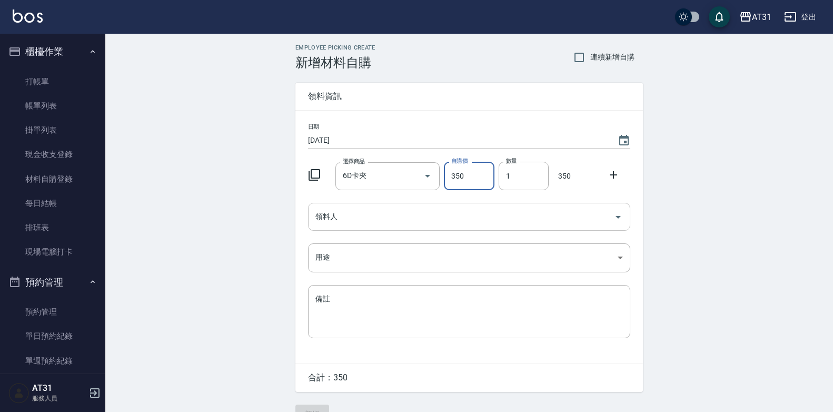
click at [470, 207] on div "領料人" at bounding box center [469, 217] width 322 height 28
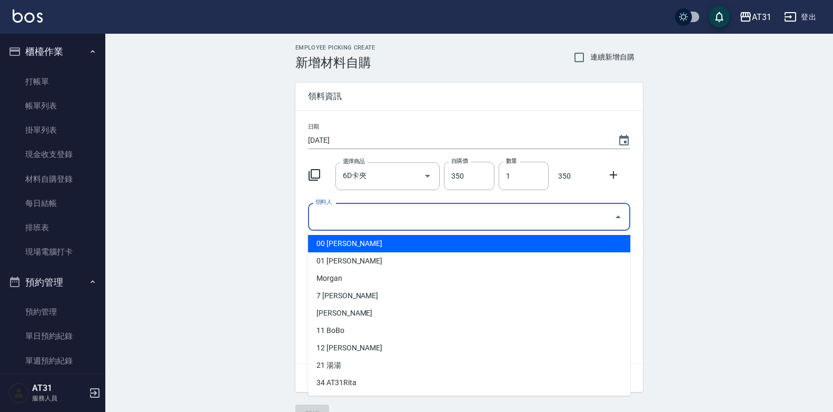
click at [361, 249] on li "00 Jason" at bounding box center [469, 243] width 322 height 17
type input "[PERSON_NAME]"
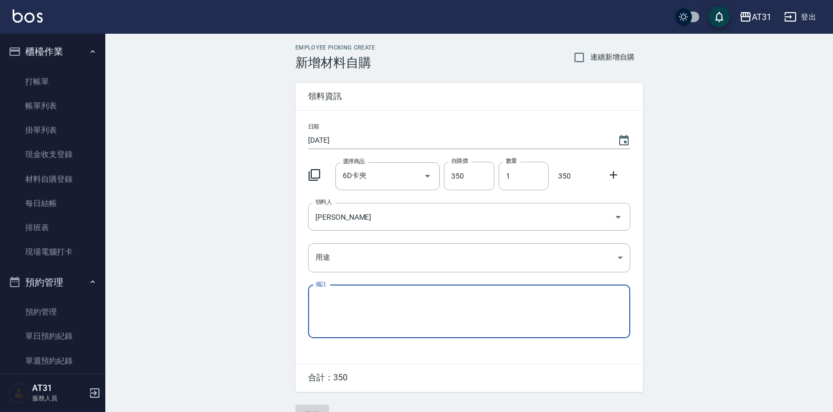
click at [383, 314] on textarea "備註" at bounding box center [469, 311] width 308 height 36
click at [399, 264] on body "AT31 登出 櫃檯作業 打帳單 帳單列表 掛單列表 現金收支登錄 材料自購登錄 每日結帳 排班表 現場電腦打卡 預約管理 預約管理 單日預約紀錄 單週預約紀…" at bounding box center [416, 217] width 833 height 434
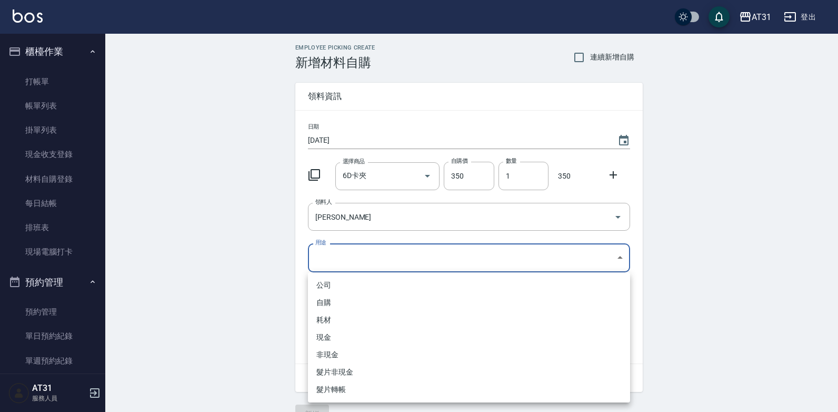
click at [339, 339] on li "現金" at bounding box center [469, 337] width 322 height 17
type input "現金"
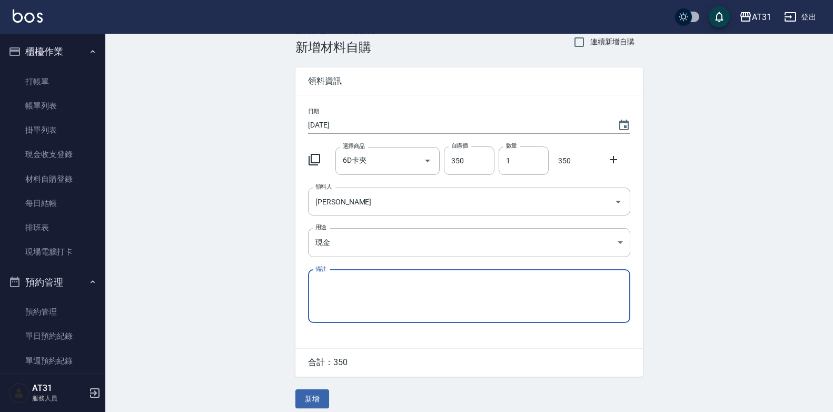
scroll to position [24, 0]
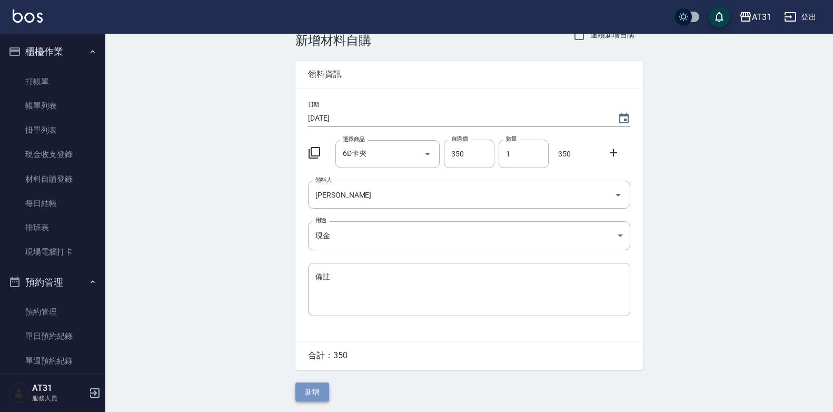
click at [312, 391] on button "新增" at bounding box center [312, 391] width 34 height 19
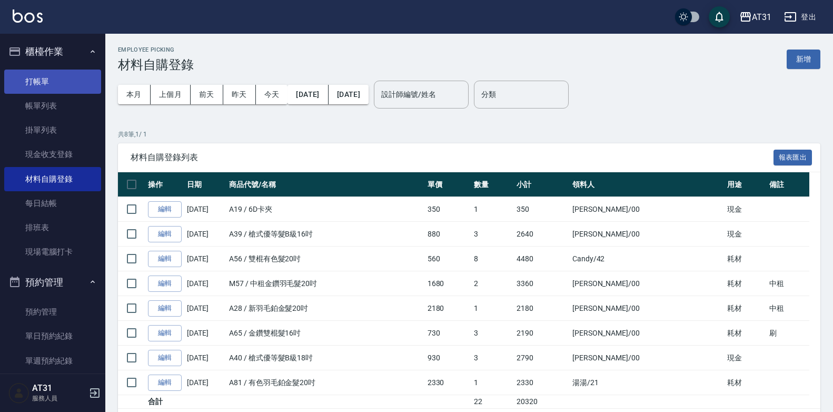
click at [32, 91] on link "打帳單" at bounding box center [52, 82] width 97 height 24
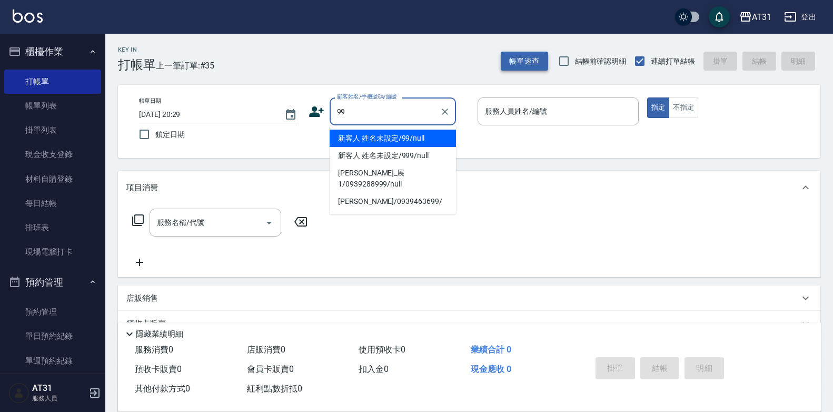
type input "新客人 姓名未設定/99/null"
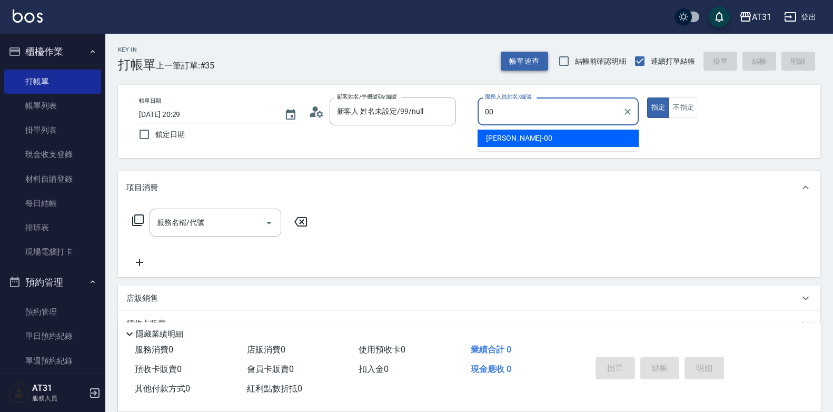
type input "[PERSON_NAME]-00"
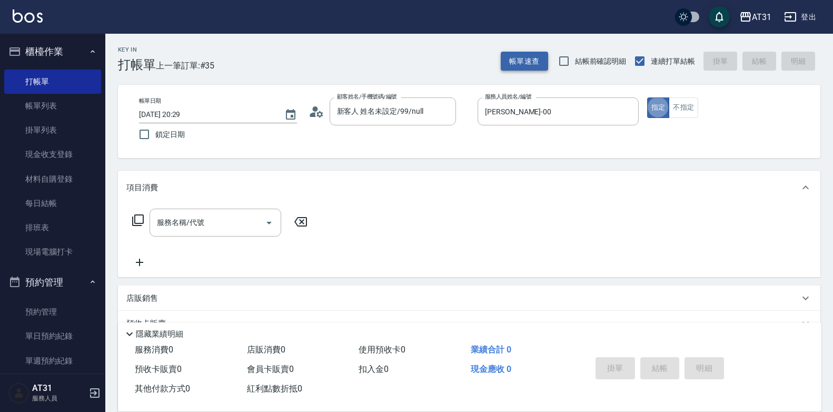
type button "true"
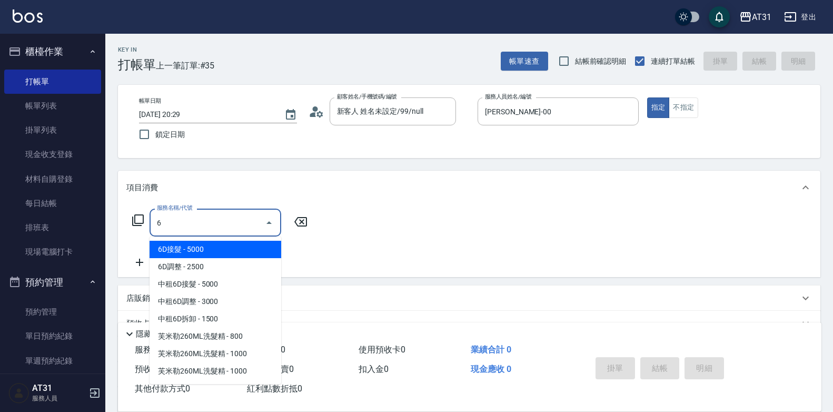
click at [215, 224] on input "6" at bounding box center [207, 222] width 106 height 18
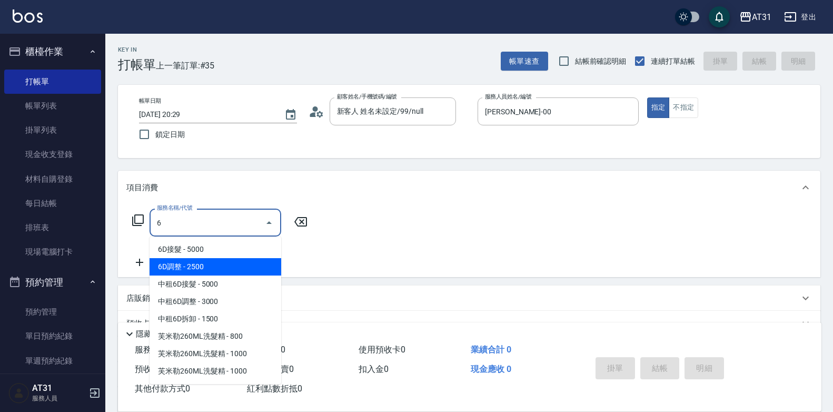
click at [231, 263] on span "6D調整 - 2500" at bounding box center [216, 266] width 132 height 17
type input "6D調整(703)"
type input "250"
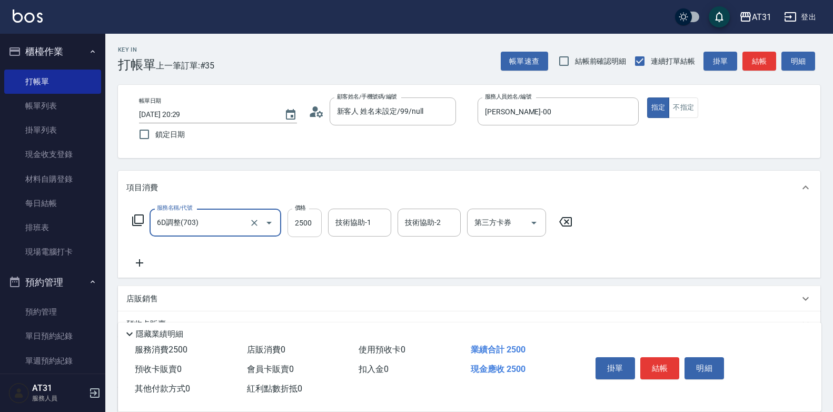
type input "6D調整(703)"
click at [298, 225] on input "2500" at bounding box center [305, 223] width 34 height 28
type input "0"
type input "24"
type input "20"
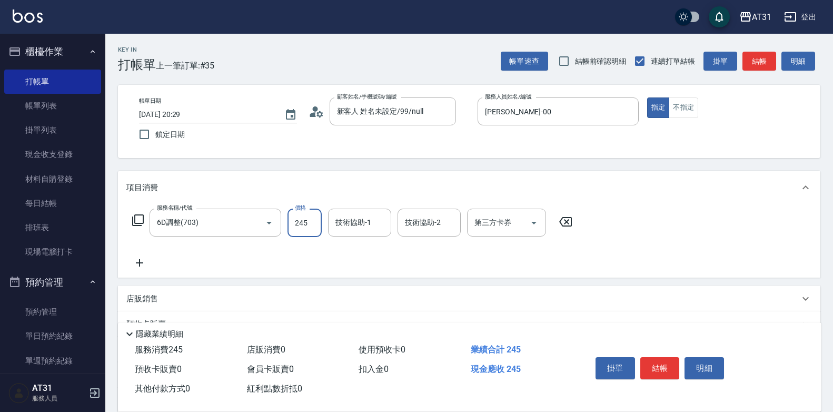
type input "2450"
type input "240"
type input "2450"
type input "鳳梨-41"
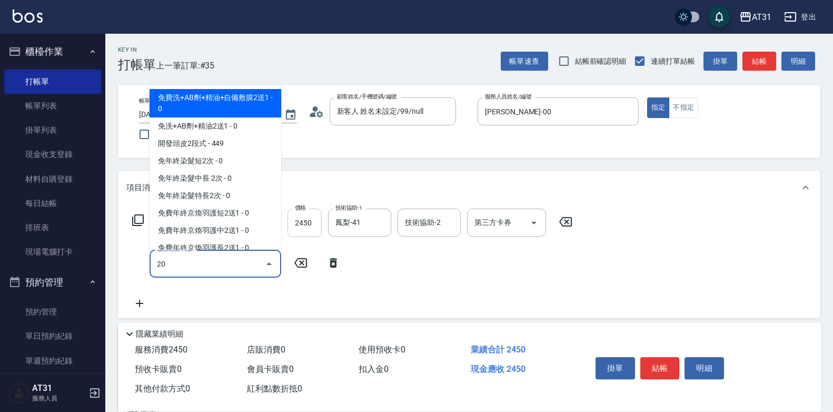
type input "201"
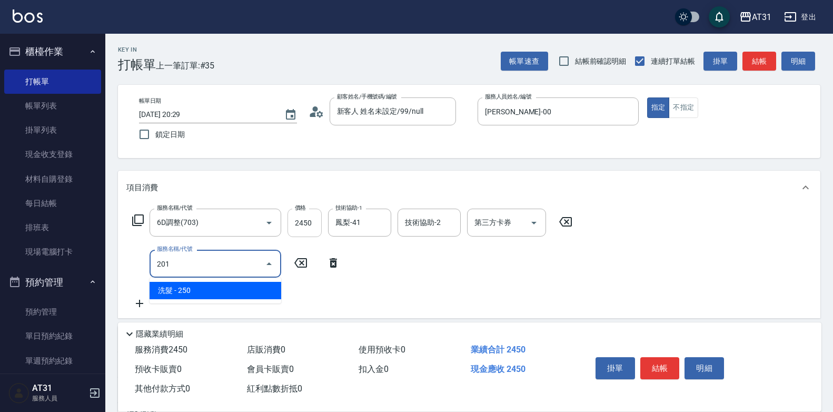
type input "270"
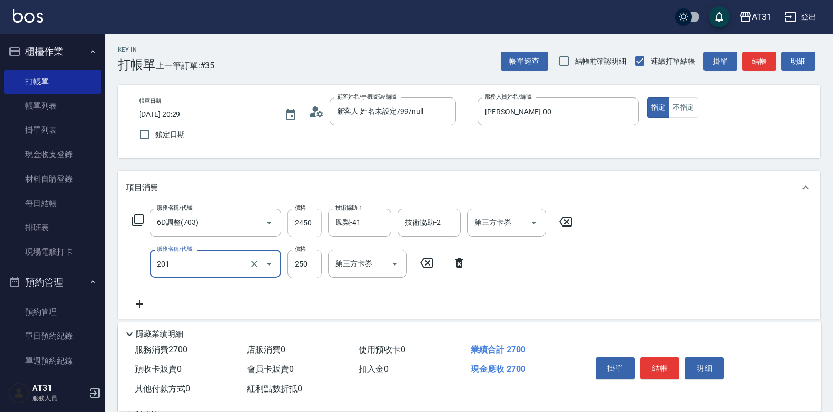
type input "洗髮(201)"
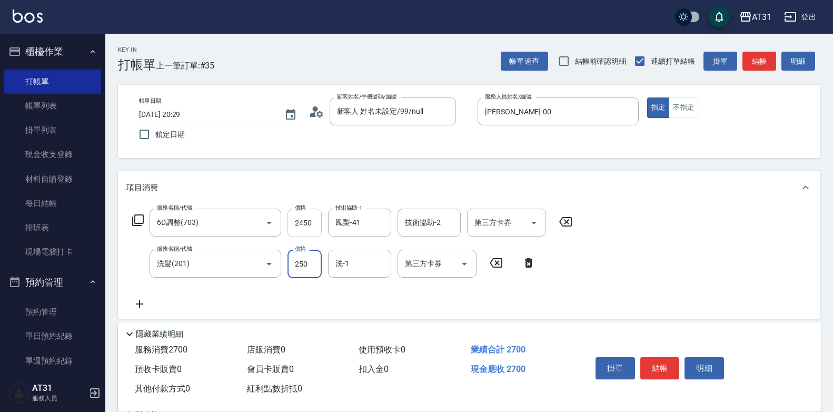
type input "0"
type input "240"
type input "0"
type input "4"
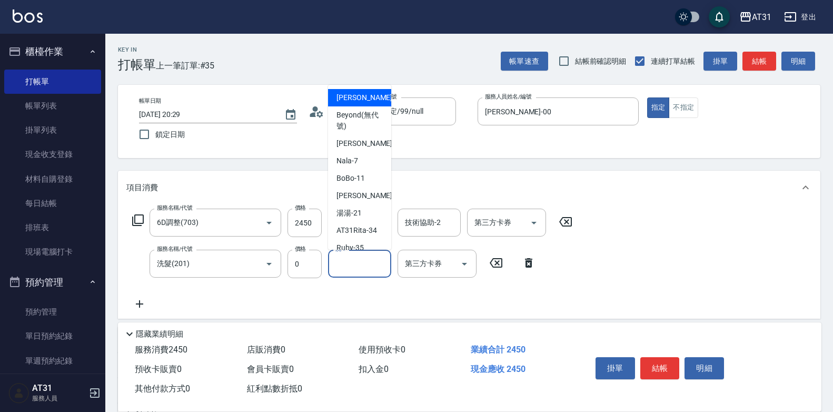
drag, startPoint x: 362, startPoint y: 272, endPoint x: 357, endPoint y: 279, distance: 8.6
click at [361, 275] on div "洗-1" at bounding box center [359, 264] width 63 height 28
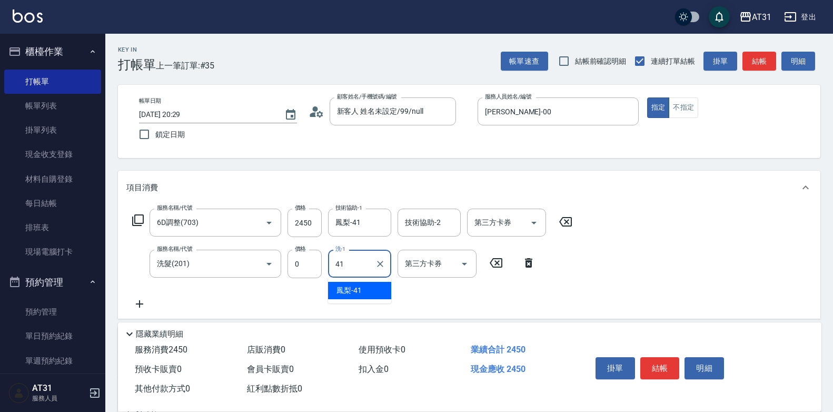
type input "鳳梨-41"
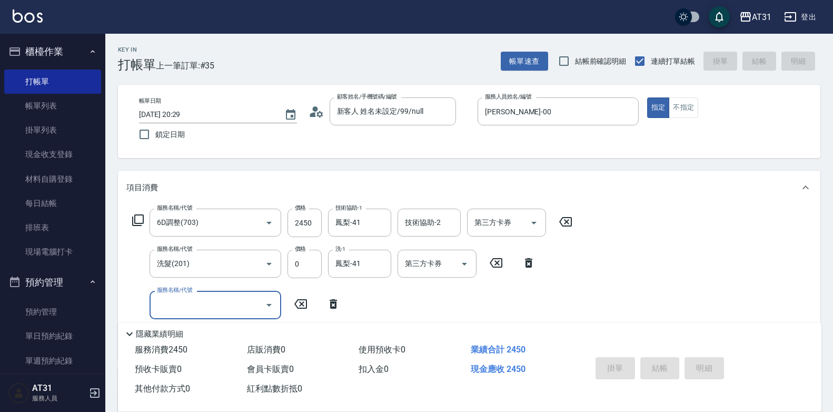
type input "0"
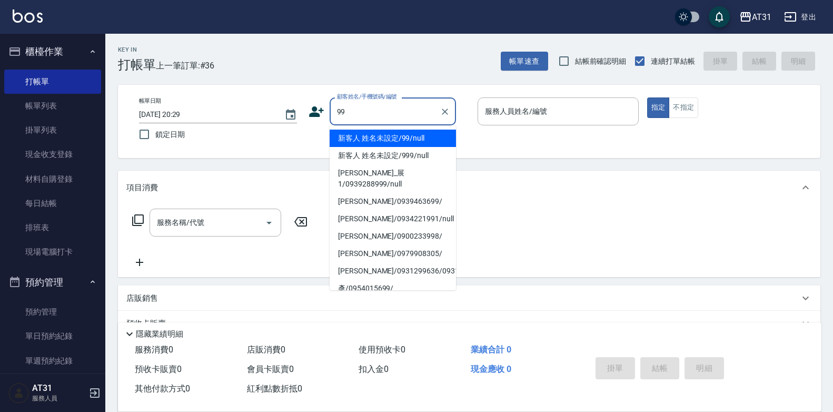
type input "新客人 姓名未設定/99/null"
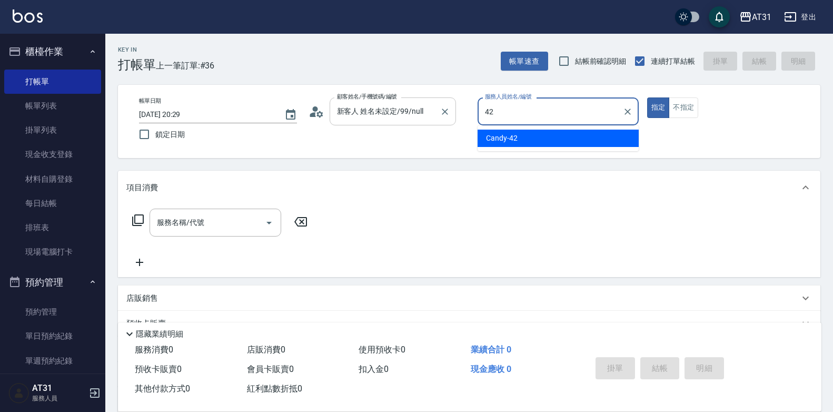
type input "Candy-42"
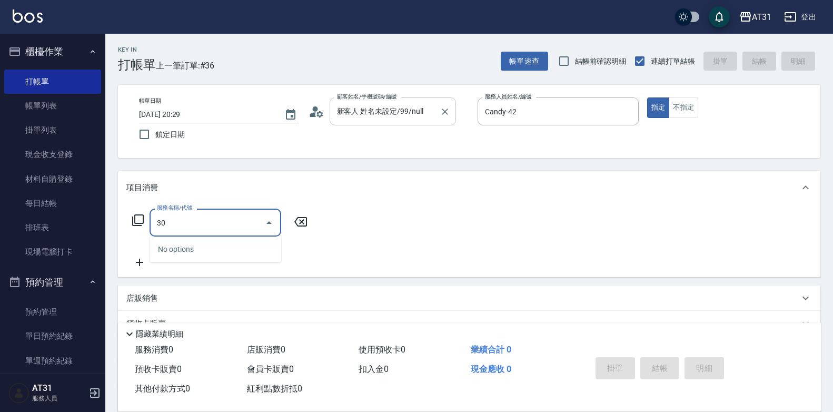
type input "301"
type input "160"
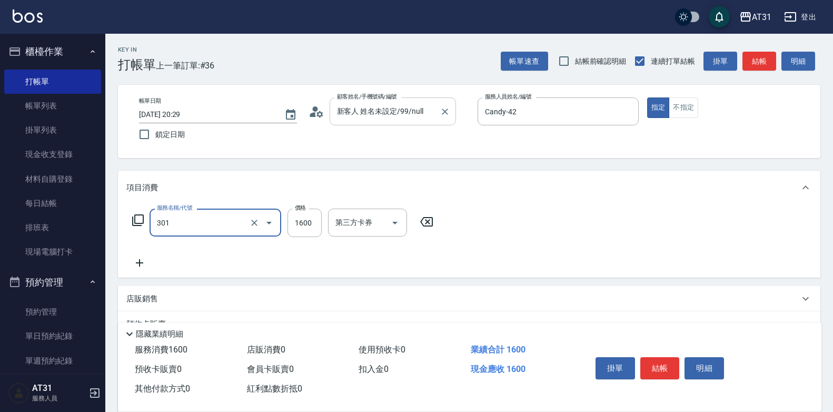
type input "燙髮(301)"
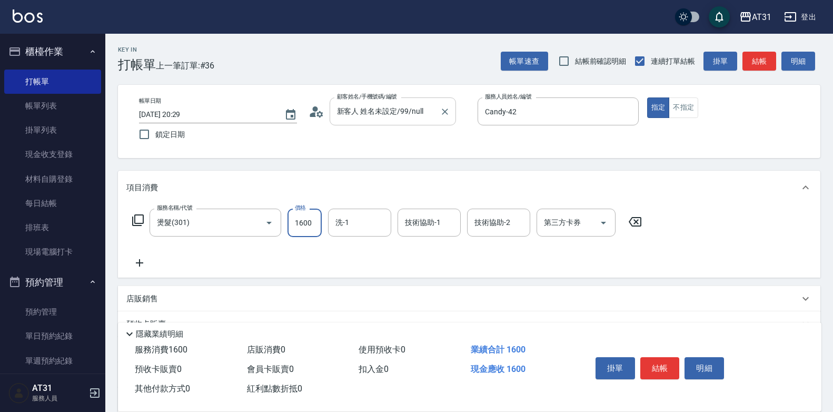
type input "0"
type input "14"
type input "10"
type input "149"
type input "140"
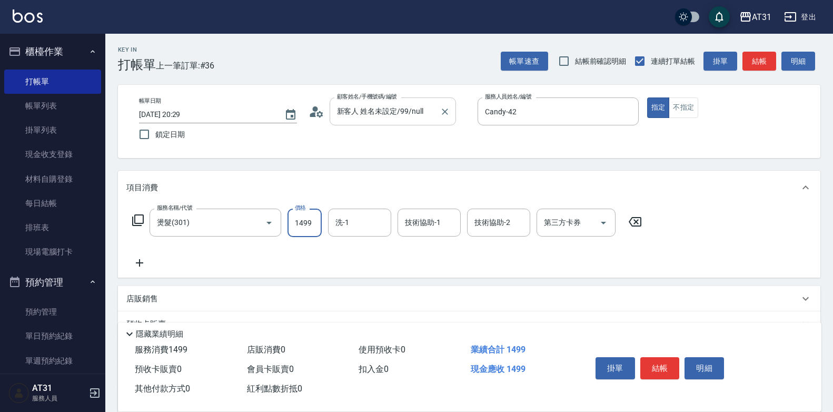
type input "1499"
type input "[PERSON_NAME]-46"
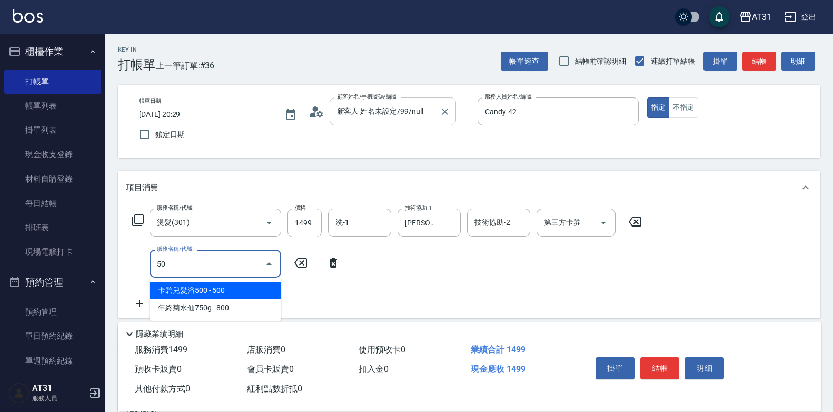
type input "501"
type input "300"
type input "染髮(501)"
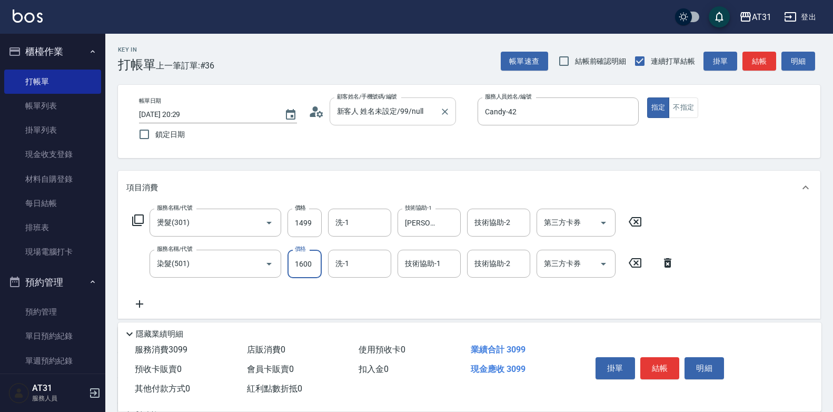
type input "150"
type input "120"
type input "260"
type input "1200"
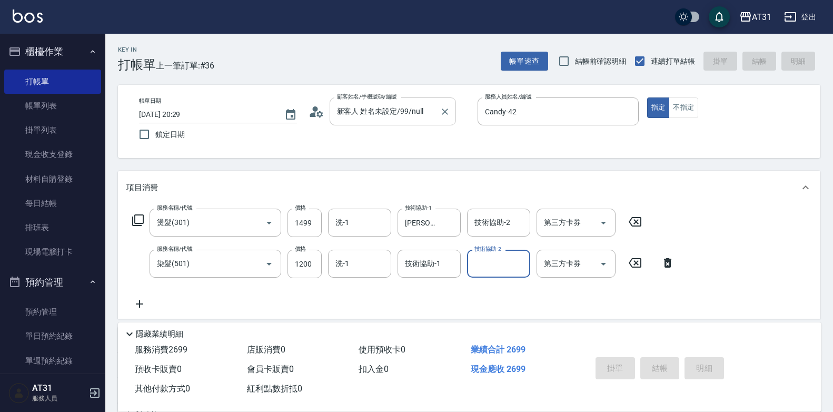
type input "2025/09/14 20:30"
type input "0"
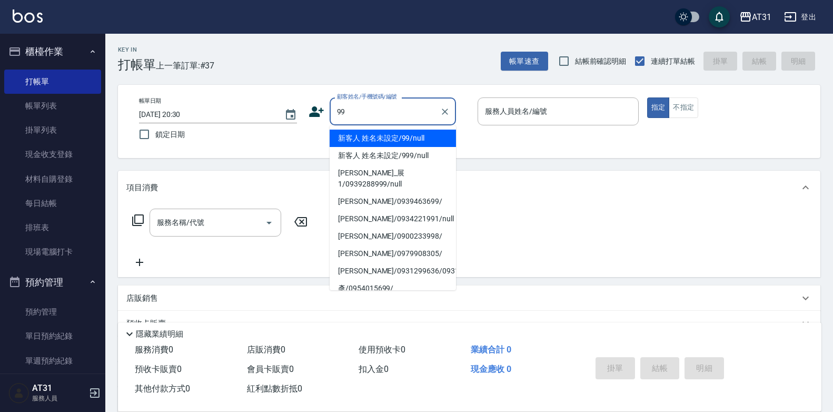
type input "新客人 姓名未設定/99/null"
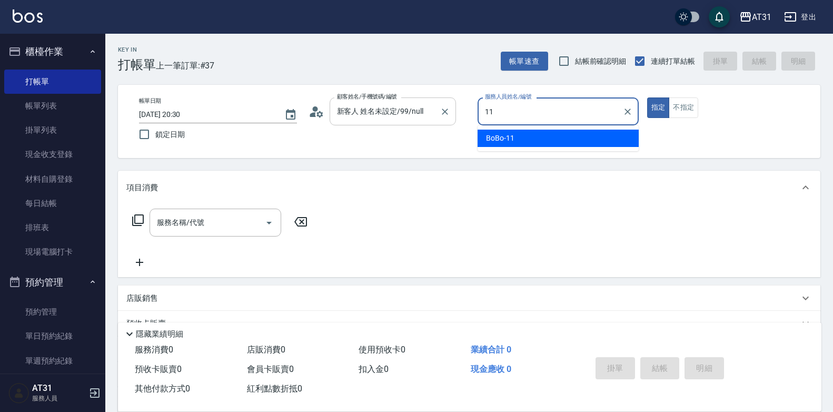
type input "BoBo-11"
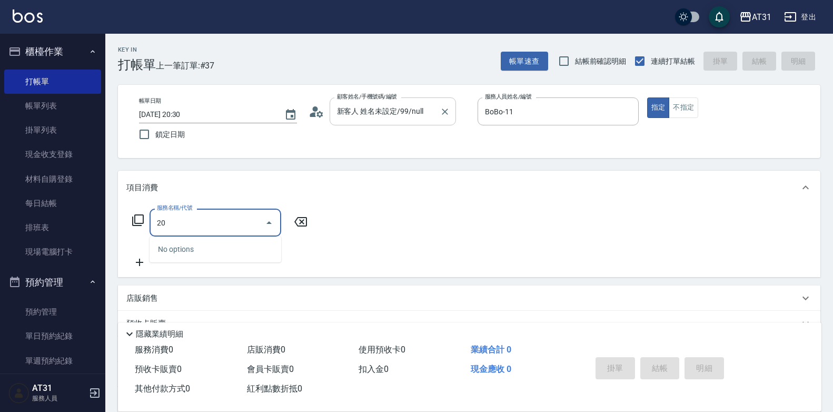
type input "201"
type input "20"
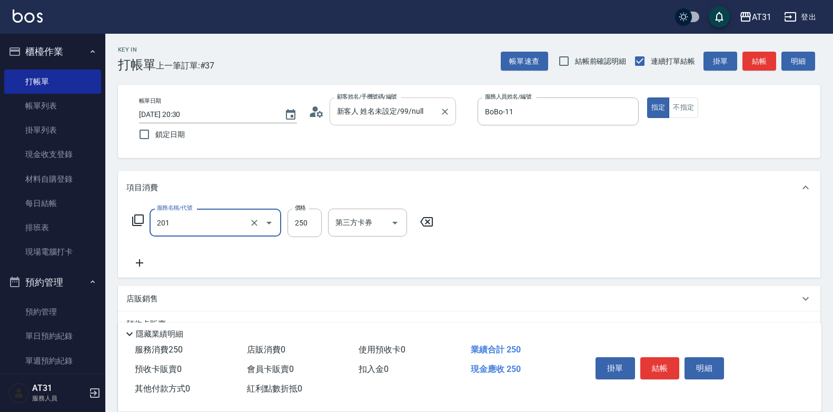
type input "洗髮(201)"
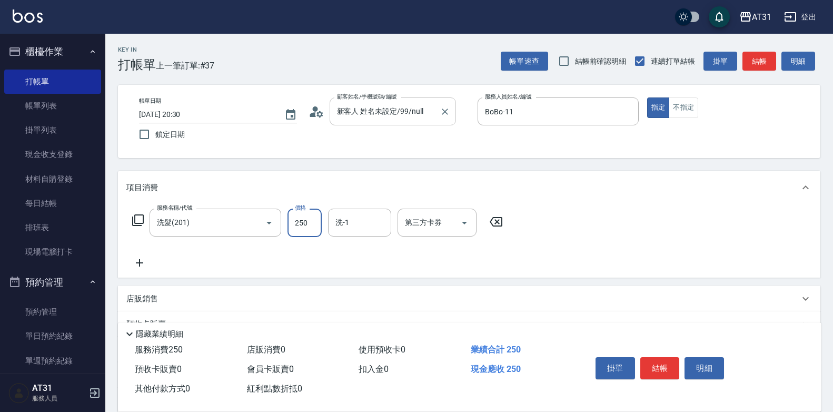
type input "0"
type input "57"
type input "50"
type input "570"
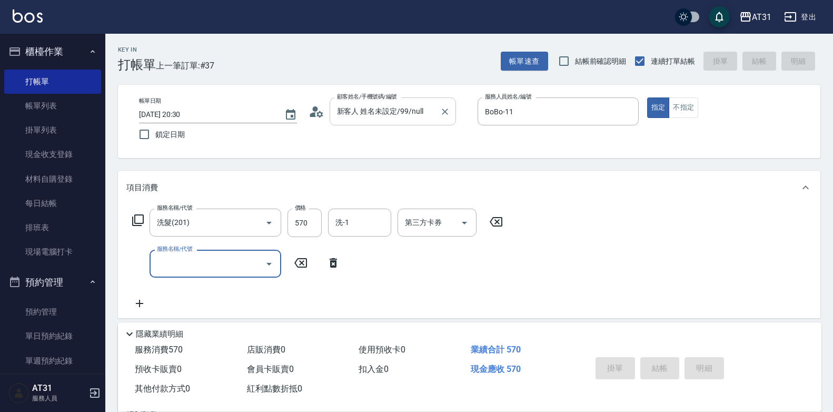
type input "0"
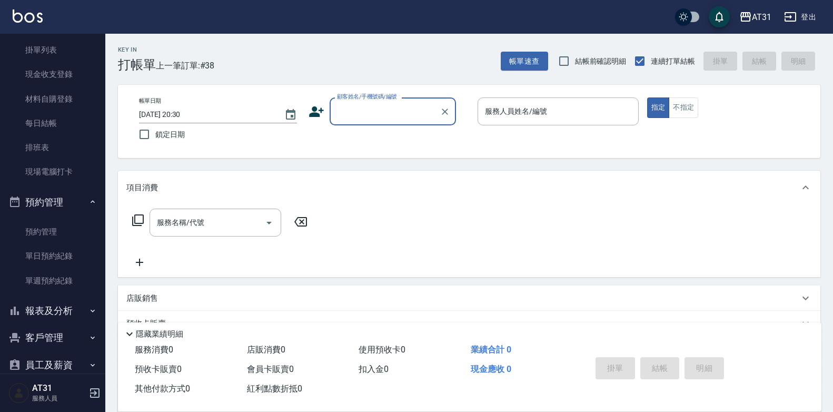
scroll to position [105, 0]
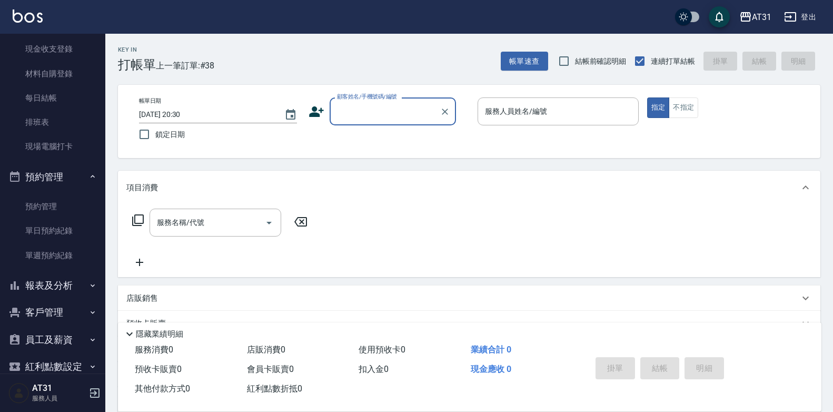
click at [48, 292] on button "報表及分析" at bounding box center [52, 285] width 97 height 27
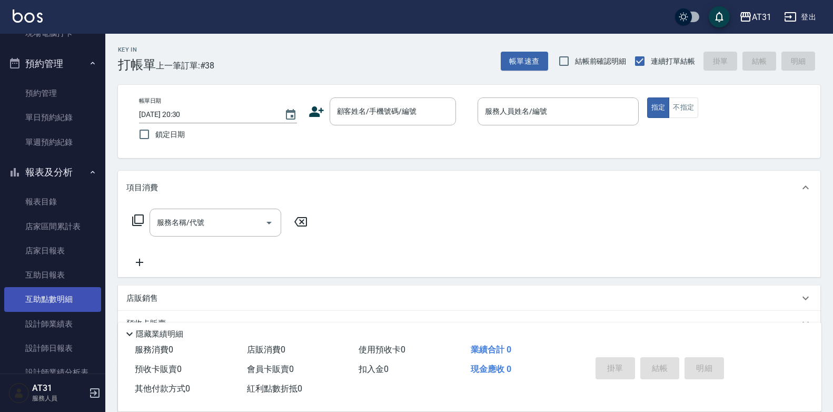
scroll to position [263, 0]
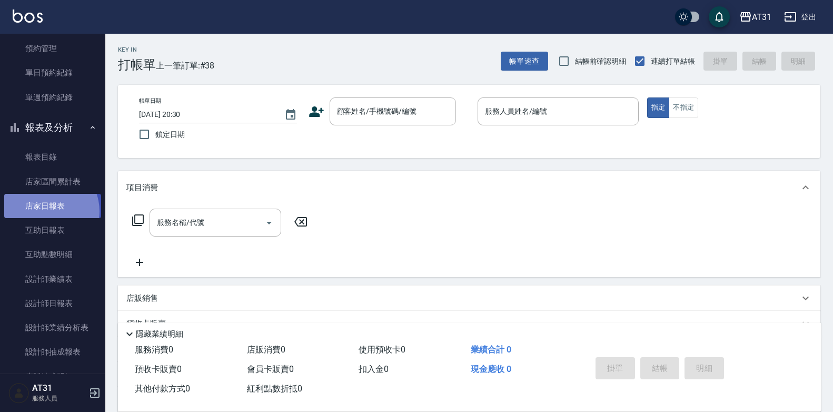
click at [46, 211] on link "店家日報表" at bounding box center [52, 206] width 97 height 24
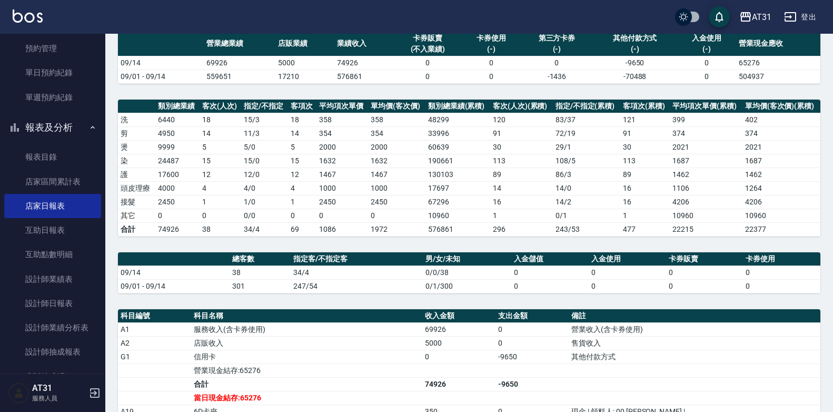
scroll to position [158, 0]
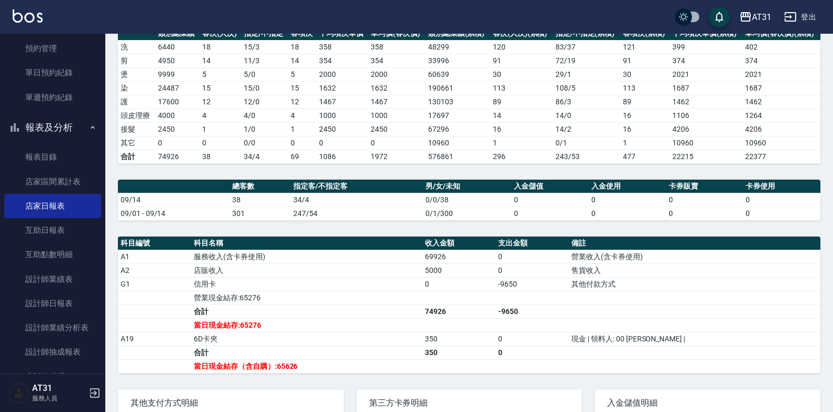
click at [682, 111] on td "1106" at bounding box center [706, 115] width 73 height 14
click at [78, 308] on link "設計師日報表" at bounding box center [52, 303] width 97 height 24
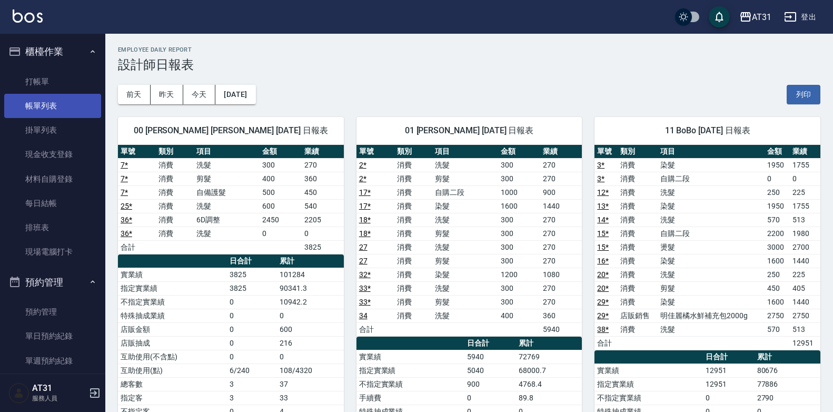
click at [64, 101] on link "帳單列表" at bounding box center [52, 106] width 97 height 24
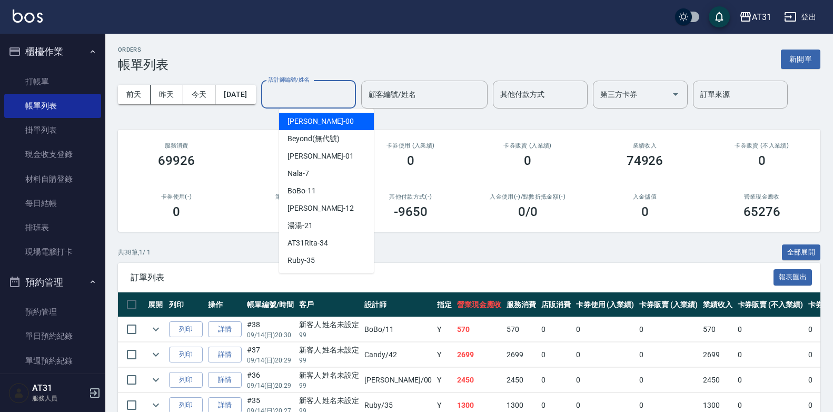
click at [310, 94] on input "設計師編號/姓名" at bounding box center [308, 94] width 85 height 18
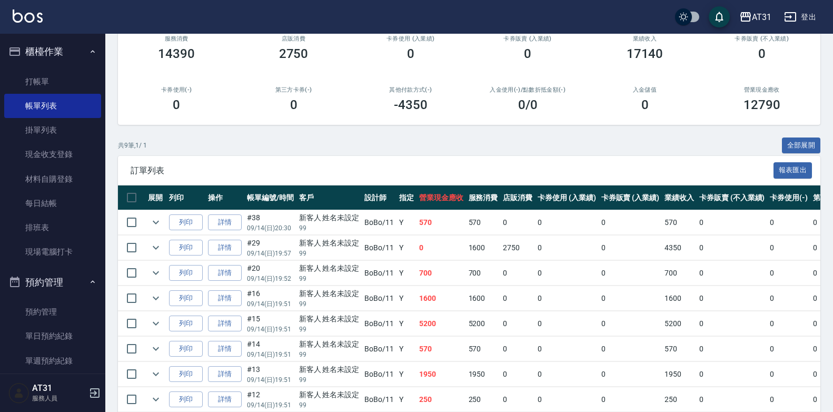
scroll to position [158, 0]
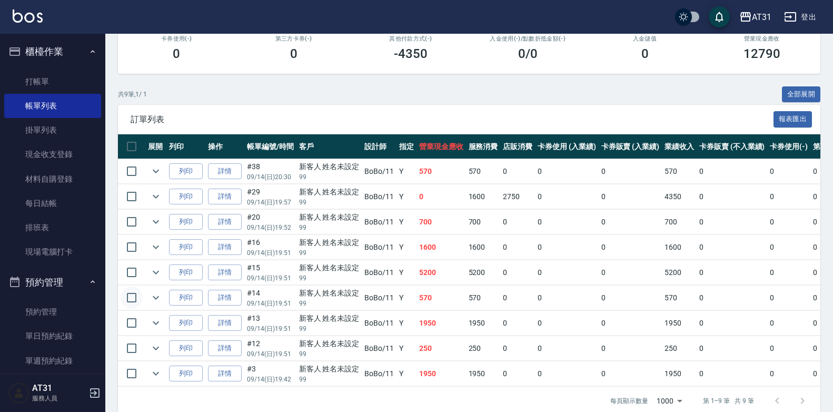
type input "BoBo-11"
click at [135, 295] on input "checkbox" at bounding box center [132, 298] width 22 height 22
checkbox input "true"
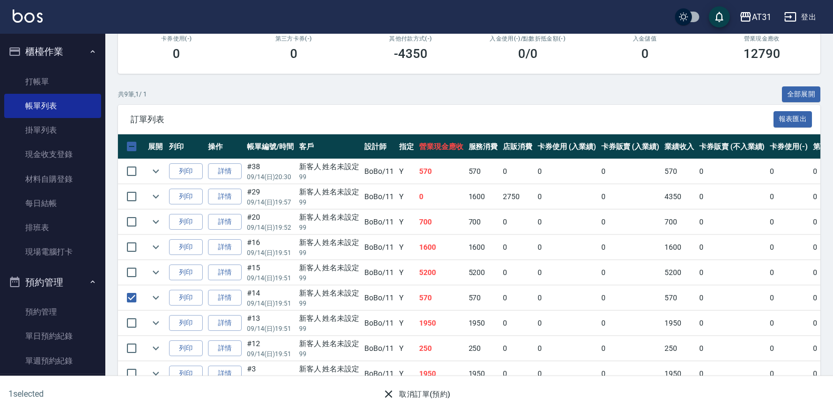
click at [402, 301] on td "Y" at bounding box center [407, 297] width 20 height 25
click at [262, 108] on div "訂單列表 報表匯出" at bounding box center [469, 119] width 703 height 29
click at [155, 293] on icon "expand row" at bounding box center [156, 297] width 13 height 13
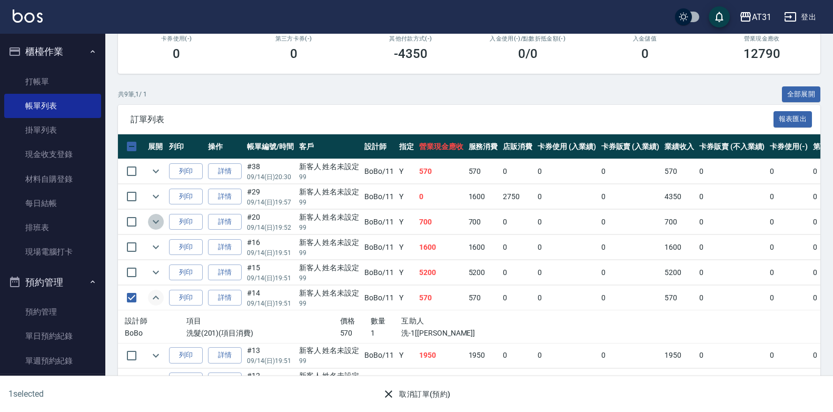
click at [156, 223] on icon "expand row" at bounding box center [156, 222] width 6 height 4
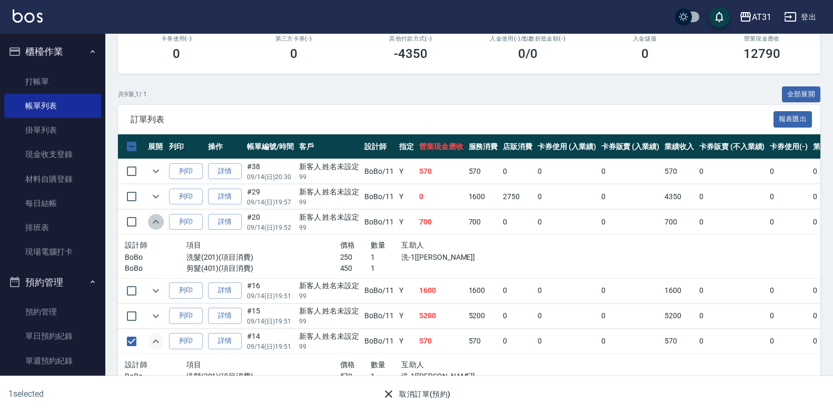
click at [155, 218] on icon "expand row" at bounding box center [156, 221] width 13 height 13
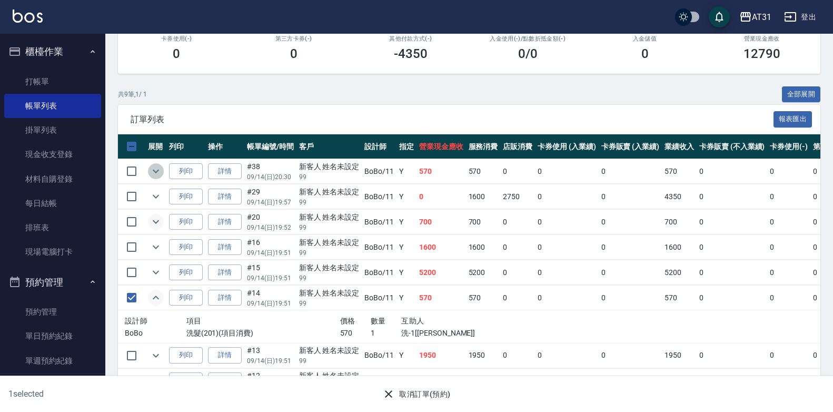
click at [156, 173] on icon "expand row" at bounding box center [156, 172] width 6 height 4
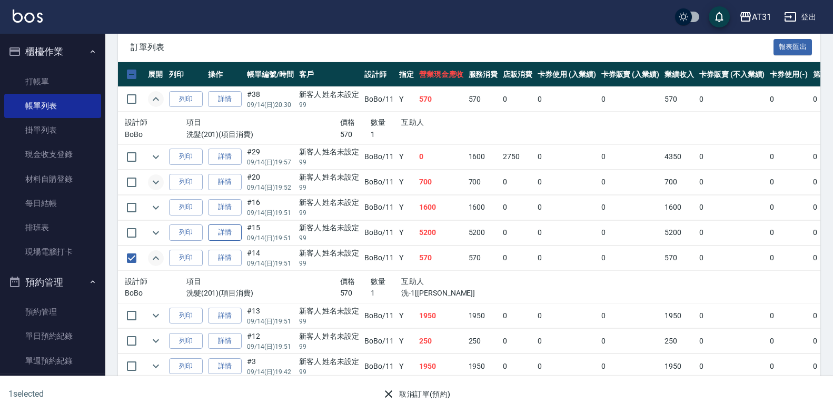
scroll to position [246, 0]
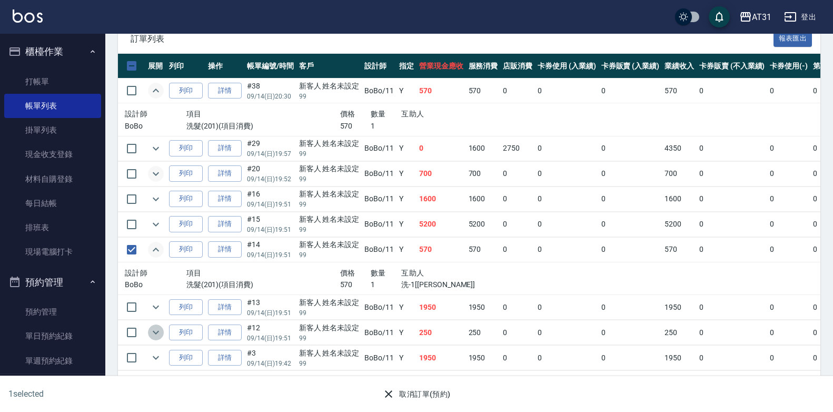
click at [155, 331] on icon "expand row" at bounding box center [156, 333] width 6 height 4
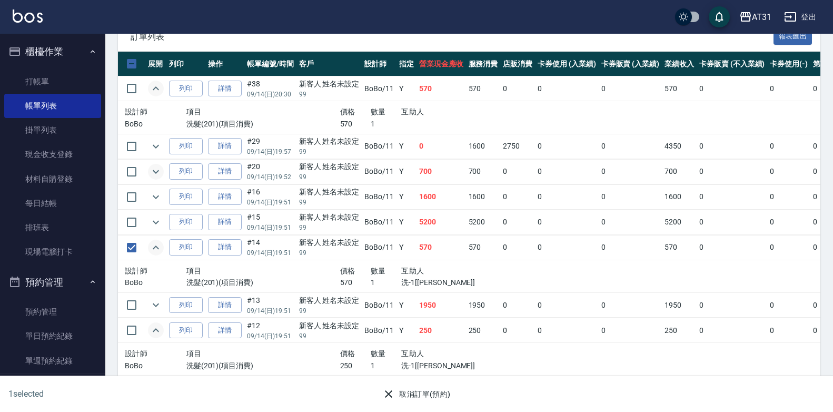
scroll to position [279, 0]
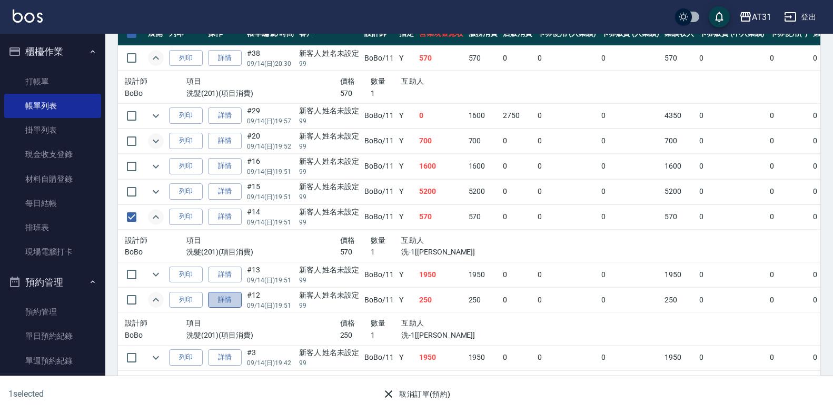
click at [221, 292] on link "詳情" at bounding box center [225, 300] width 34 height 16
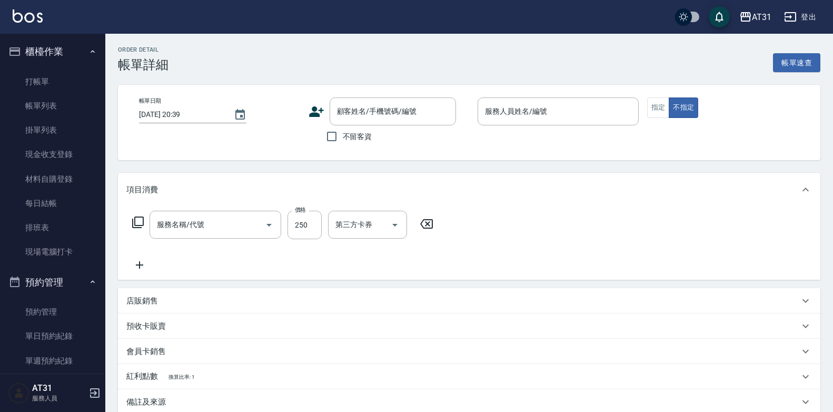
type input "[DATE] 19:51"
type input "BoBo-11"
type input "20"
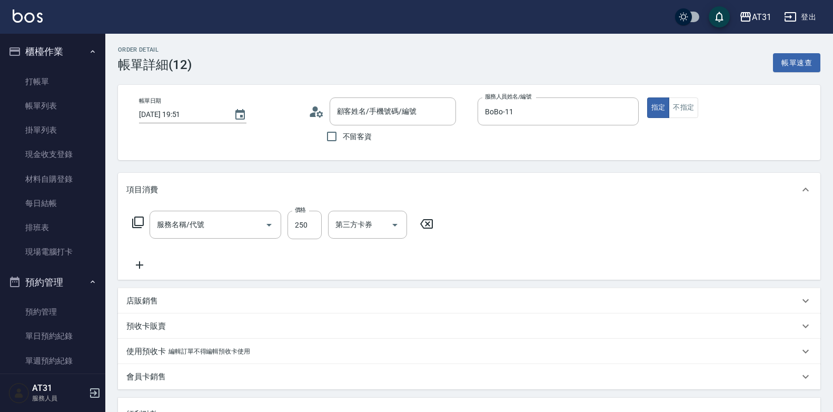
type input "洗髮(201)"
type input "新客人 姓名未設定/99/null"
click at [312, 229] on input "250" at bounding box center [305, 225] width 34 height 28
type input "0"
type input "50"
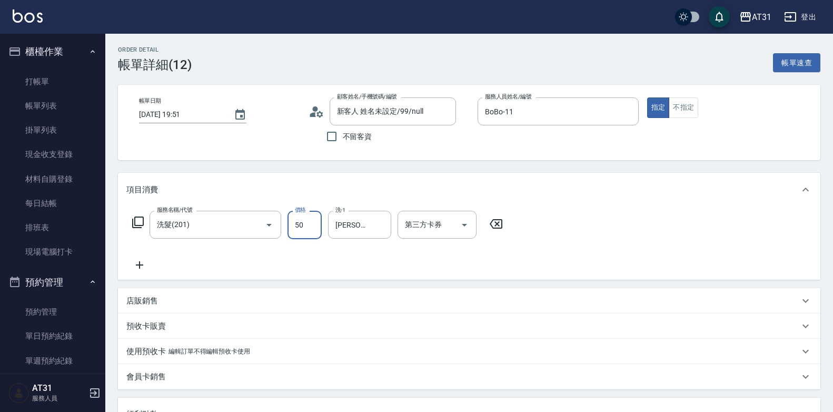
type input "50"
type input "500"
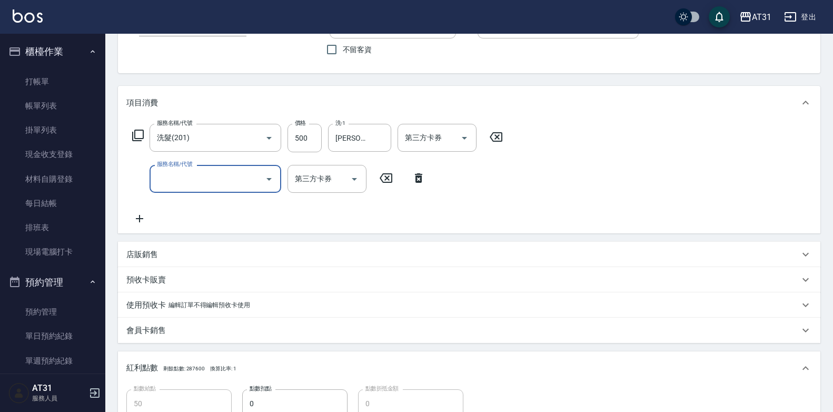
scroll to position [105, 0]
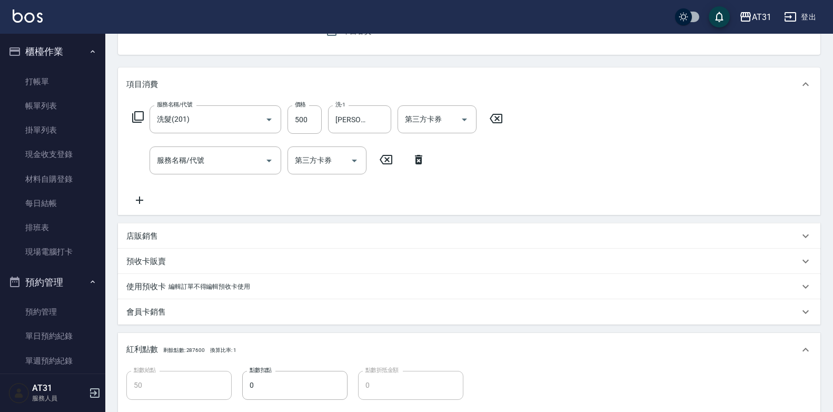
drag, startPoint x: 828, startPoint y: 219, endPoint x: 835, endPoint y: 235, distance: 17.7
click at [833, 235] on html "AT31 登出 櫃檯作業 打帳單 帳單列表 掛單列表 現金收支登錄 材料自購登錄 每日結帳 排班表 現場電腦打卡 預約管理 預約管理 單日預約紀錄 單週預約紀…" at bounding box center [416, 242] width 833 height 694
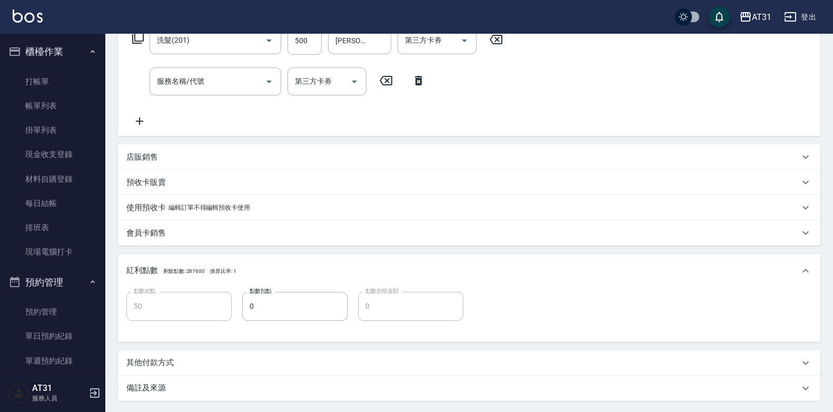
scroll to position [283, 0]
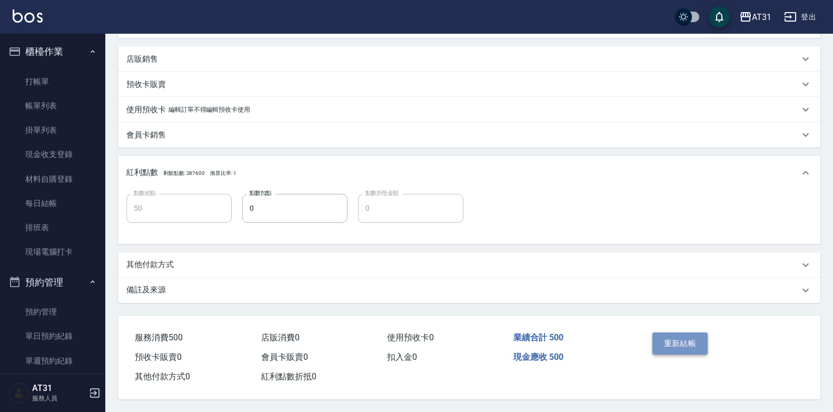
click at [665, 345] on button "重新結帳" at bounding box center [681, 343] width 56 height 22
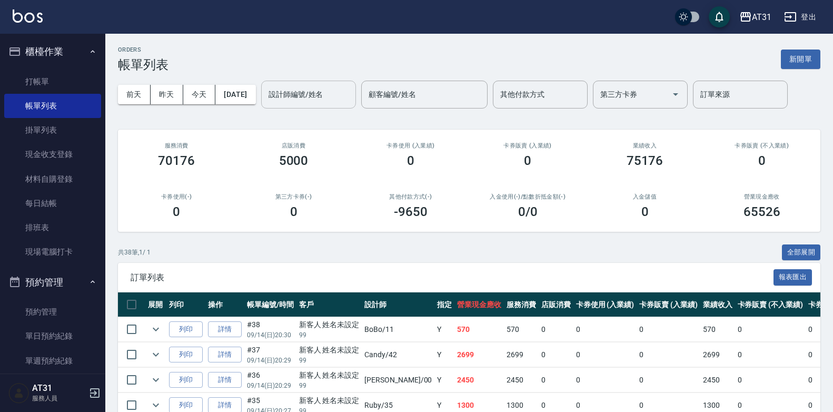
click at [318, 104] on div "設計師編號/姓名" at bounding box center [308, 95] width 95 height 28
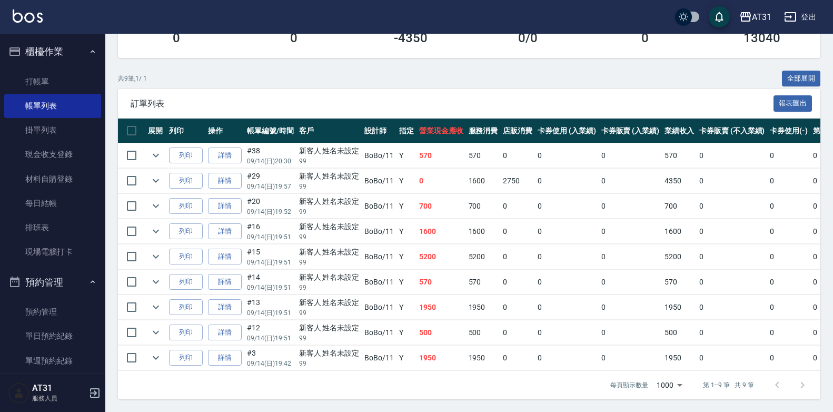
scroll to position [182, 0]
type input "BoBo-11"
click at [157, 275] on icon "expand row" at bounding box center [156, 281] width 13 height 13
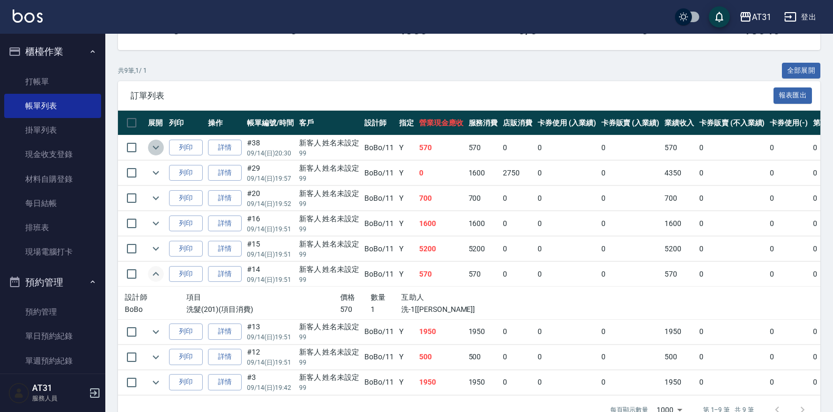
click at [156, 151] on icon "expand row" at bounding box center [156, 147] width 13 height 13
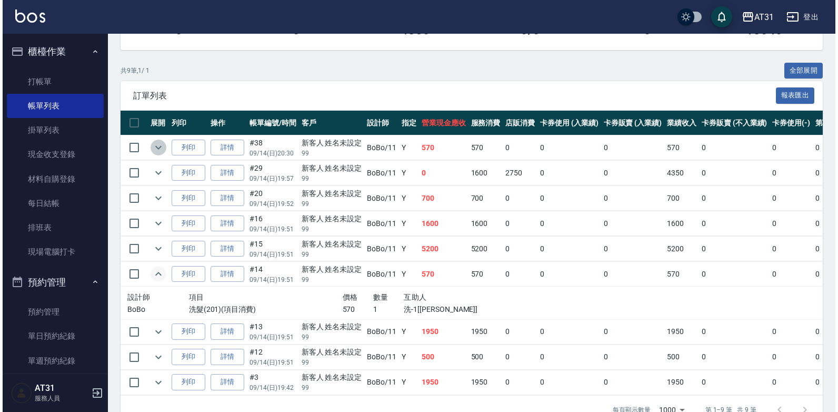
scroll to position [129, 0]
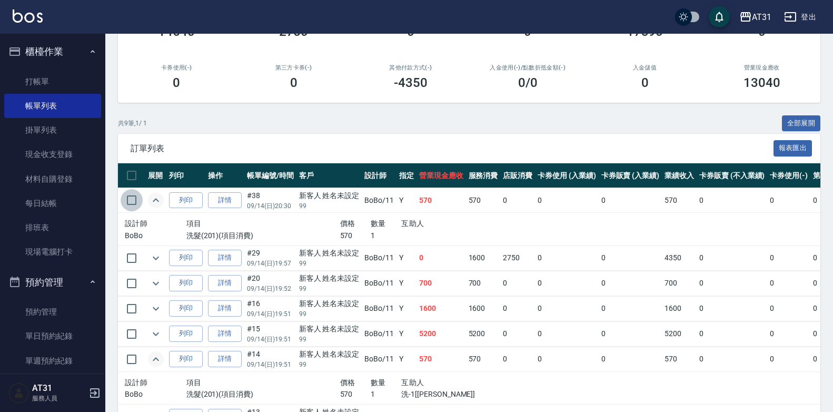
click at [132, 204] on input "checkbox" at bounding box center [132, 200] width 22 height 22
checkbox input "true"
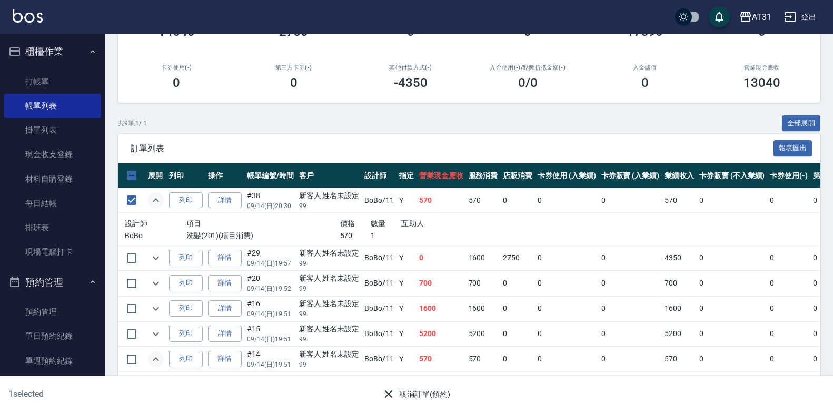
click at [407, 391] on button "取消訂單(預約)" at bounding box center [416, 393] width 76 height 19
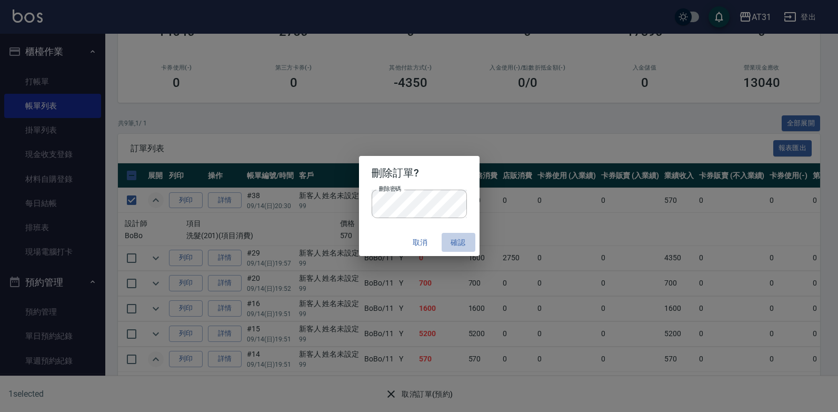
click at [453, 246] on button "確認" at bounding box center [459, 242] width 34 height 19
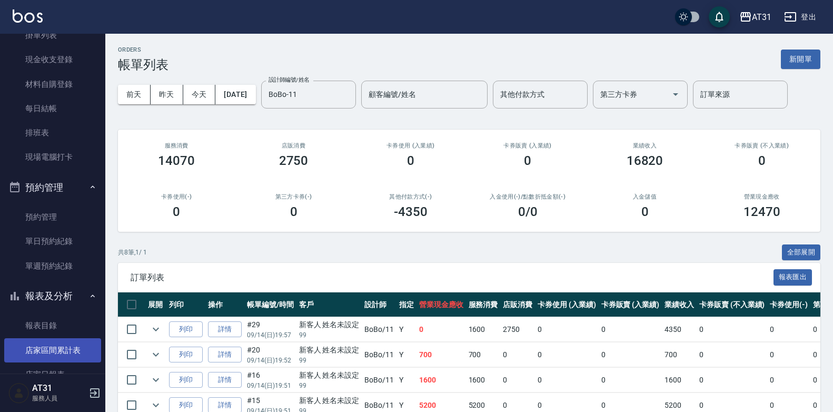
scroll to position [105, 0]
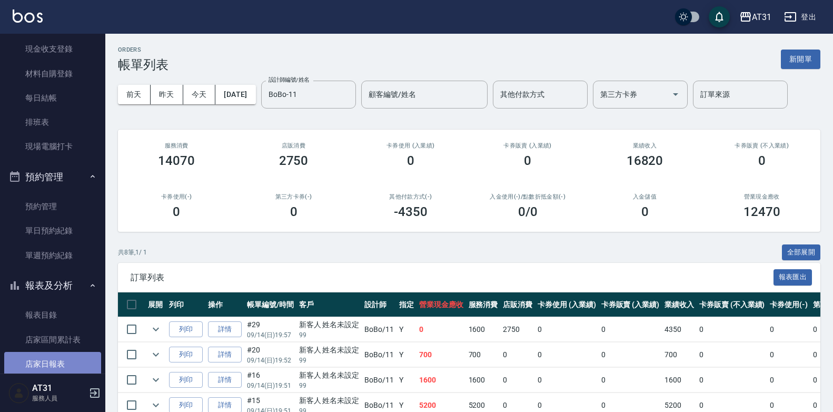
drag, startPoint x: 54, startPoint y: 366, endPoint x: 45, endPoint y: 363, distance: 9.3
click at [54, 365] on link "店家日報表" at bounding box center [52, 364] width 97 height 24
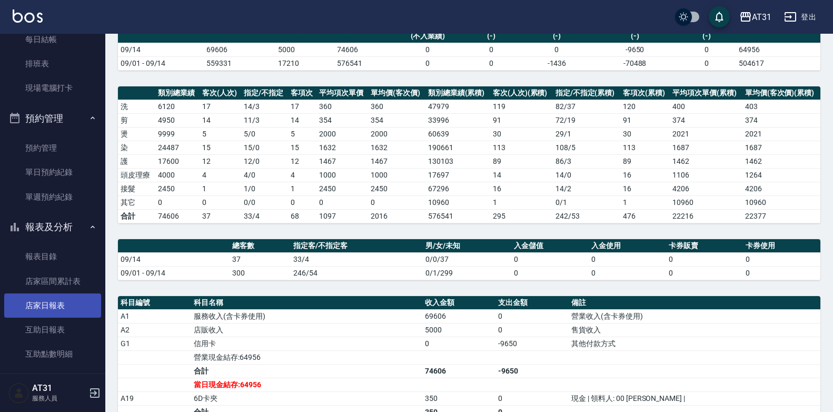
scroll to position [158, 0]
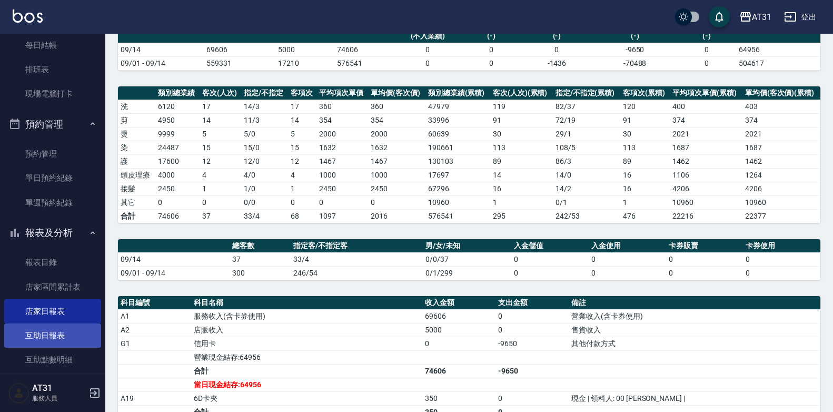
click at [60, 339] on link "互助日報表" at bounding box center [52, 335] width 97 height 24
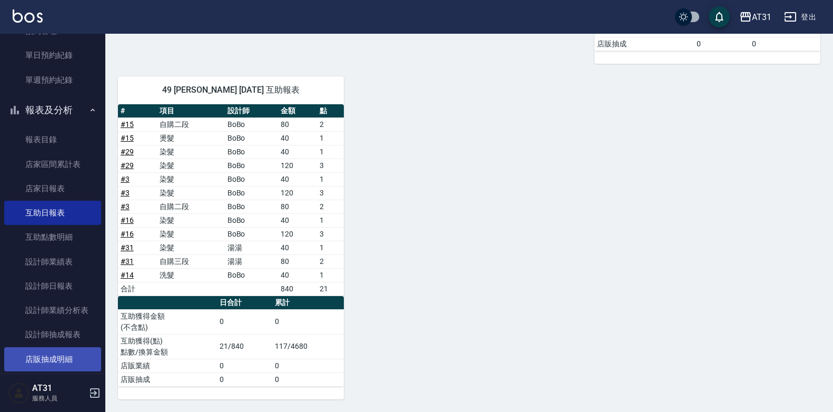
scroll to position [316, 0]
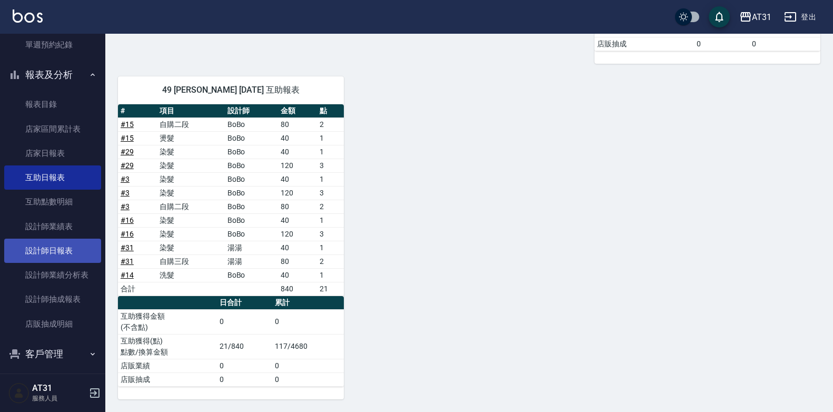
click at [50, 259] on link "設計師日報表" at bounding box center [52, 251] width 97 height 24
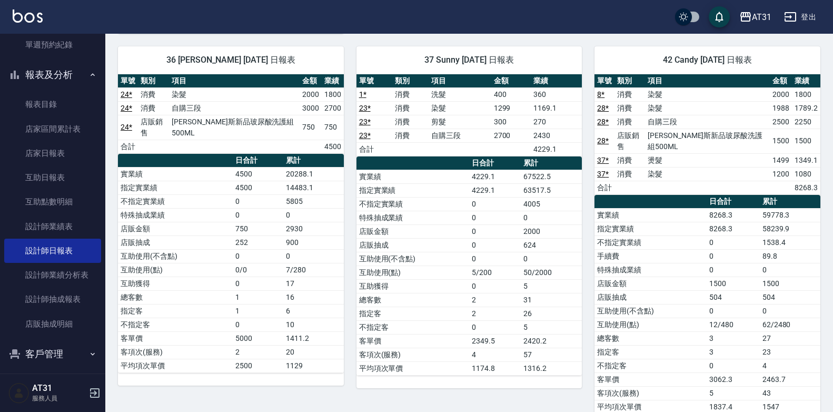
scroll to position [1029, 0]
